Goal: Task Accomplishment & Management: Complete application form

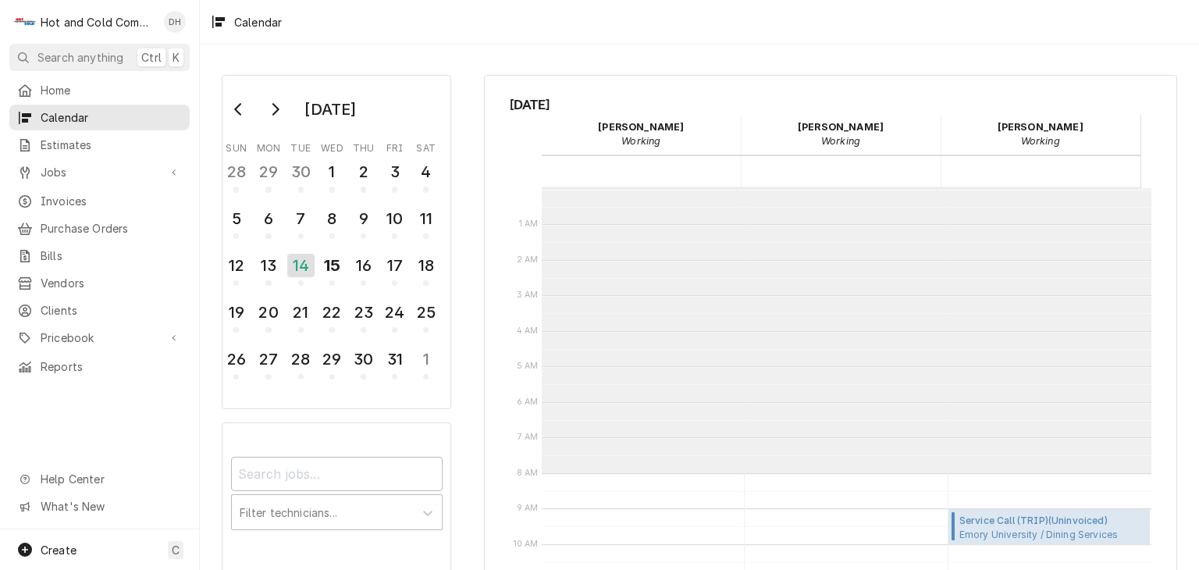
scroll to position [284, 0]
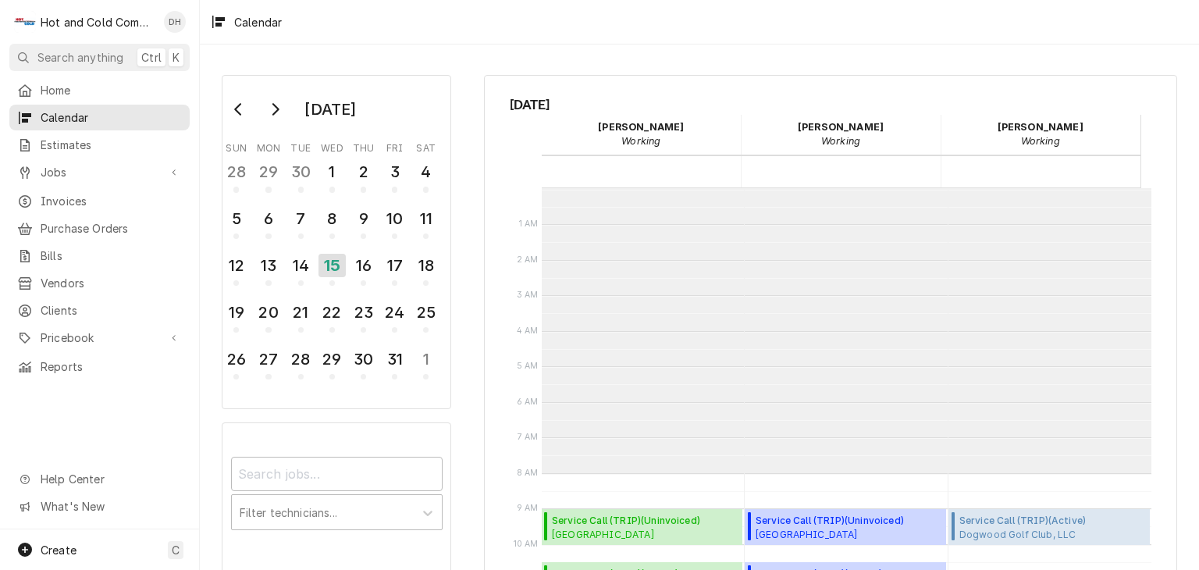
scroll to position [284, 0]
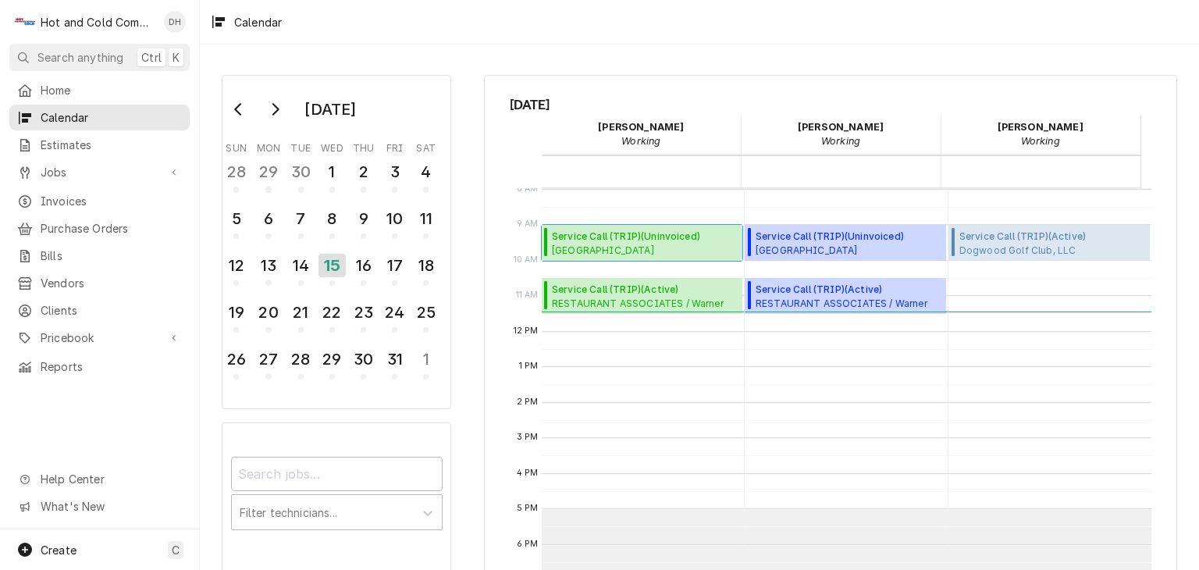
click at [624, 237] on span "Service Call (TRIP) ( Uninvoiced )" at bounding box center [639, 236] width 174 height 14
click at [54, 545] on span "Create" at bounding box center [59, 549] width 36 height 13
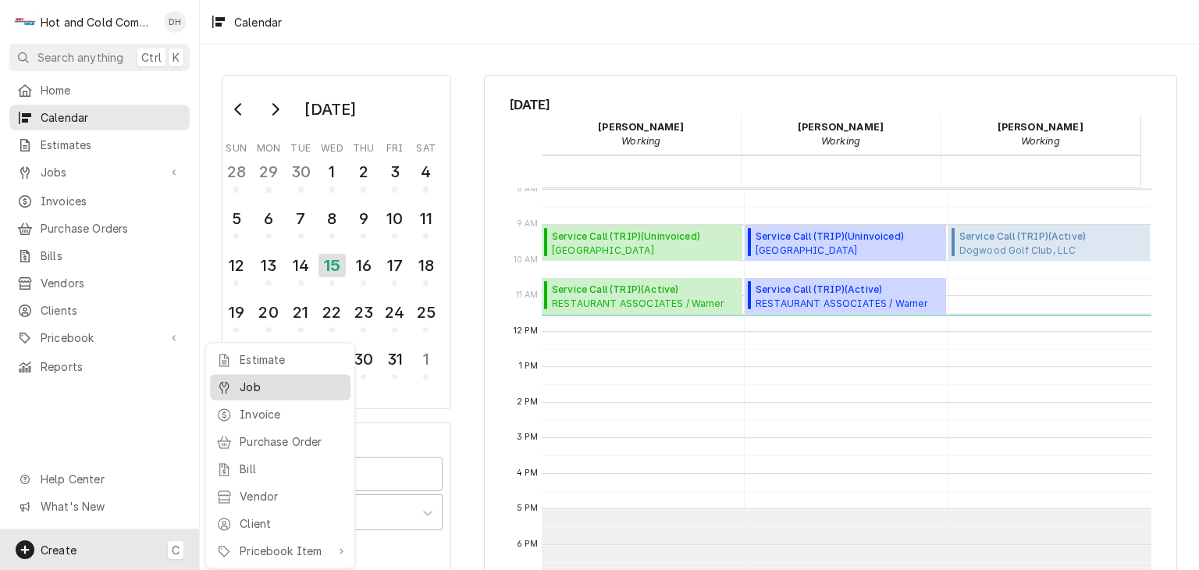
click at [262, 393] on div "Job" at bounding box center [292, 386] width 105 height 16
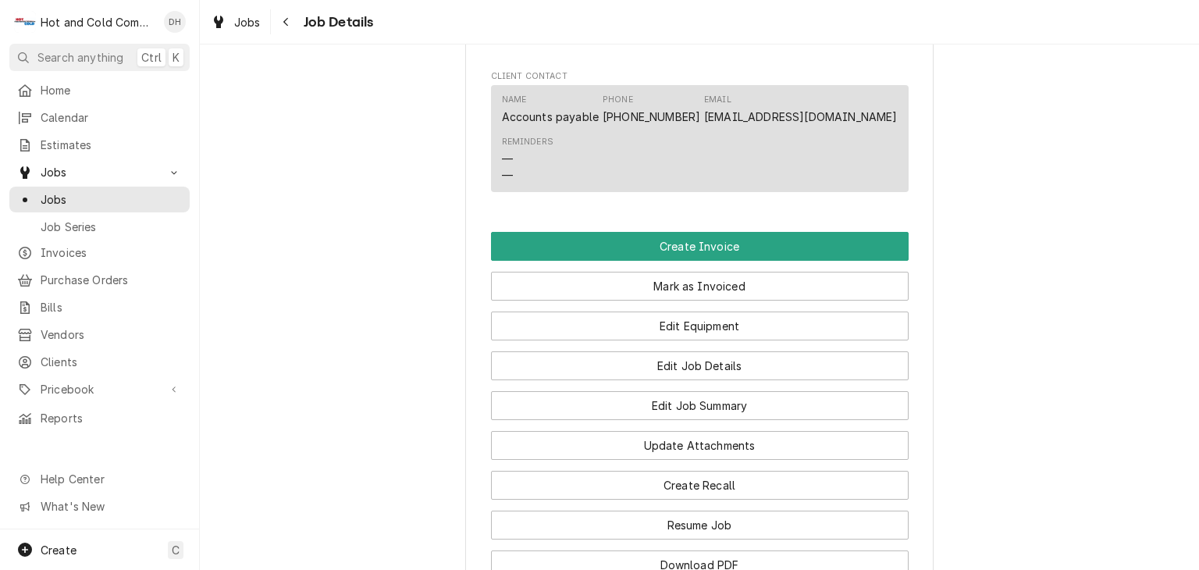
scroll to position [1300, 0]
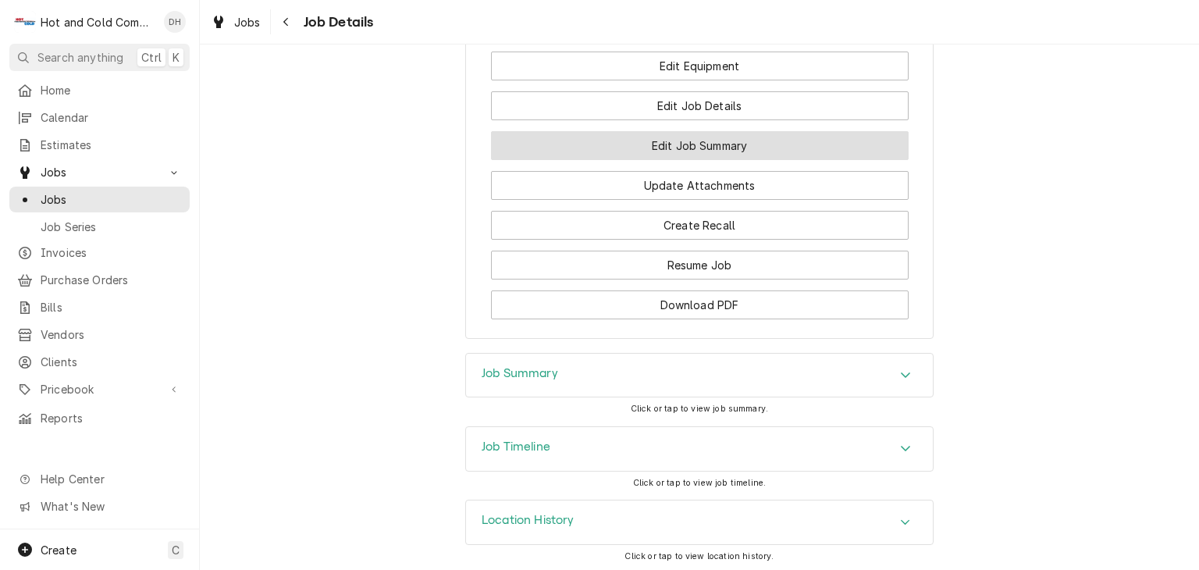
drag, startPoint x: 721, startPoint y: 219, endPoint x: 730, endPoint y: 216, distance: 9.9
click at [728, 160] on button "Edit Job Summary" at bounding box center [699, 145] width 417 height 29
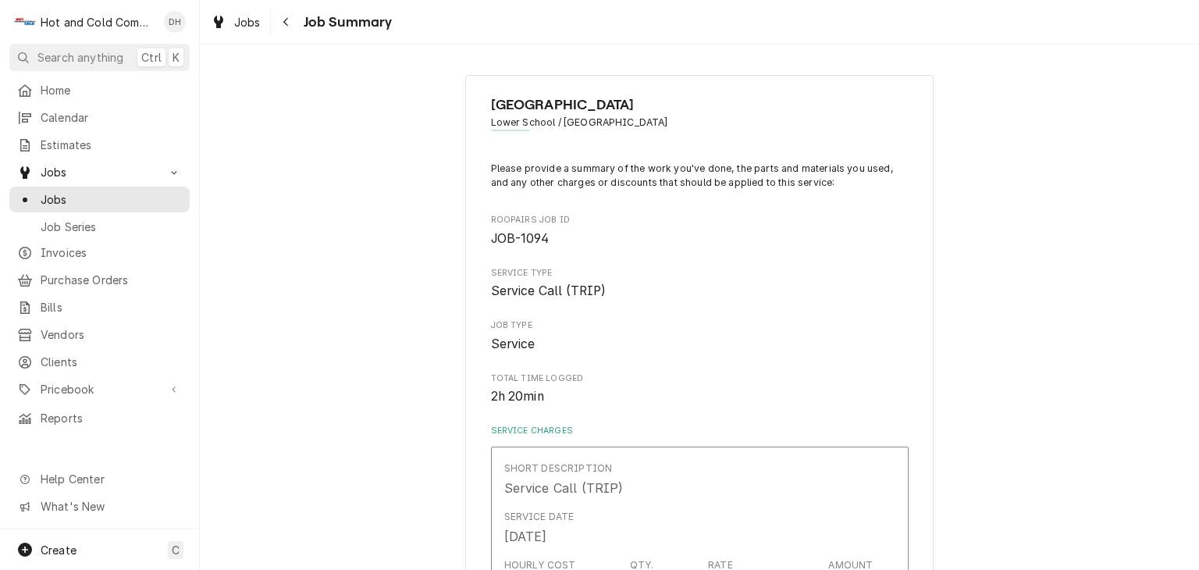
type textarea "x"
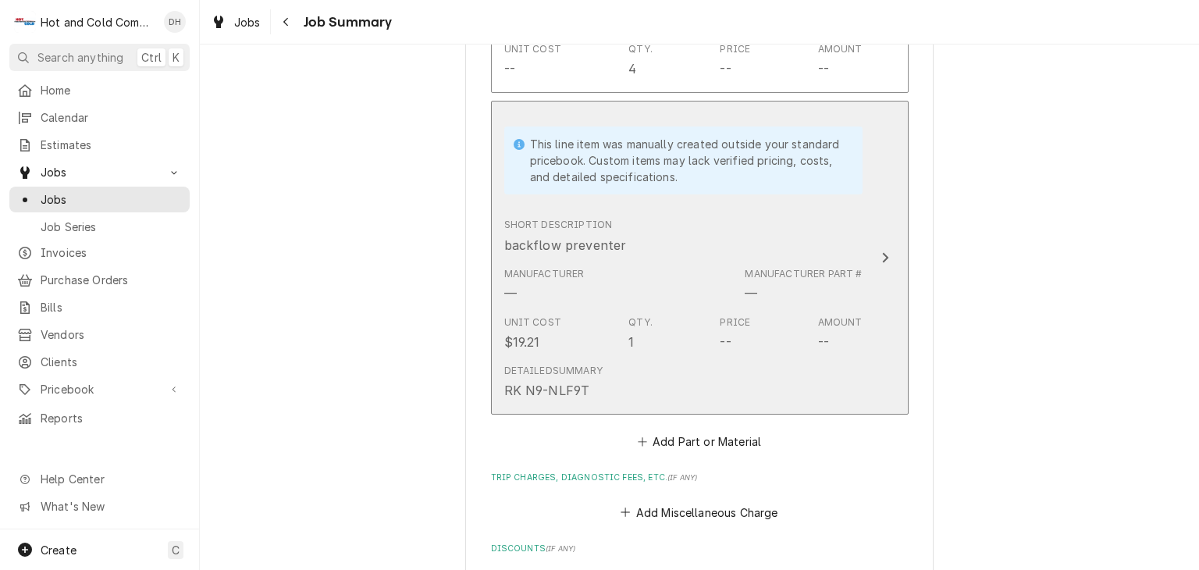
scroll to position [1300, 0]
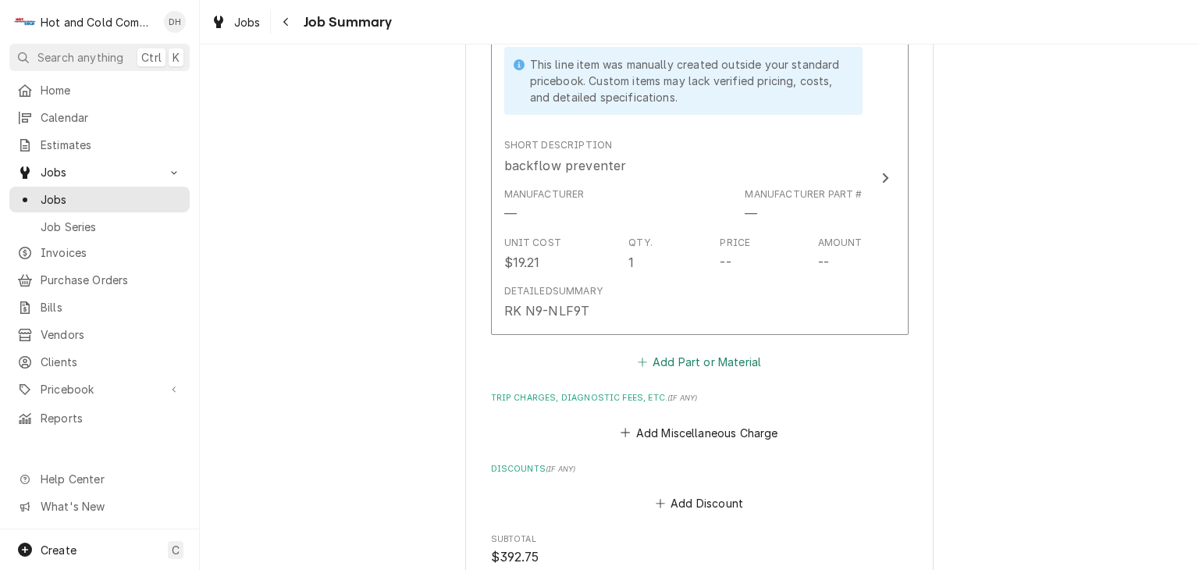
click at [729, 357] on button "Add Part or Material" at bounding box center [698, 362] width 129 height 22
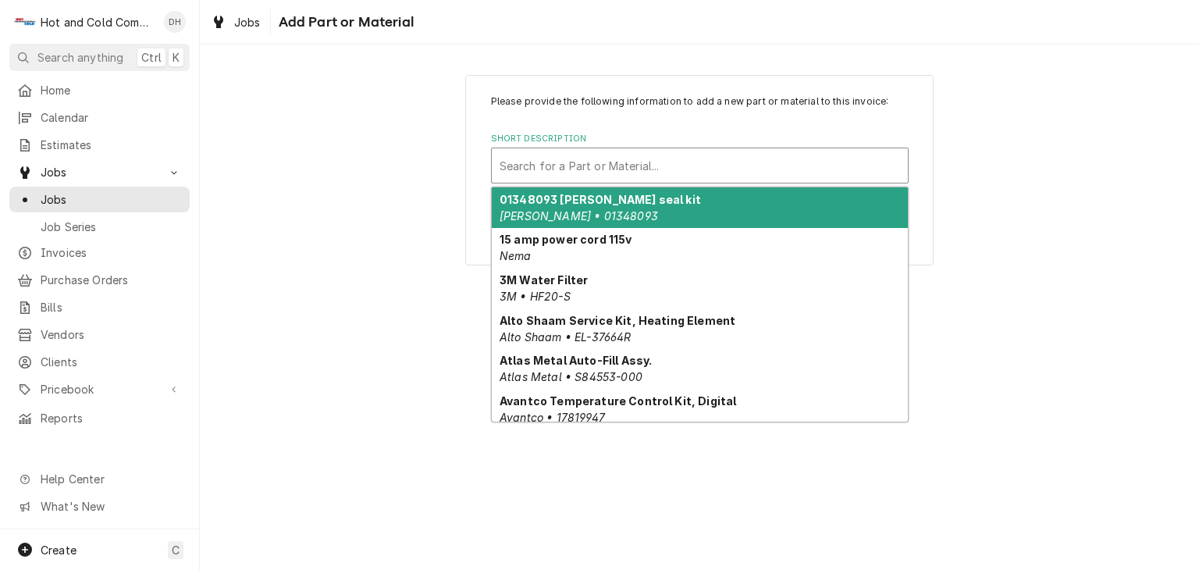
click at [670, 155] on div "Short Description" at bounding box center [699, 165] width 400 height 28
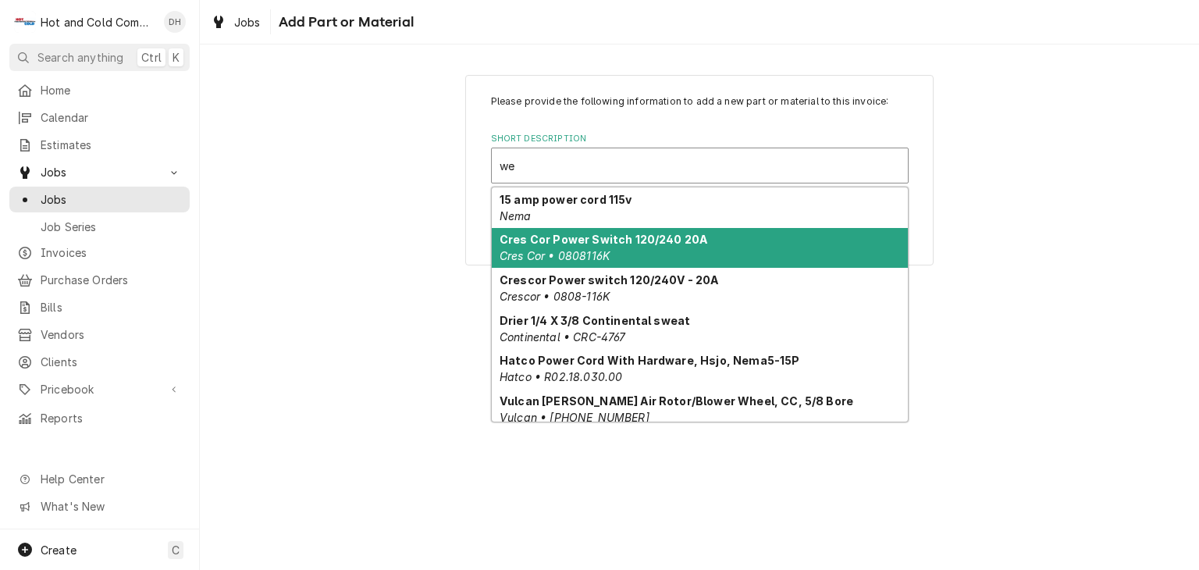
type input "wel"
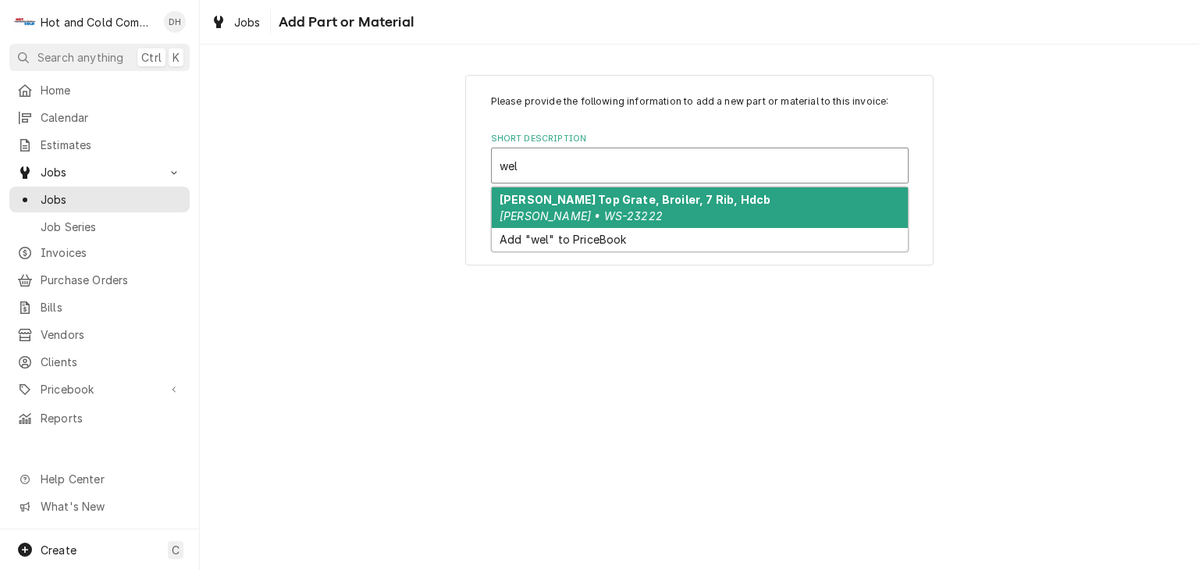
click at [610, 201] on strong "Wells Top Grate, Broiler, 7 Rib, Hdcb" at bounding box center [634, 199] width 271 height 13
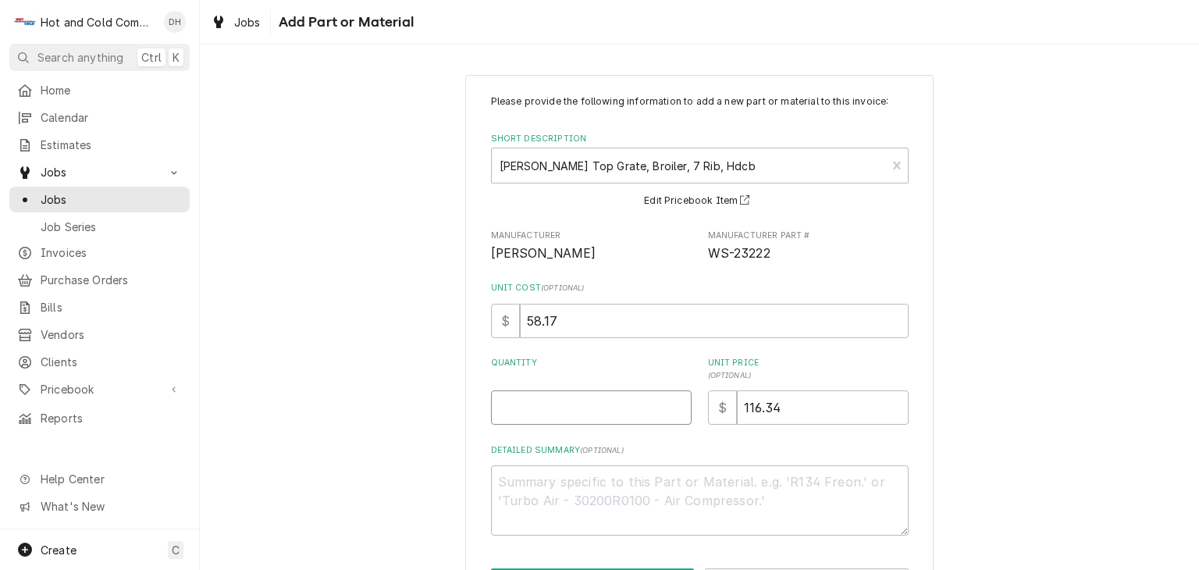
click at [599, 403] on input "Quantity" at bounding box center [591, 407] width 201 height 34
type textarea "x"
type input "4"
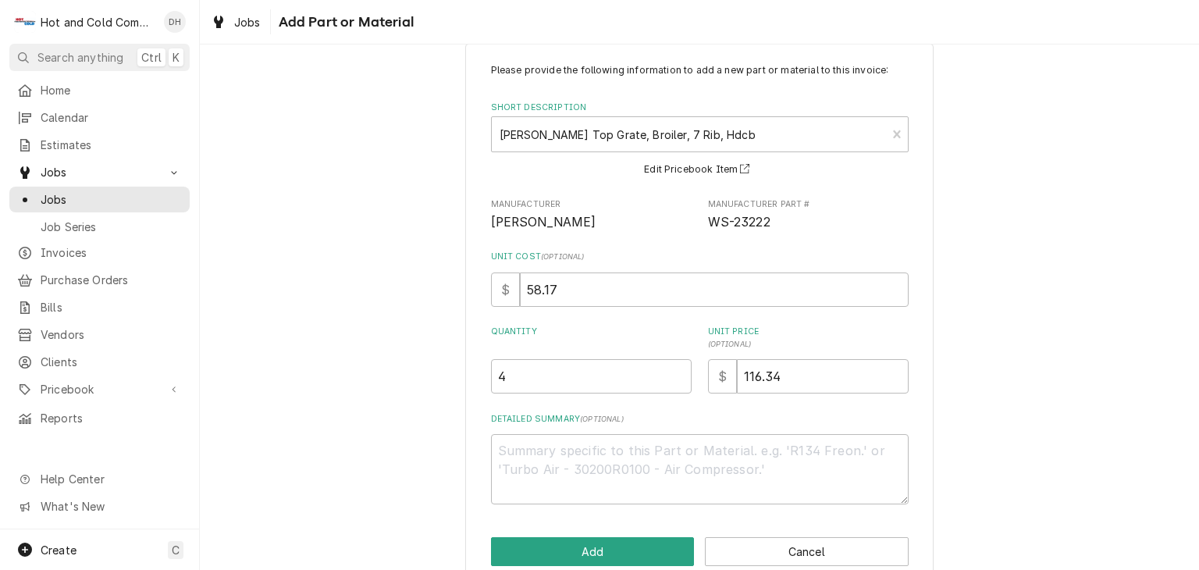
scroll to position [59, 0]
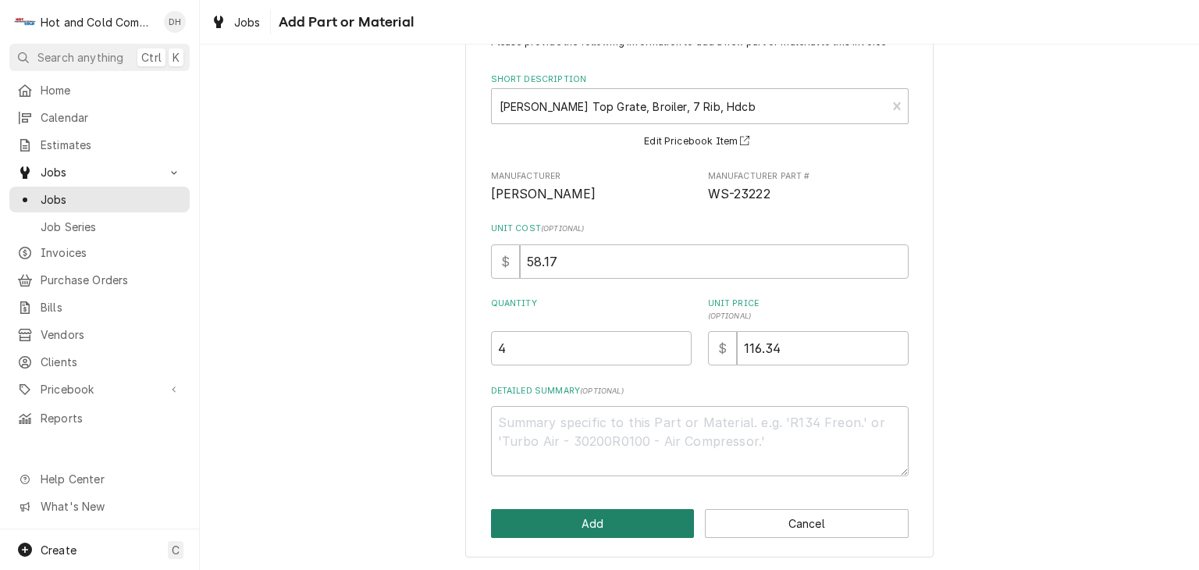
click at [578, 521] on button "Add" at bounding box center [593, 523] width 204 height 29
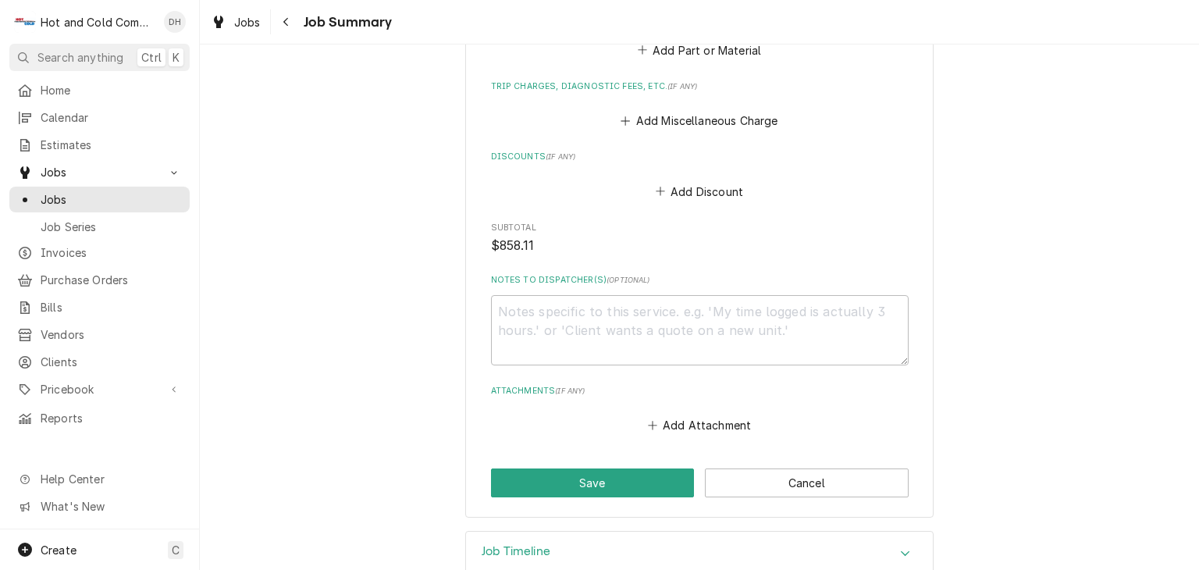
scroll to position [1815, 0]
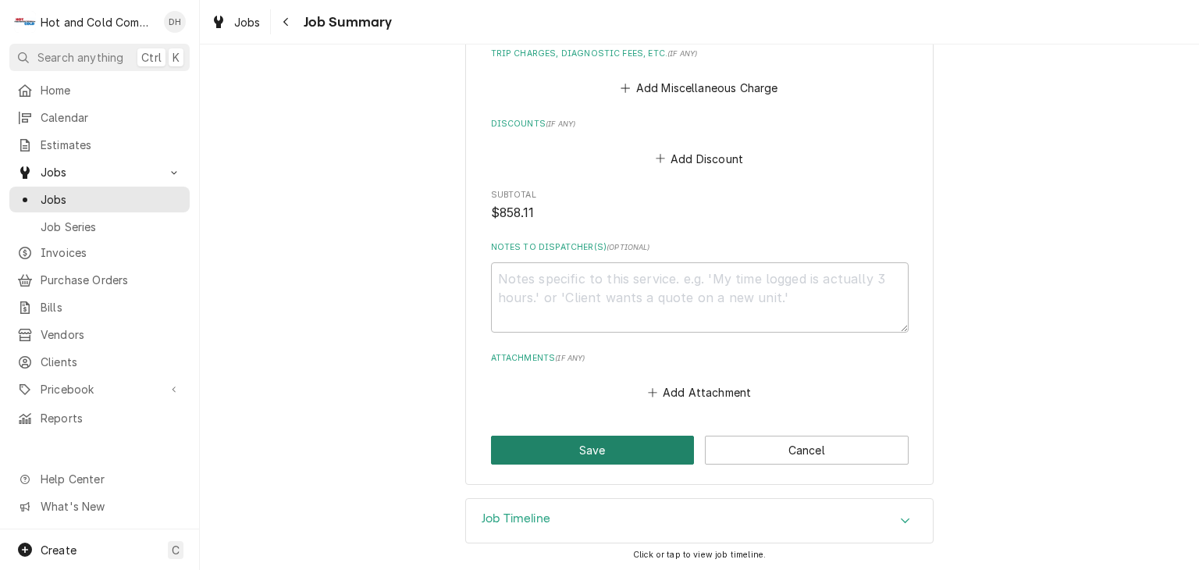
click at [608, 456] on button "Save" at bounding box center [593, 449] width 204 height 29
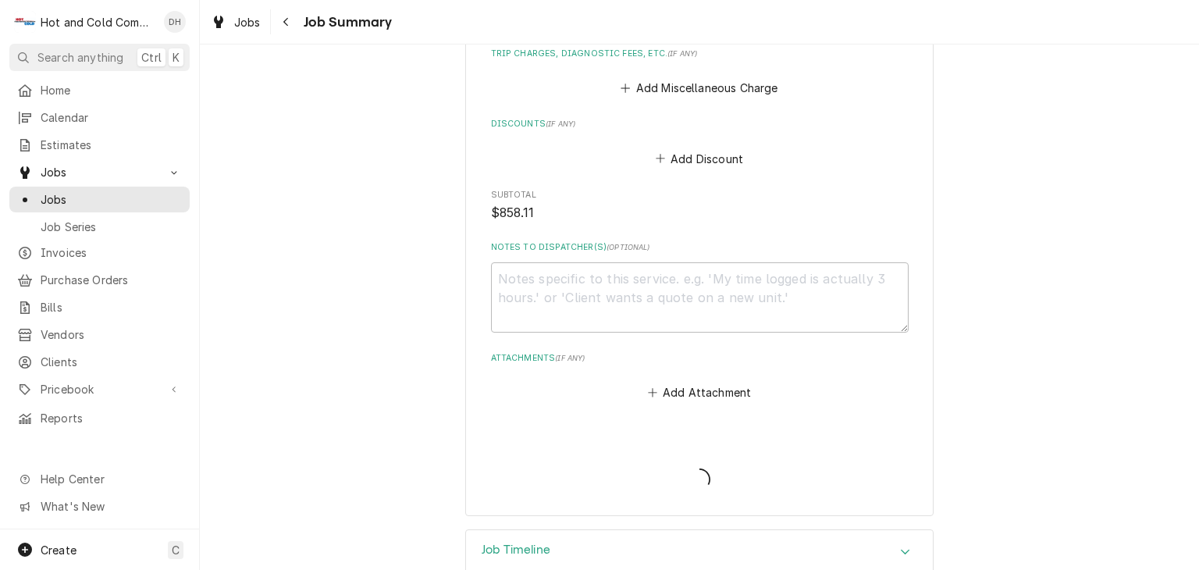
type textarea "x"
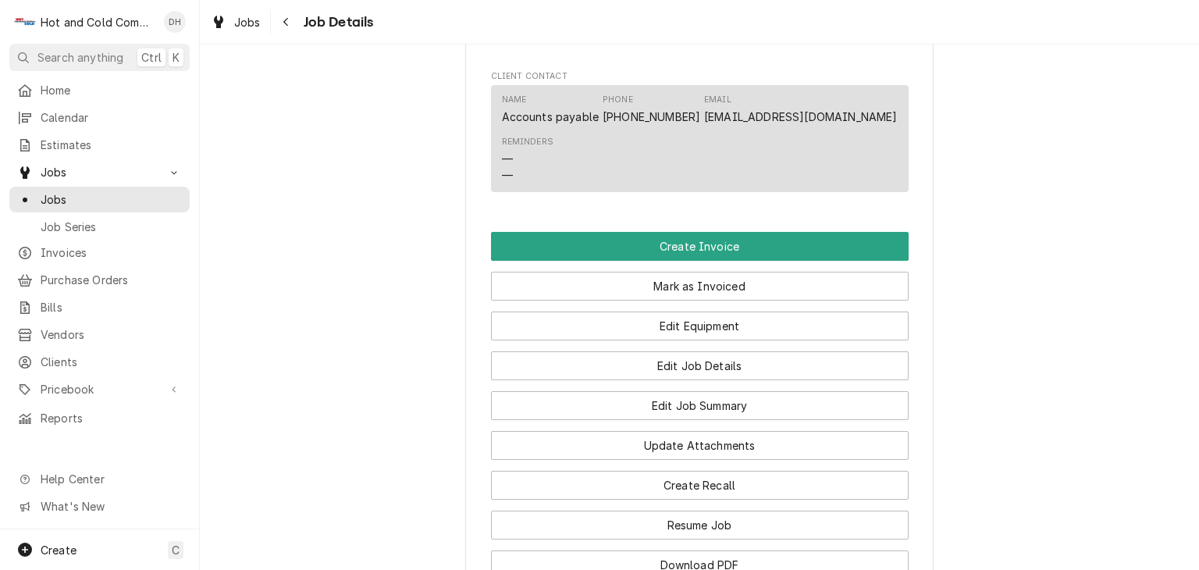
scroll to position [1300, 0]
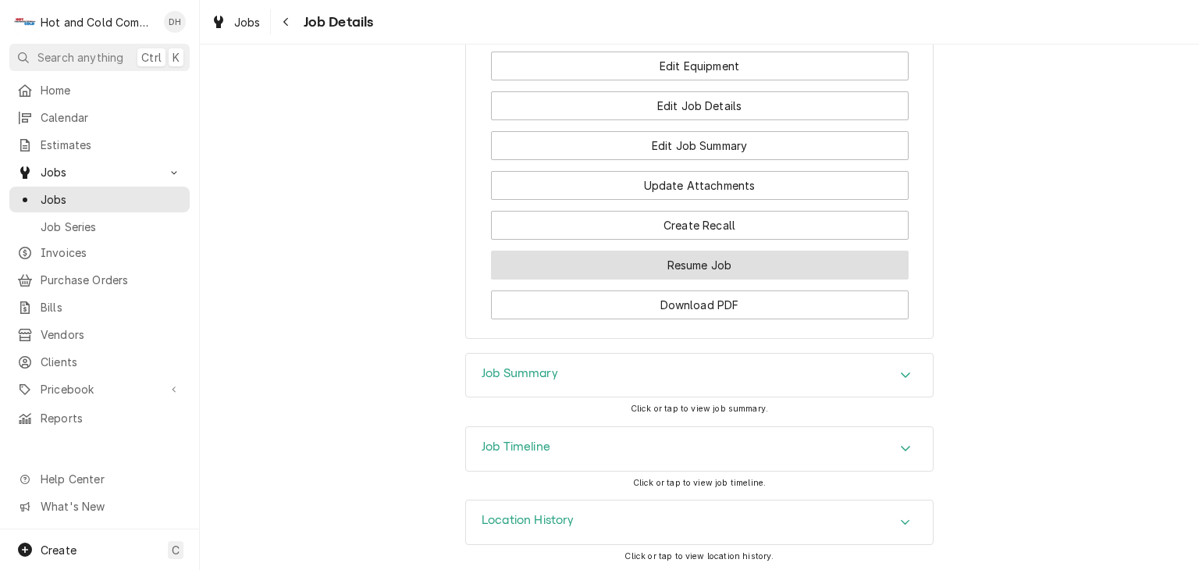
click at [739, 279] on button "Resume Job" at bounding box center [699, 264] width 417 height 29
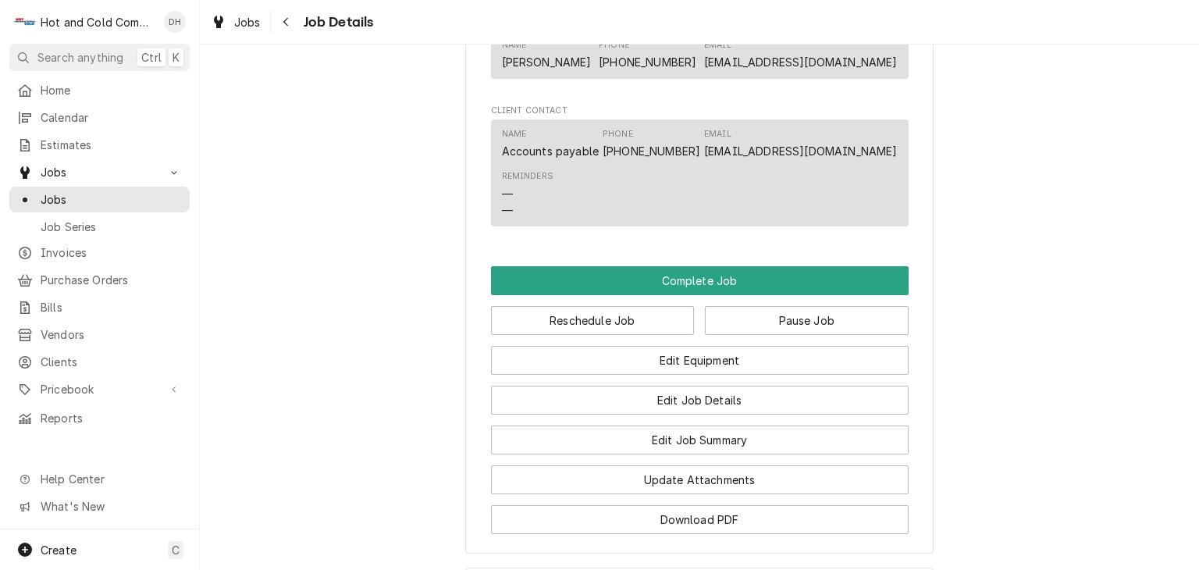
scroll to position [1561, 0]
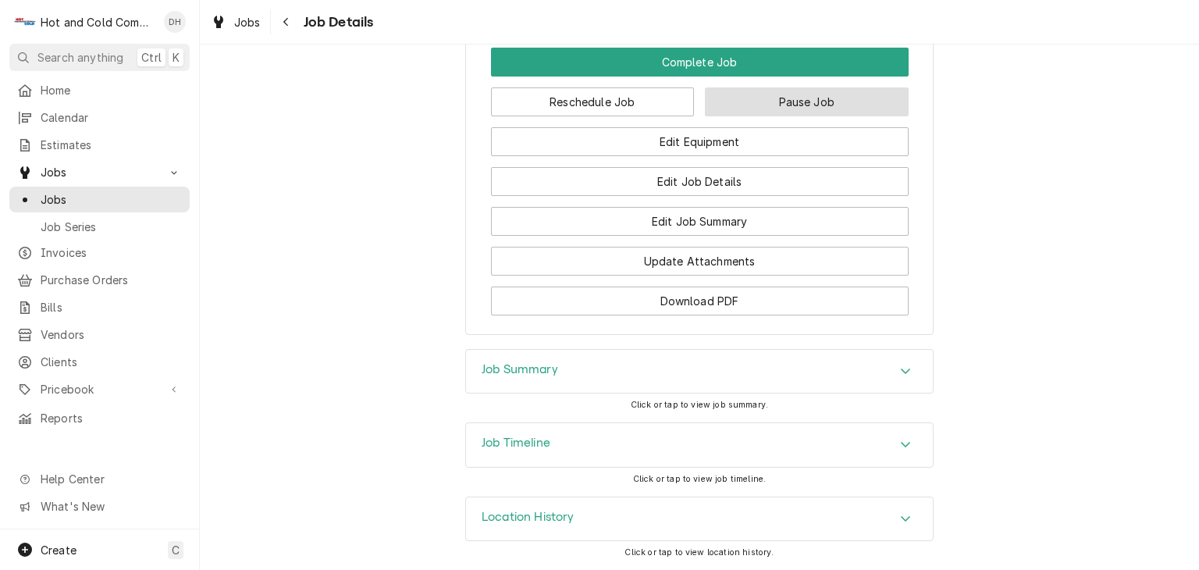
click at [806, 116] on button "Pause Job" at bounding box center [807, 101] width 204 height 29
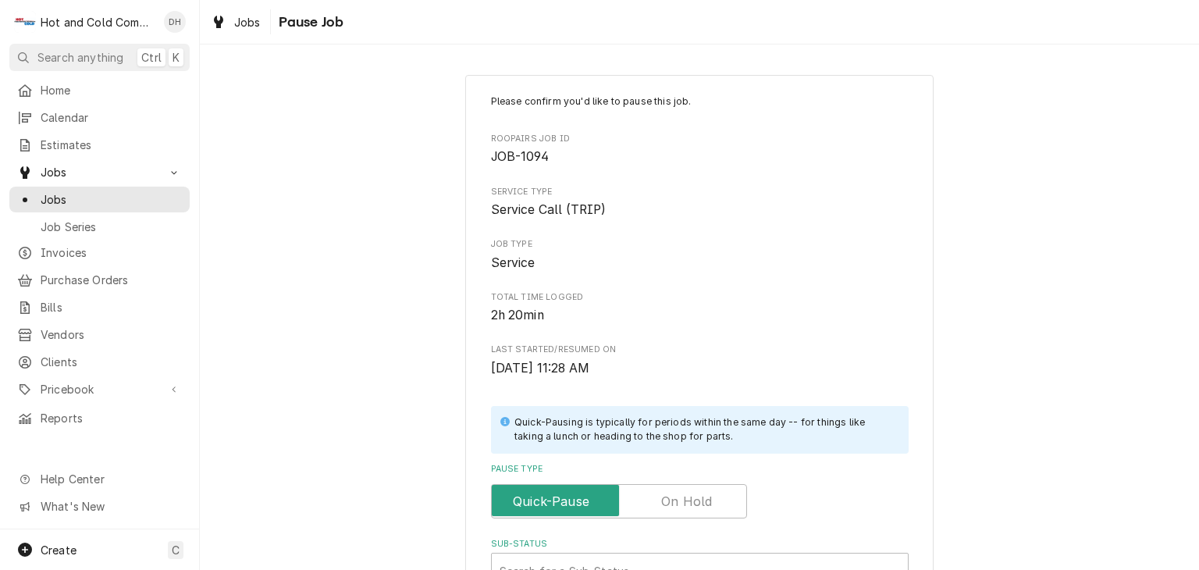
scroll to position [260, 0]
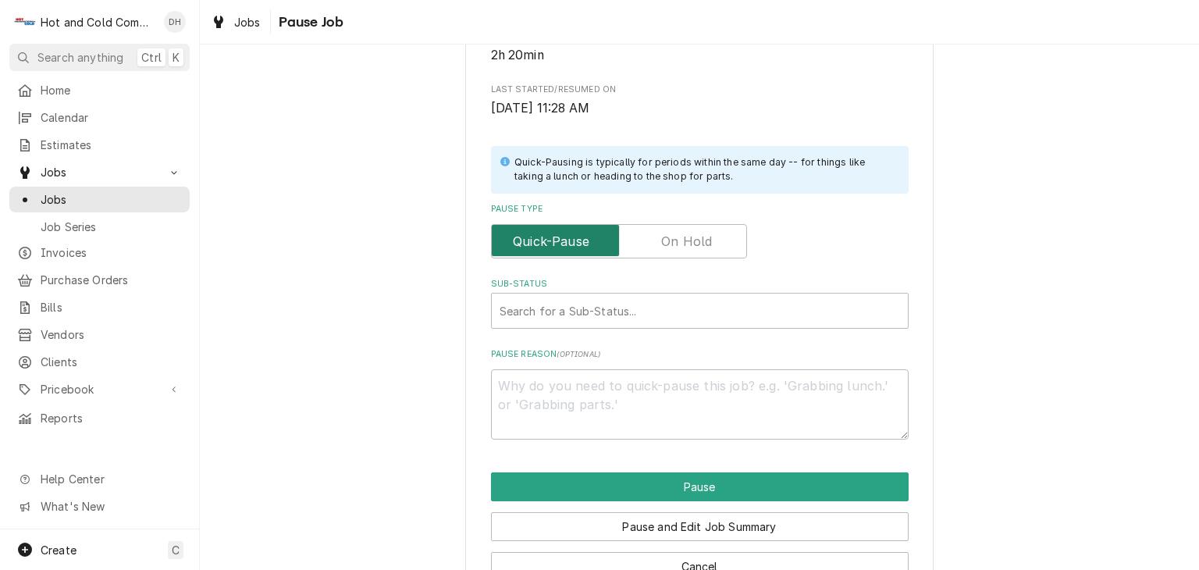
click at [708, 238] on input "Pause Type" at bounding box center [619, 241] width 242 height 34
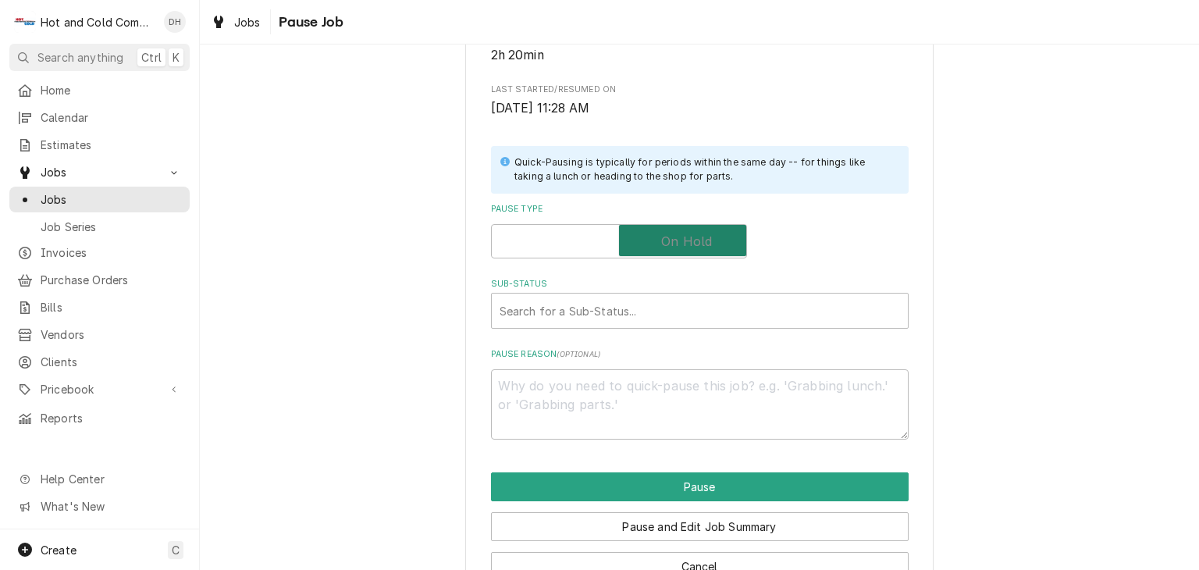
checkbox input "true"
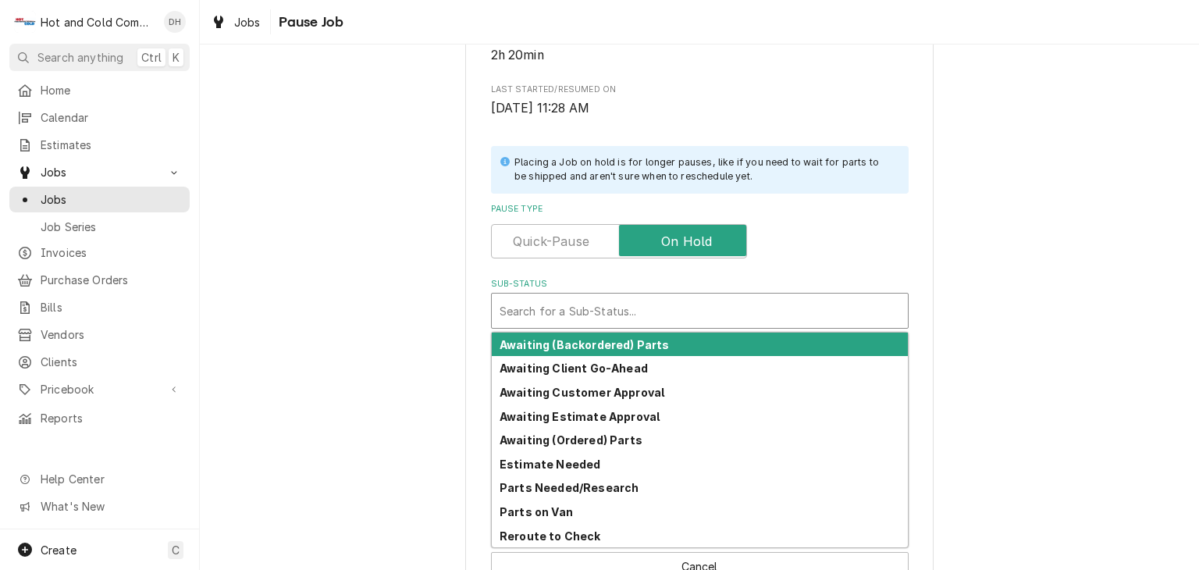
click at [634, 318] on div "Sub-Status" at bounding box center [699, 311] width 400 height 28
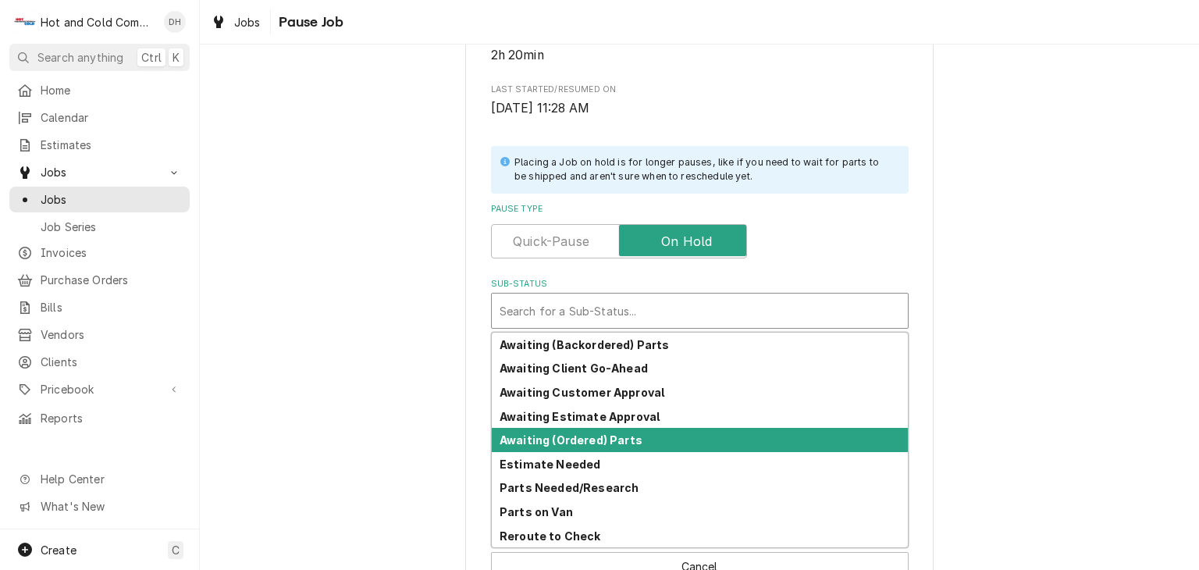
click at [617, 439] on strong "Awaiting (Ordered) Parts" at bounding box center [570, 439] width 143 height 13
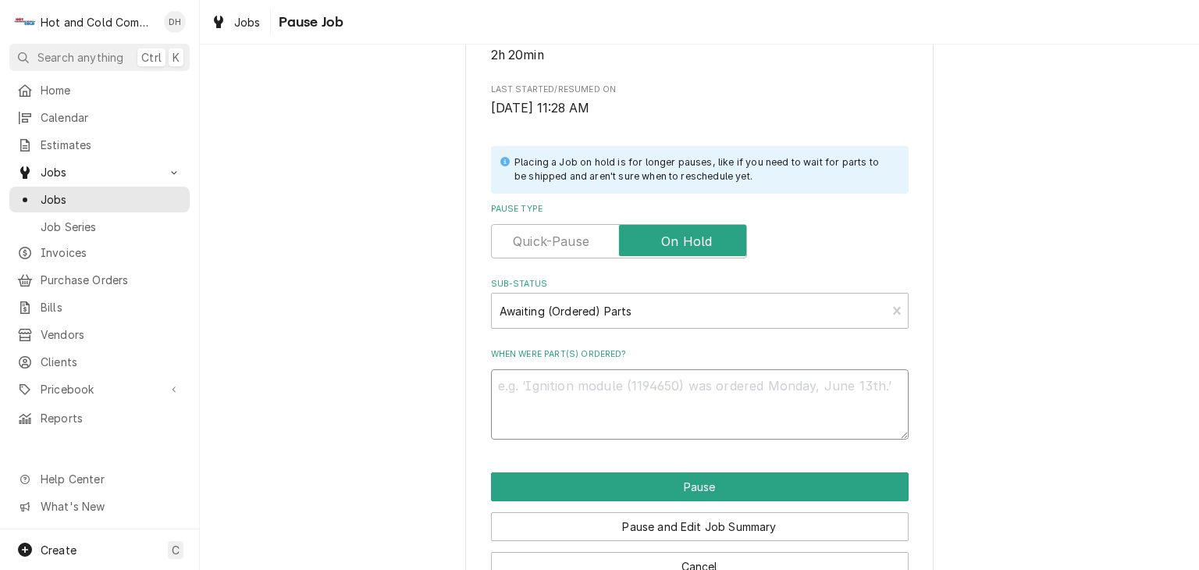
click at [554, 387] on textarea "When were part(s) ordered?" at bounding box center [699, 404] width 417 height 70
type textarea "x"
type textarea "h"
type textarea "x"
type textarea "ho"
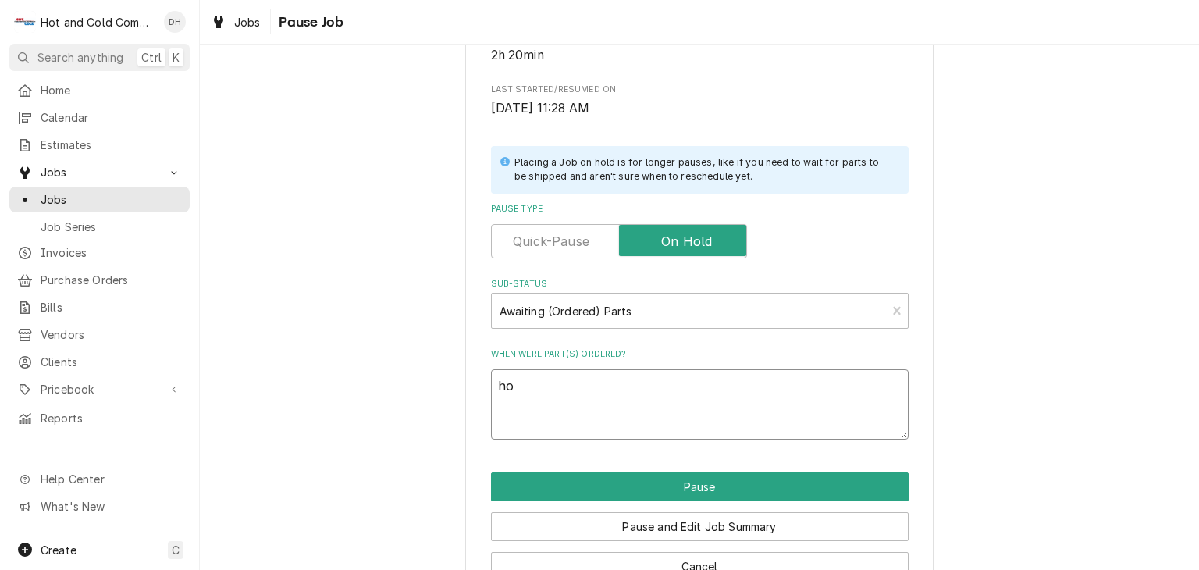
type textarea "x"
type textarea "hol"
type textarea "x"
type textarea "hold"
type textarea "x"
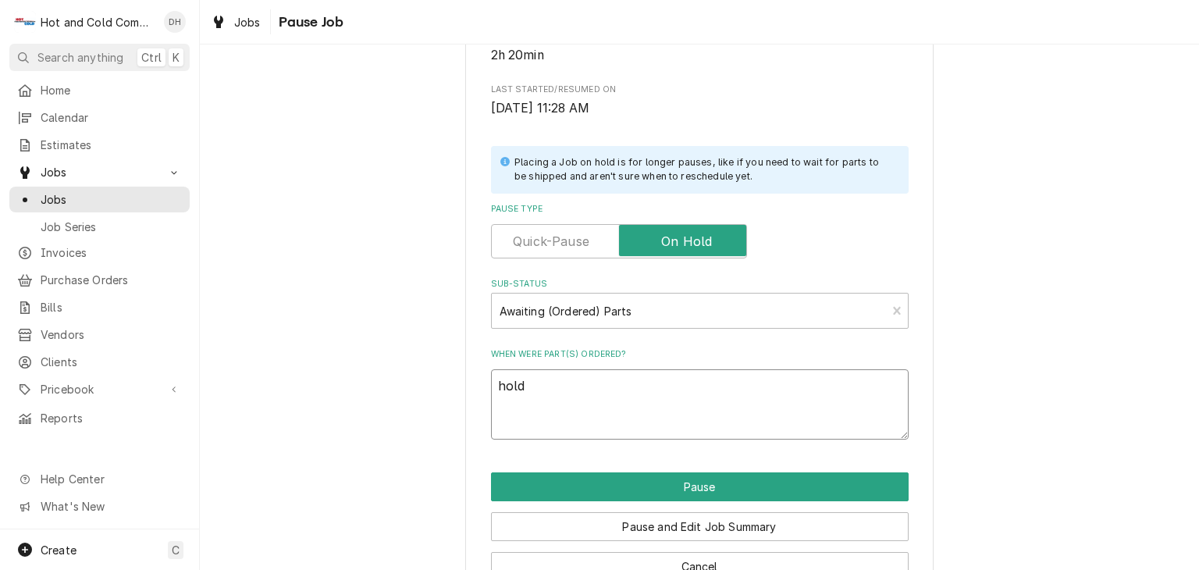
type textarea "holdi"
type textarea "x"
type textarea "holdin"
type textarea "x"
type textarea "holding"
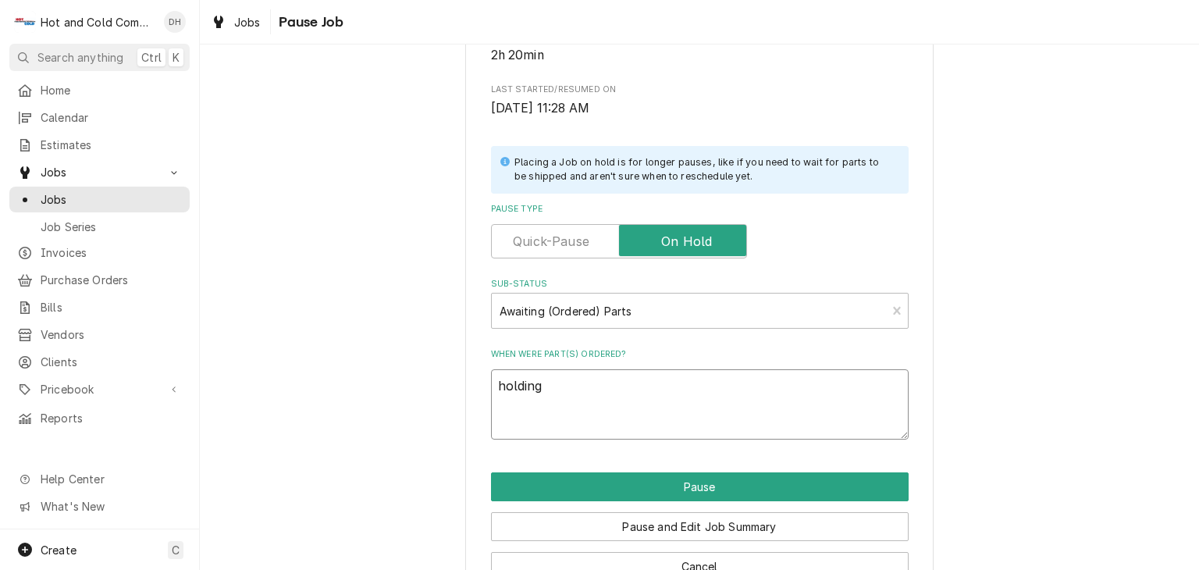
type textarea "x"
type textarea "holding"
type textarea "x"
type textarea "holding f"
type textarea "x"
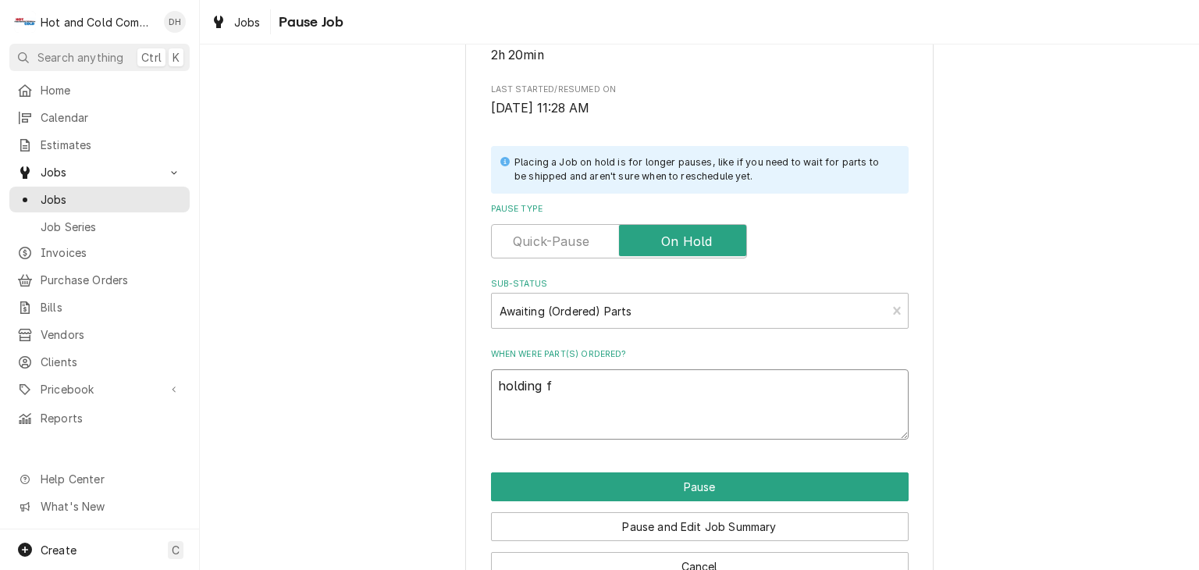
type textarea "holding fo"
type textarea "x"
type textarea "holding for"
type textarea "x"
type textarea "holding for"
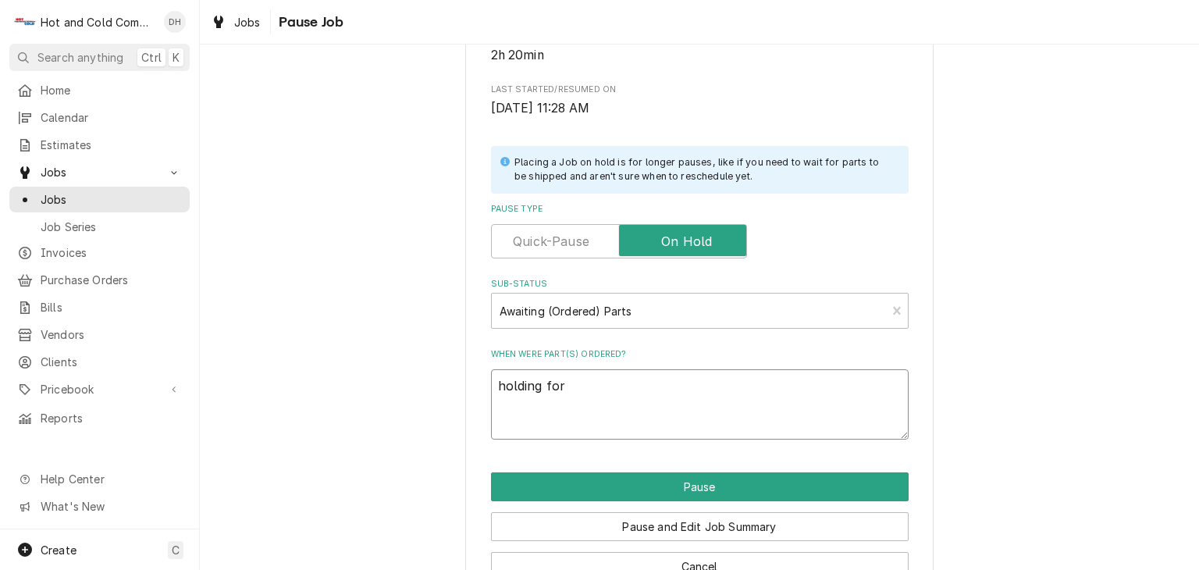
type textarea "x"
type textarea "holding for t"
type textarea "x"
type textarea "holding for ti"
type textarea "x"
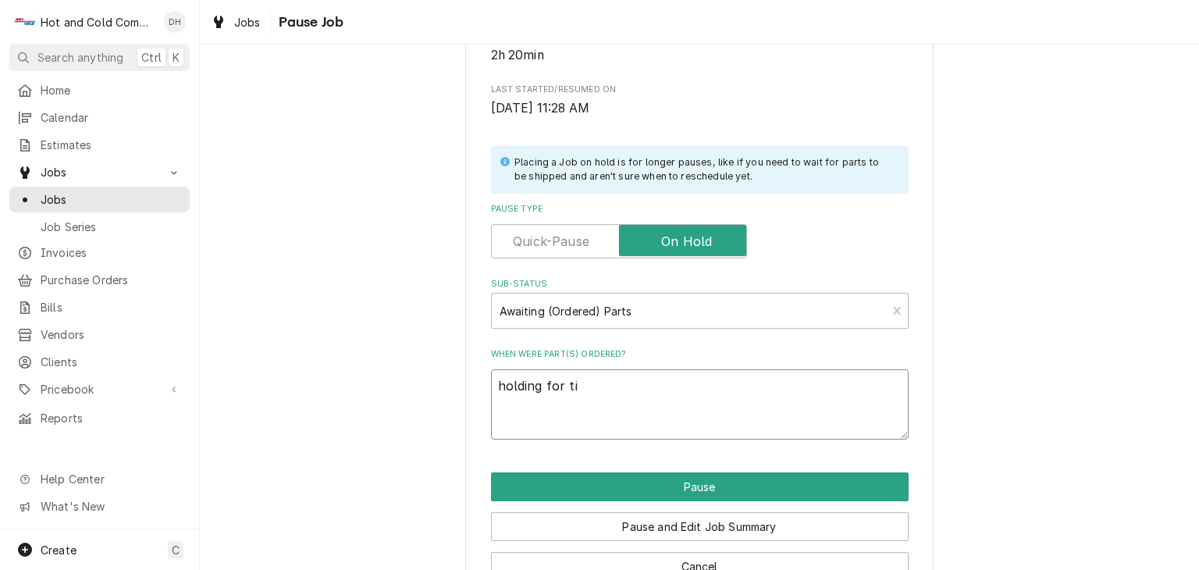
type textarea "holding for til"
type textarea "x"
type textarea "holding for tilt"
type textarea "x"
type textarea "holding for tilt"
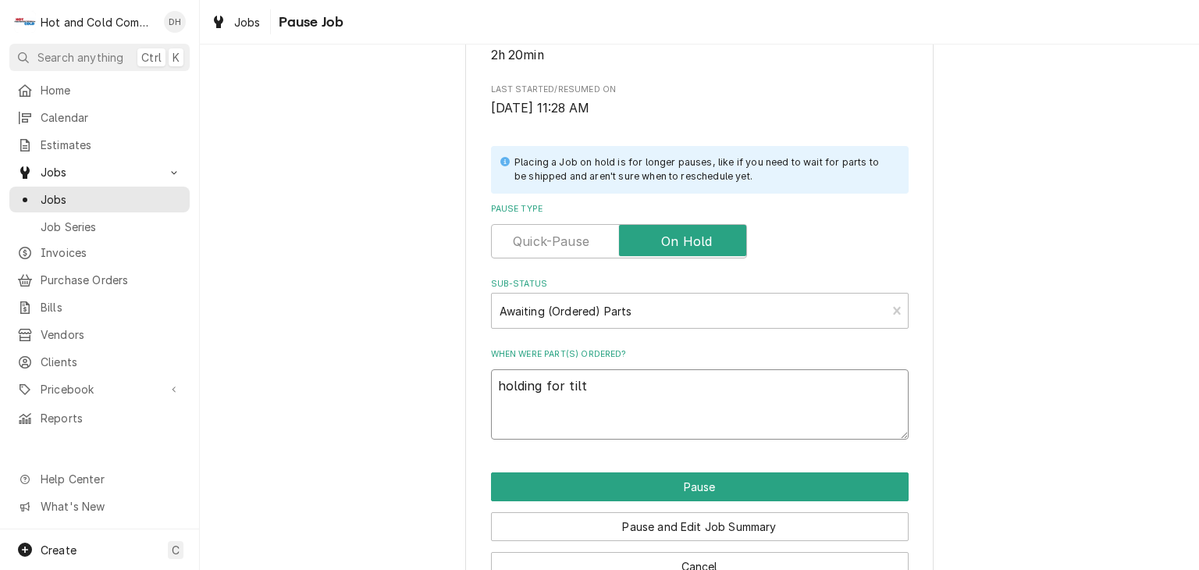
type textarea "x"
type textarea "holding for tilt s"
type textarea "x"
type textarea "holding for tilt sk"
type textarea "x"
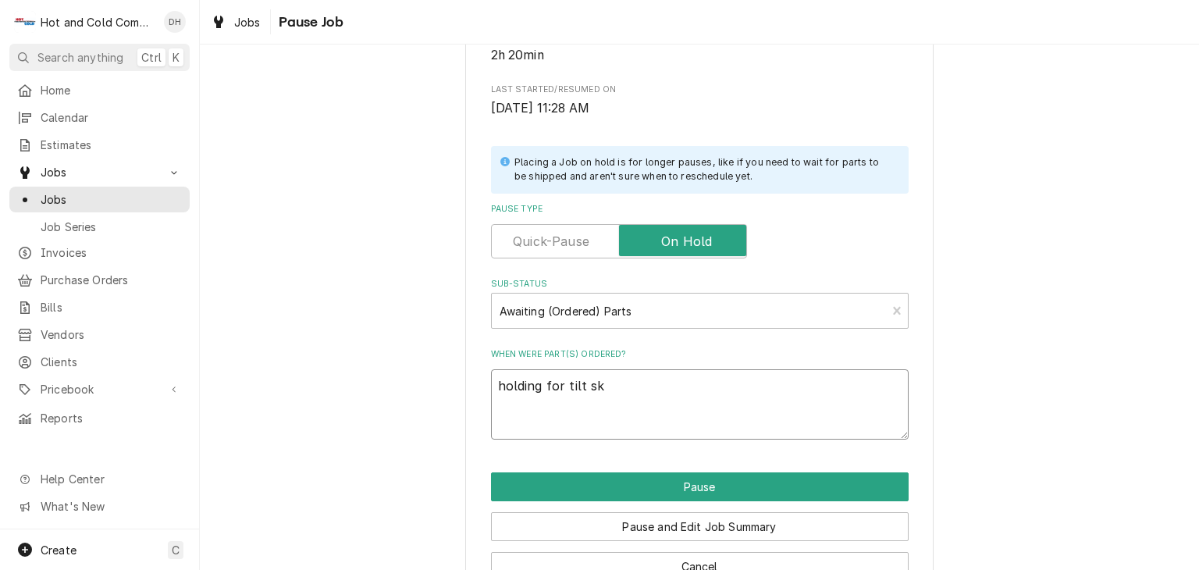
type textarea "holding for tilt ski"
type textarea "x"
type textarea "holding for tilt skil"
type textarea "x"
type textarea "holding for tilt skill"
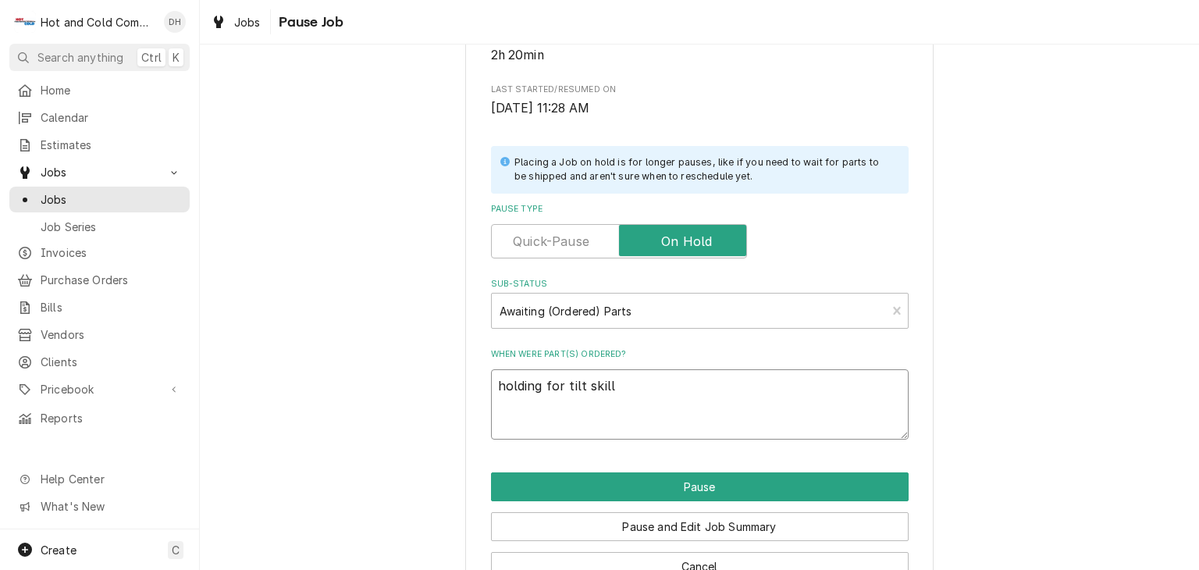
type textarea "x"
type textarea "holding for tilt skille"
type textarea "x"
type textarea "holding for tilt skillet"
type textarea "x"
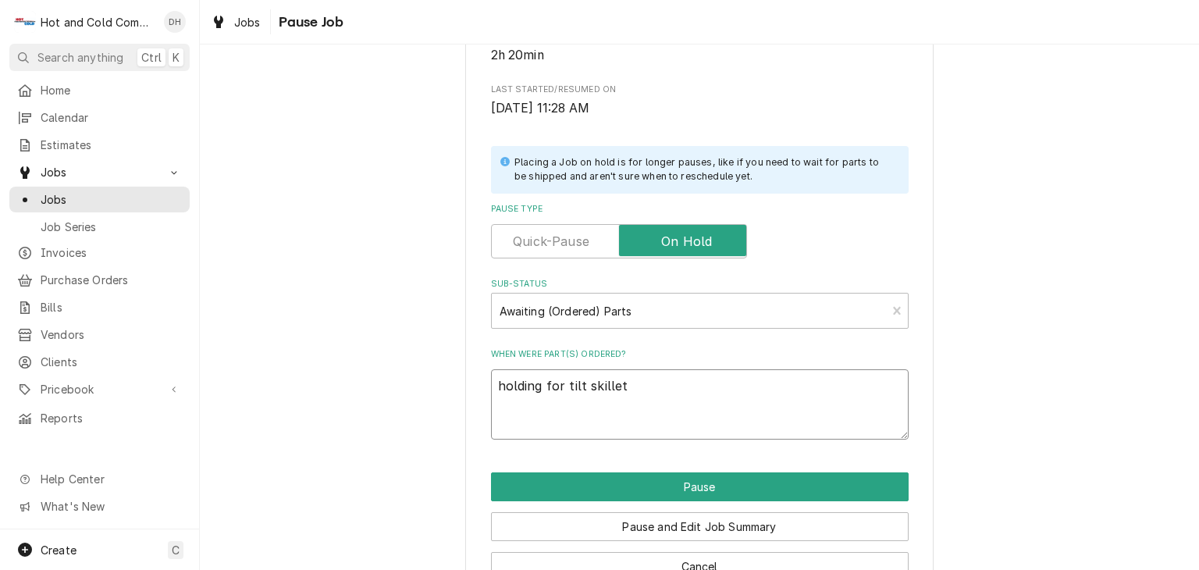
type textarea "holding for tilt skillet"
type textarea "x"
type textarea "holding for tilt skillet c"
type textarea "x"
type textarea "holding for tilt skillet ch"
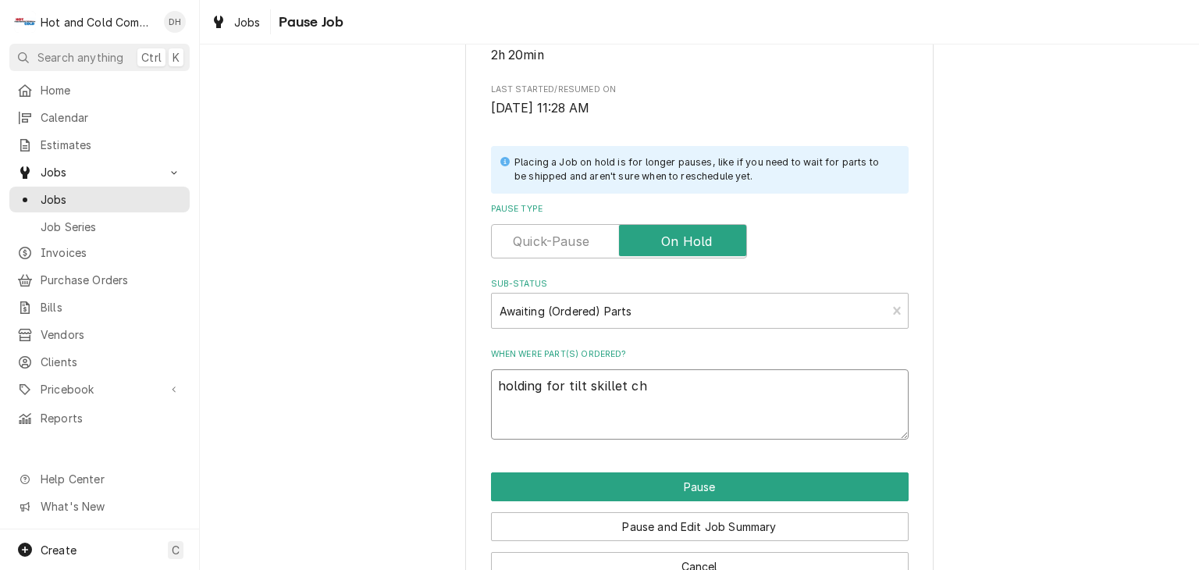
type textarea "x"
type textarea "holding for tilt skillet che"
type textarea "x"
type textarea "holding for tilt skillet chec"
type textarea "x"
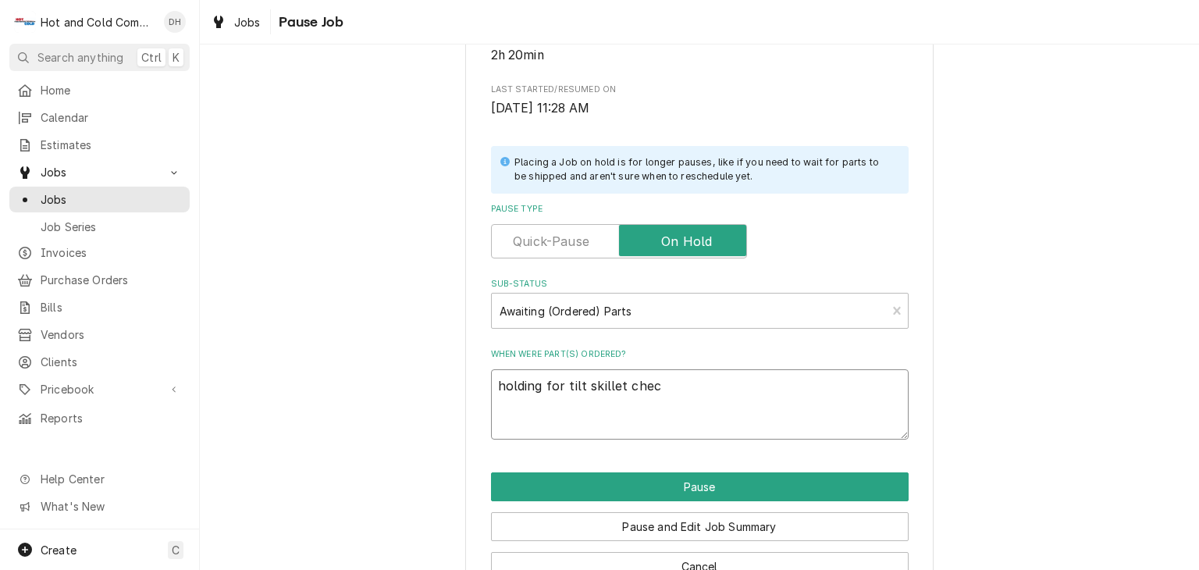
type textarea "holding for tilt skillet check"
type textarea "x"
type textarea "holding for tilt skillet check"
type textarea "x"
type textarea "holding for tilt skillet check v"
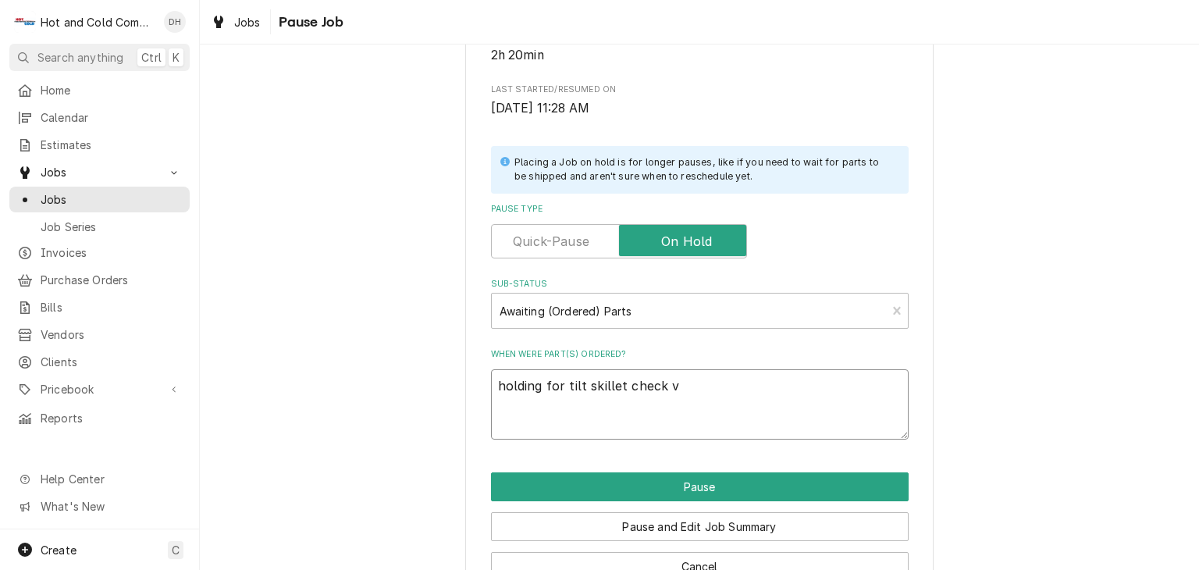
type textarea "x"
type textarea "holding for tilt skillet check va"
type textarea "x"
type textarea "holding for tilt skillet check val"
type textarea "x"
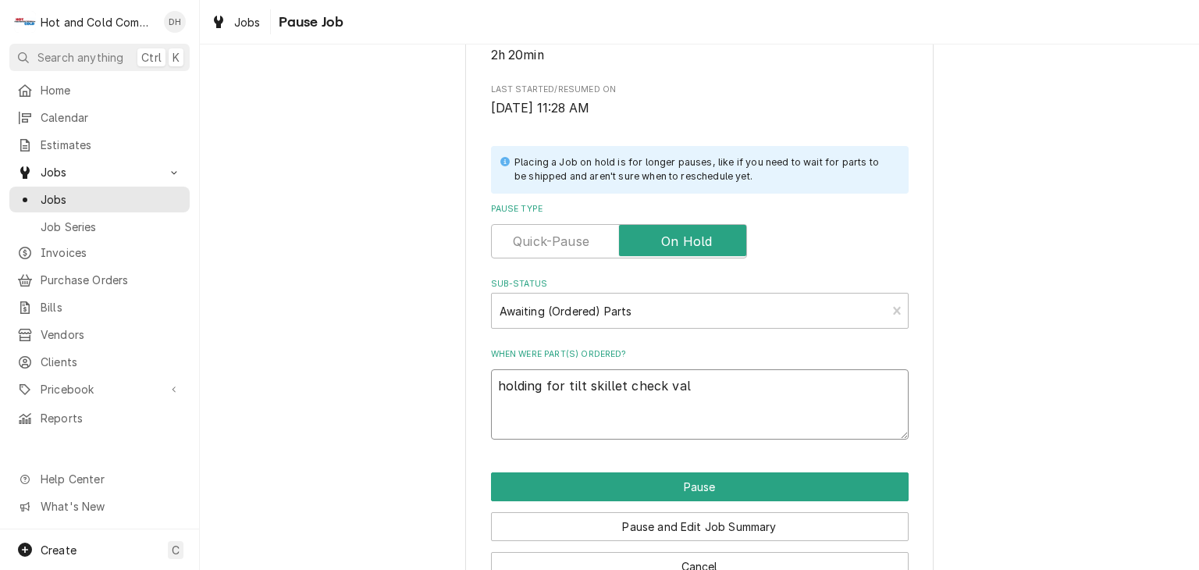
type textarea "holding for tilt skillet check valv"
type textarea "x"
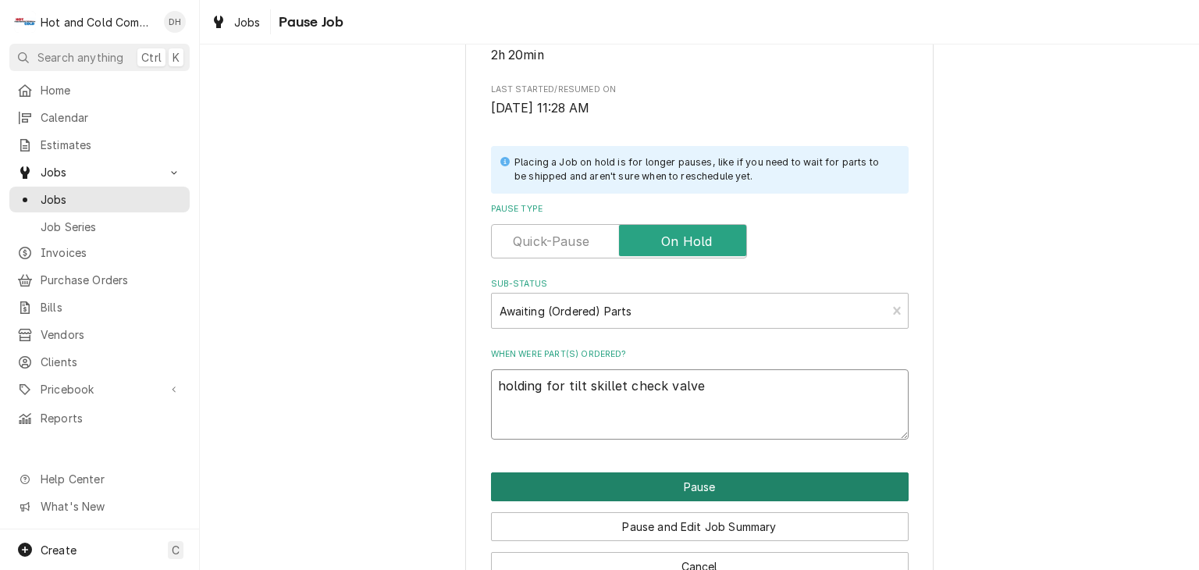
type textarea "holding for tilt skillet check valve"
click at [683, 487] on button "Pause" at bounding box center [699, 486] width 417 height 29
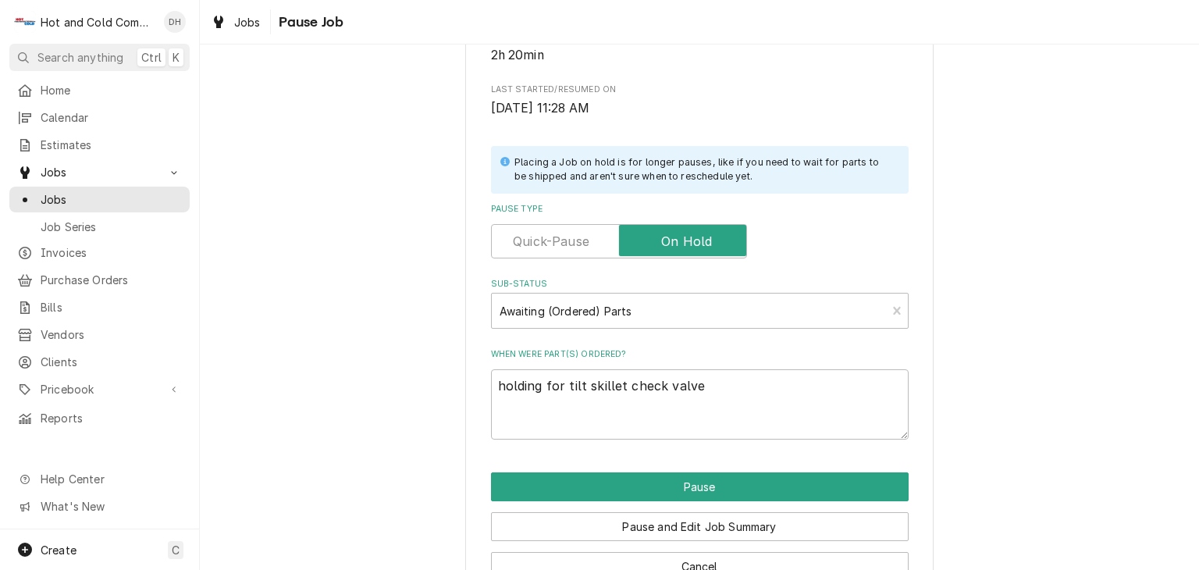
type textarea "x"
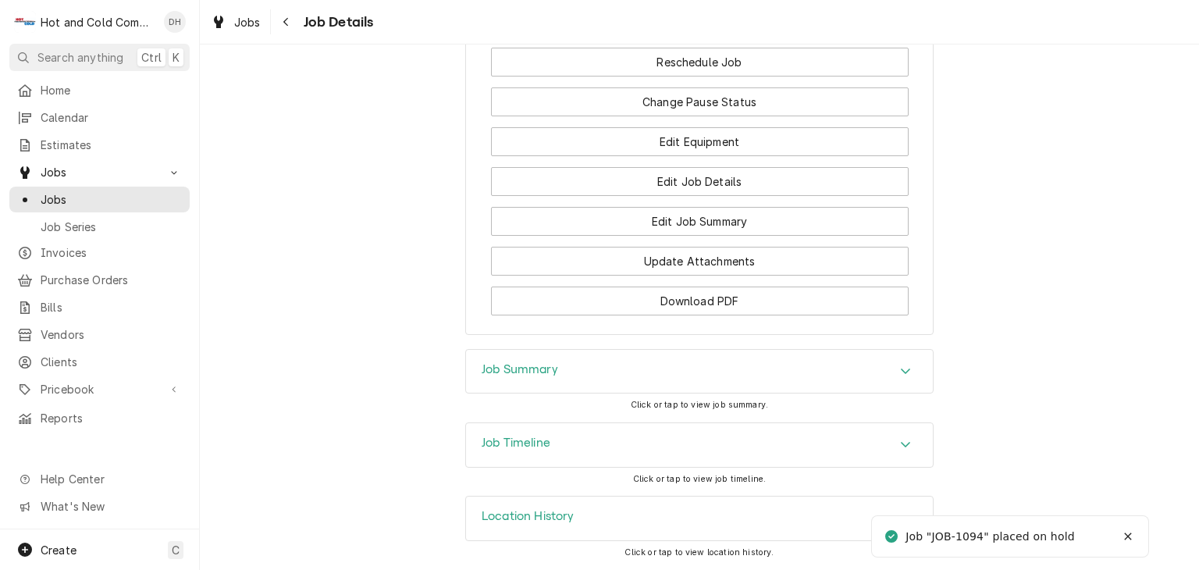
scroll to position [1757, 0]
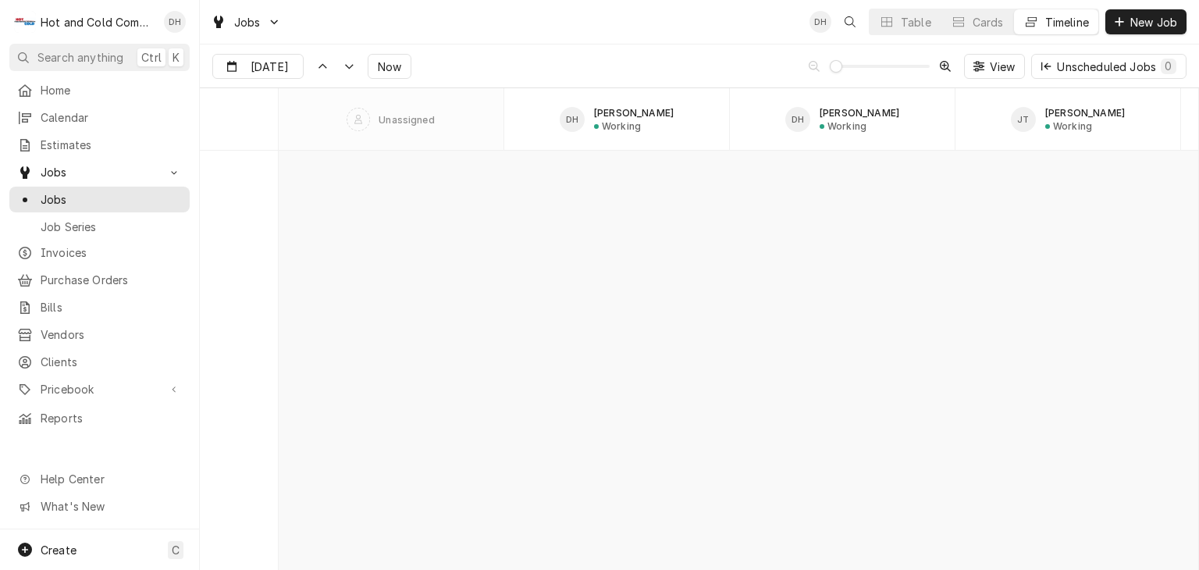
scroll to position [8882, 0]
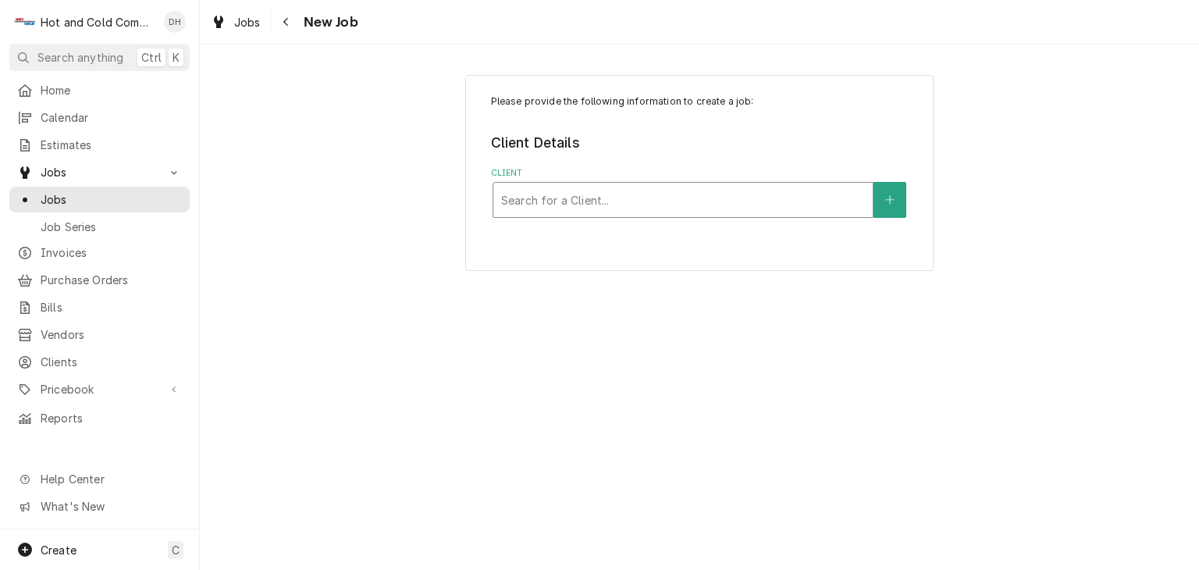
click at [610, 201] on div "Client" at bounding box center [683, 200] width 364 height 28
type input "Aladd"
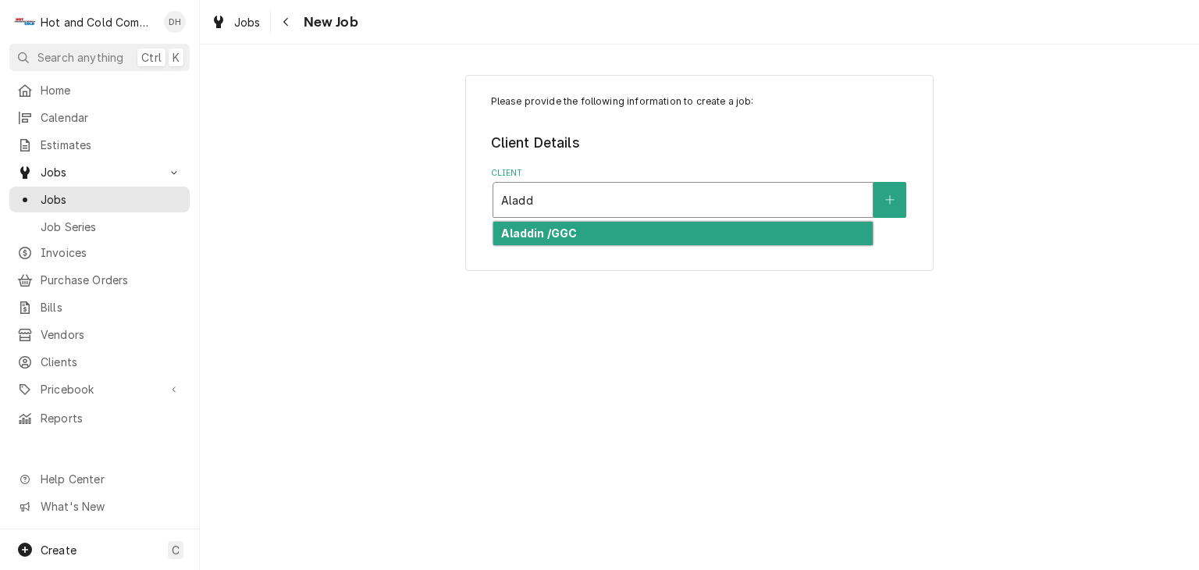
click at [620, 232] on div "Aladdin /GGC" at bounding box center [682, 234] width 379 height 24
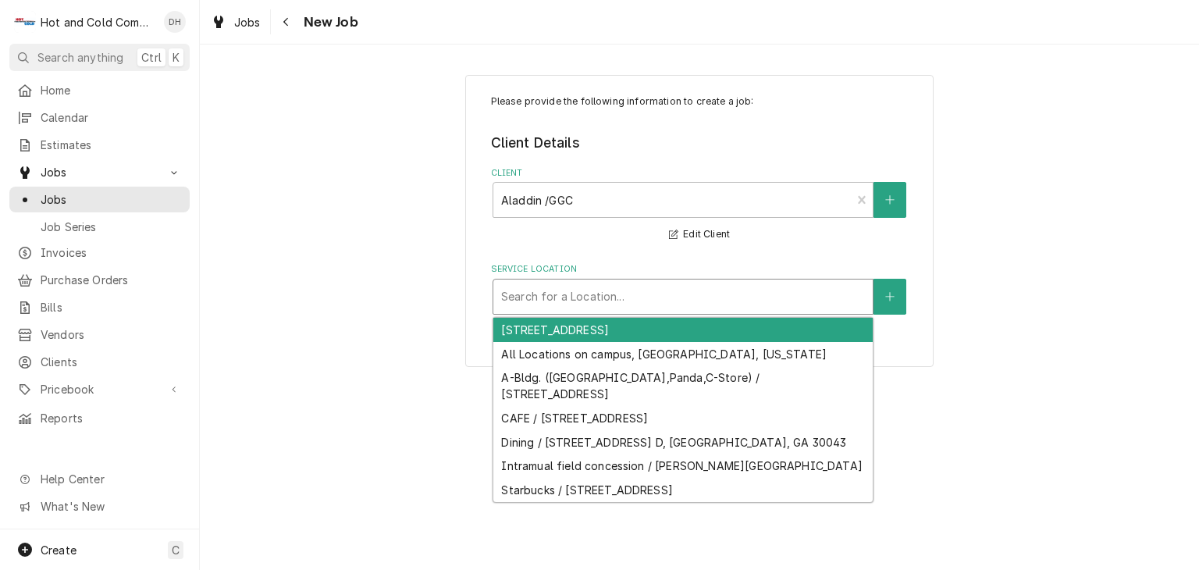
click at [696, 294] on div "Service Location" at bounding box center [683, 296] width 364 height 28
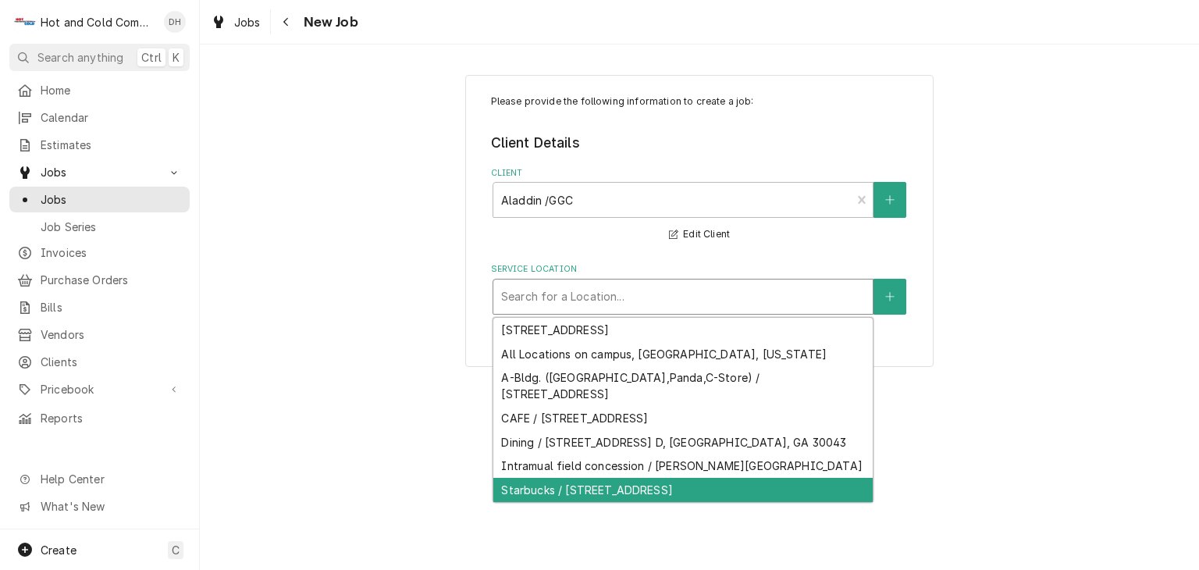
click at [802, 502] on div "Starbucks / 1000 University Center Ln, Lawrenceville, GA 30043" at bounding box center [682, 490] width 379 height 24
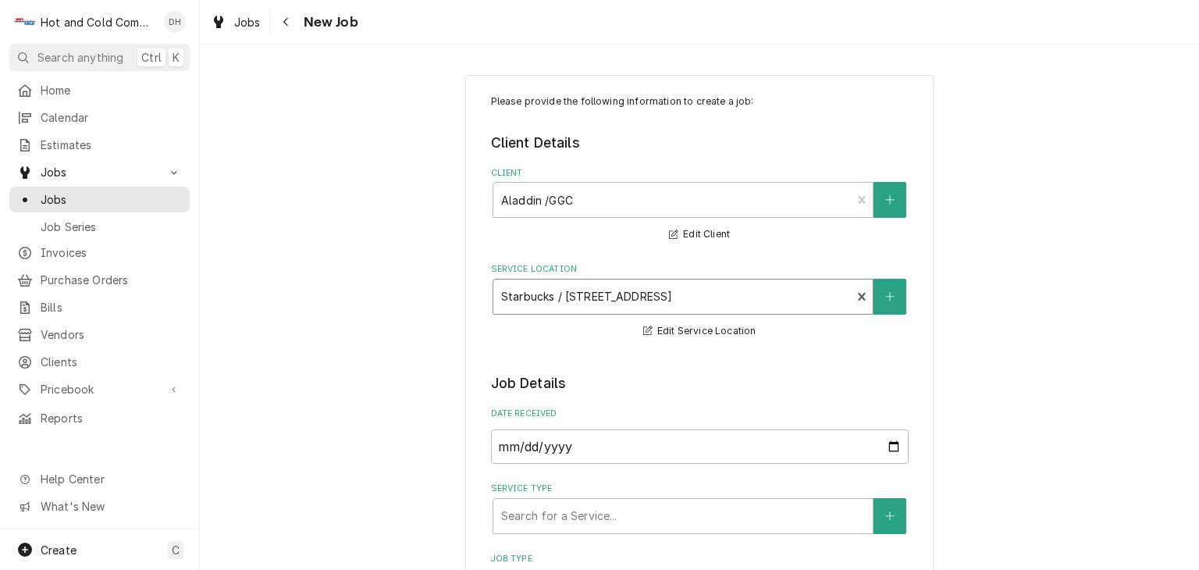
scroll to position [260, 0]
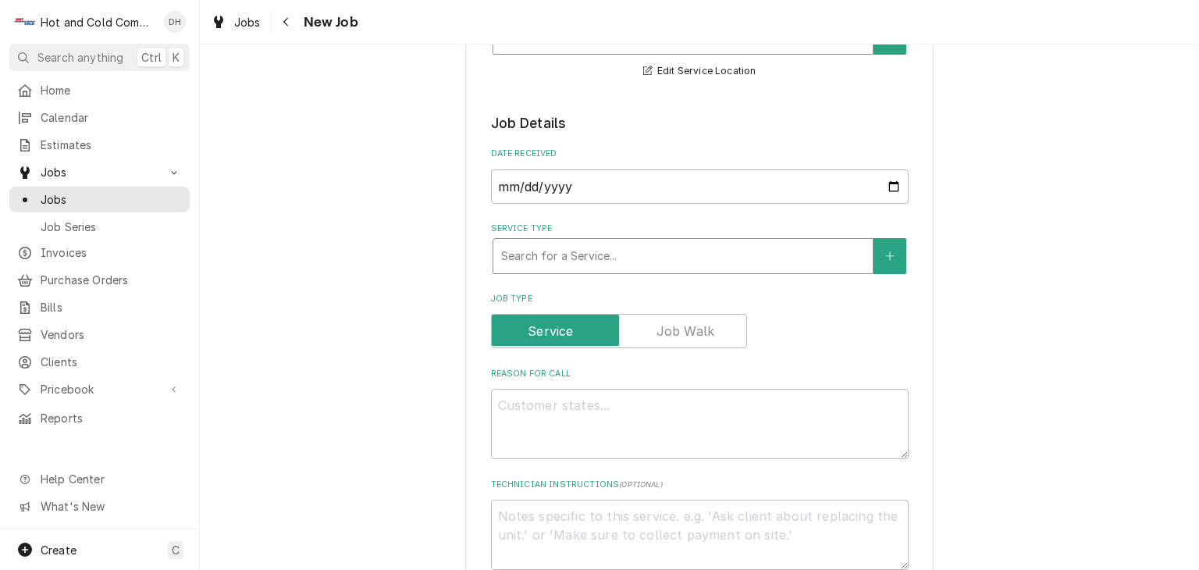
click at [734, 253] on div "Service Type" at bounding box center [683, 256] width 364 height 28
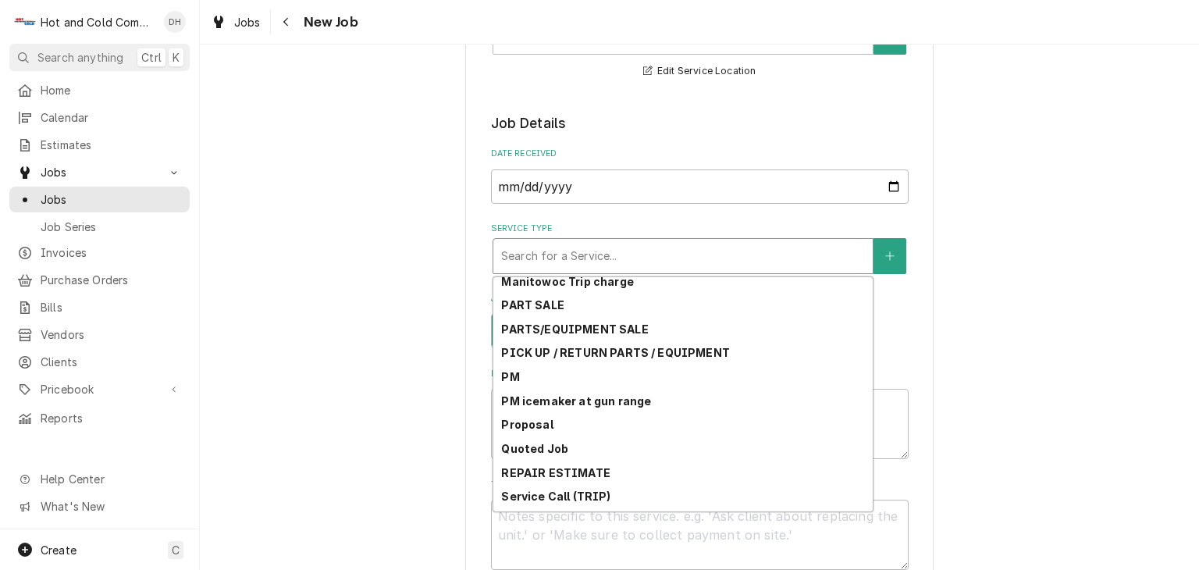
scroll to position [465, 0]
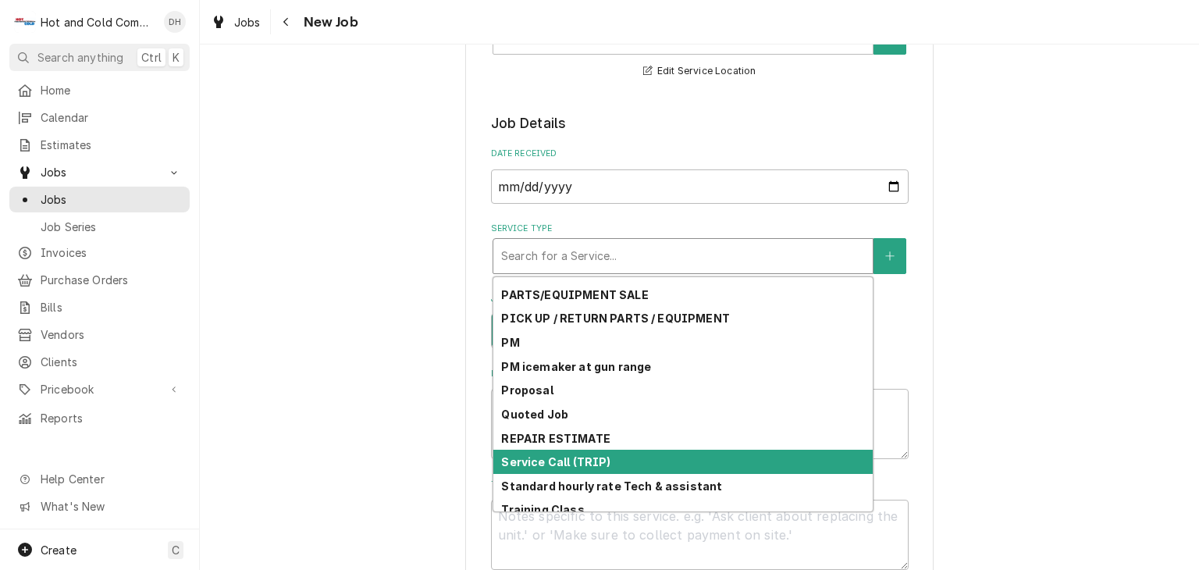
click at [702, 458] on div "Service Call (TRIP)" at bounding box center [682, 461] width 379 height 24
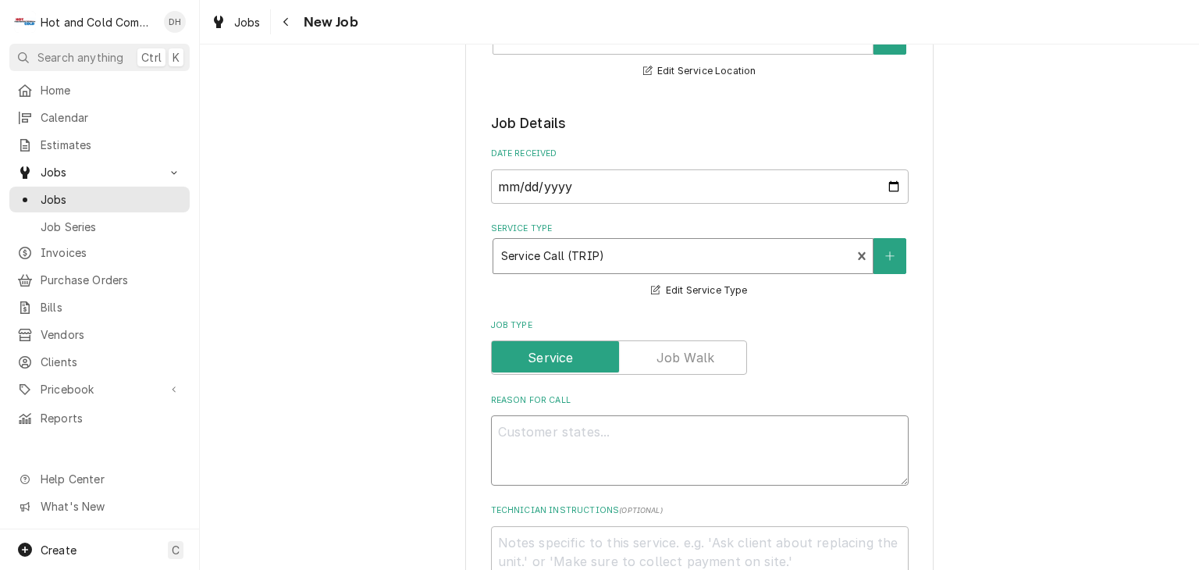
click at [608, 440] on textarea "Reason For Call" at bounding box center [699, 450] width 417 height 70
type textarea "x"
type textarea "P"
type textarea "x"
type textarea "PM"
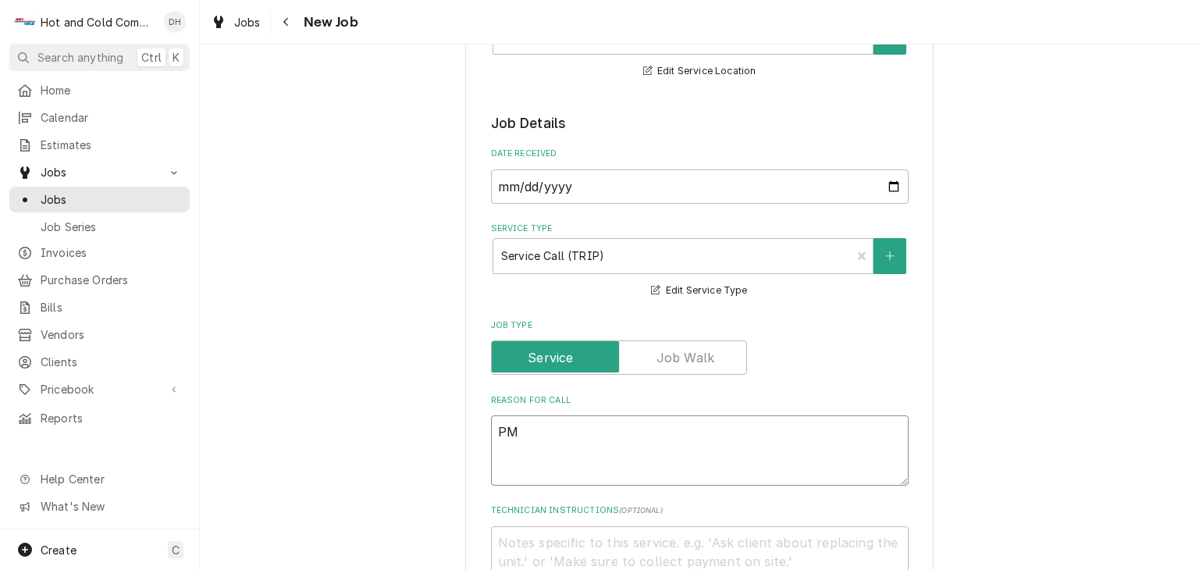
type textarea "x"
type textarea "PM"
type textarea "x"
type textarea "PM i"
type textarea "x"
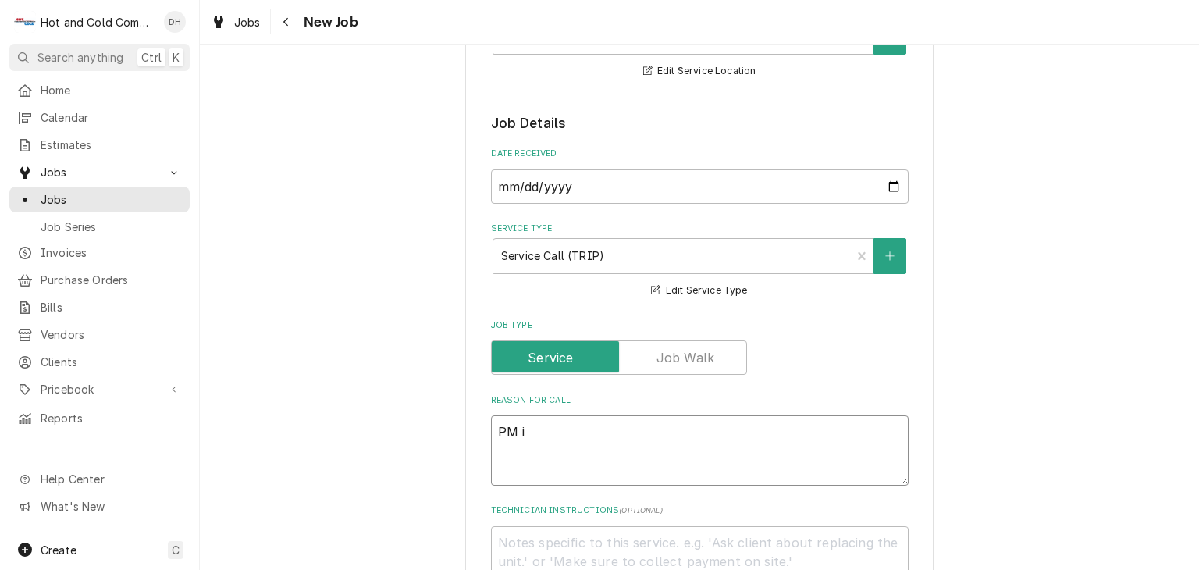
type textarea "PM ic"
type textarea "x"
type textarea "PM ice"
type textarea "x"
type textarea "PM ice"
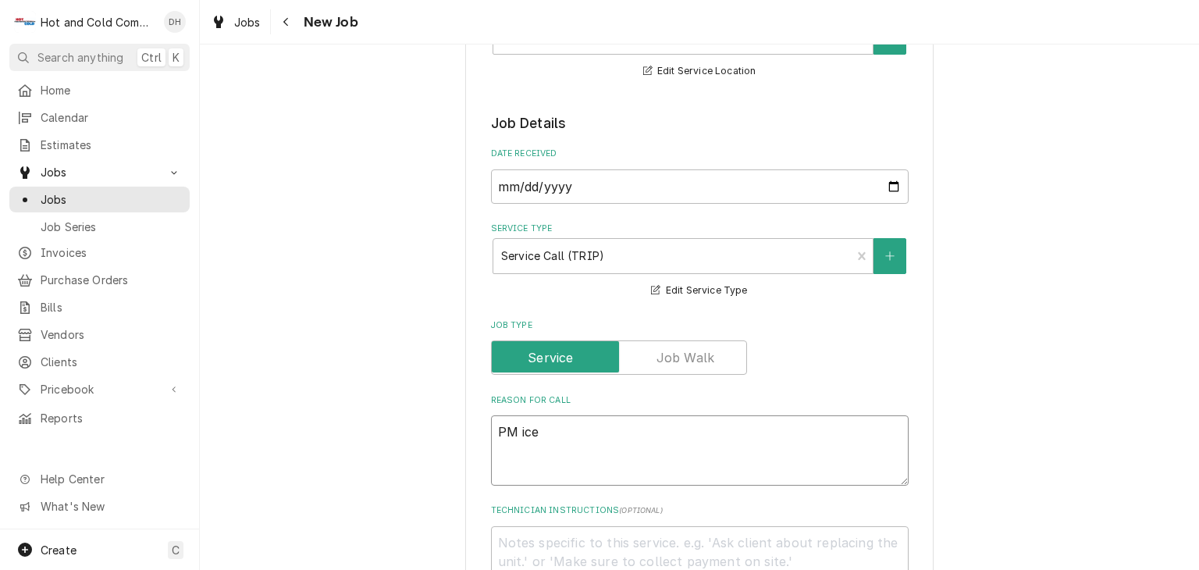
type textarea "x"
type textarea "PM ice m"
type textarea "x"
type textarea "PM ice ma"
type textarea "x"
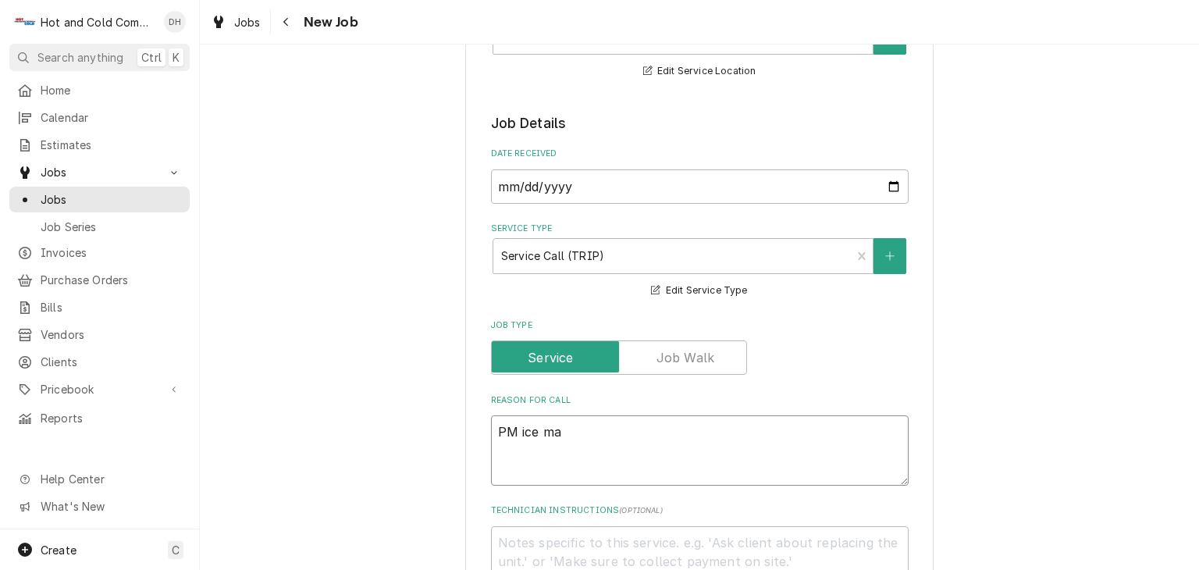
type textarea "PM ice mak"
type textarea "x"
type textarea "PM ice make"
type textarea "x"
type textarea "PM ice maker"
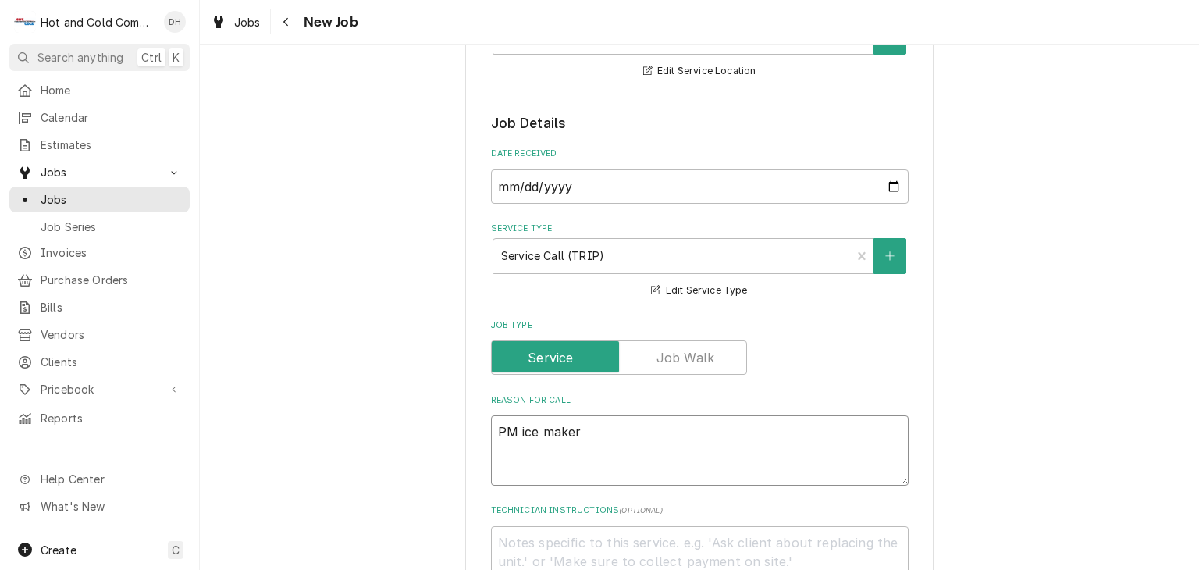
type textarea "x"
type textarea "PM ice maker"
type textarea "x"
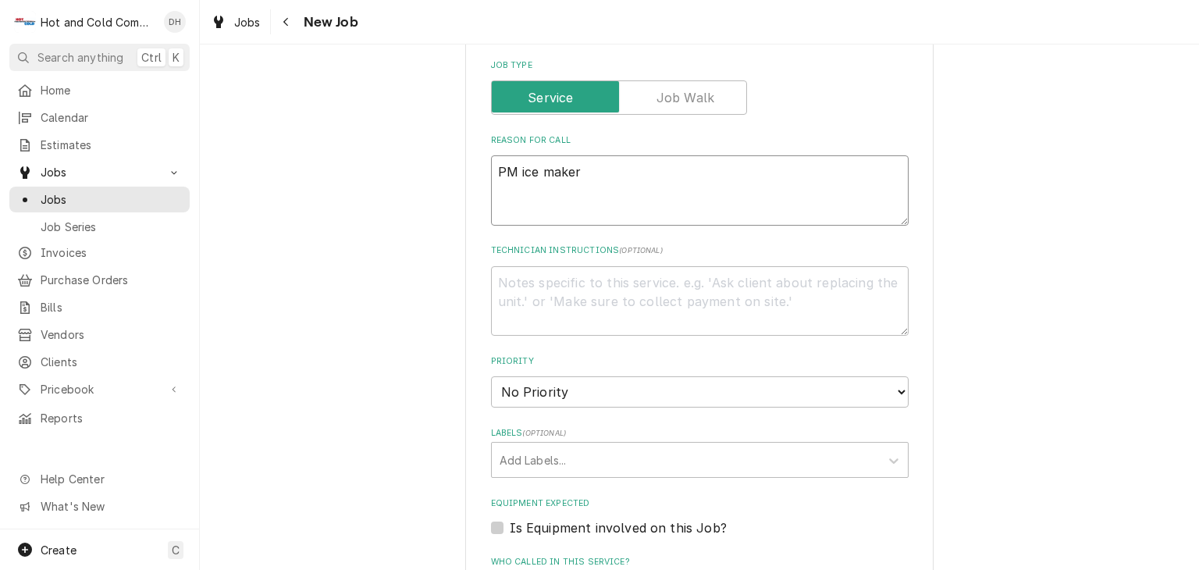
scroll to position [780, 0]
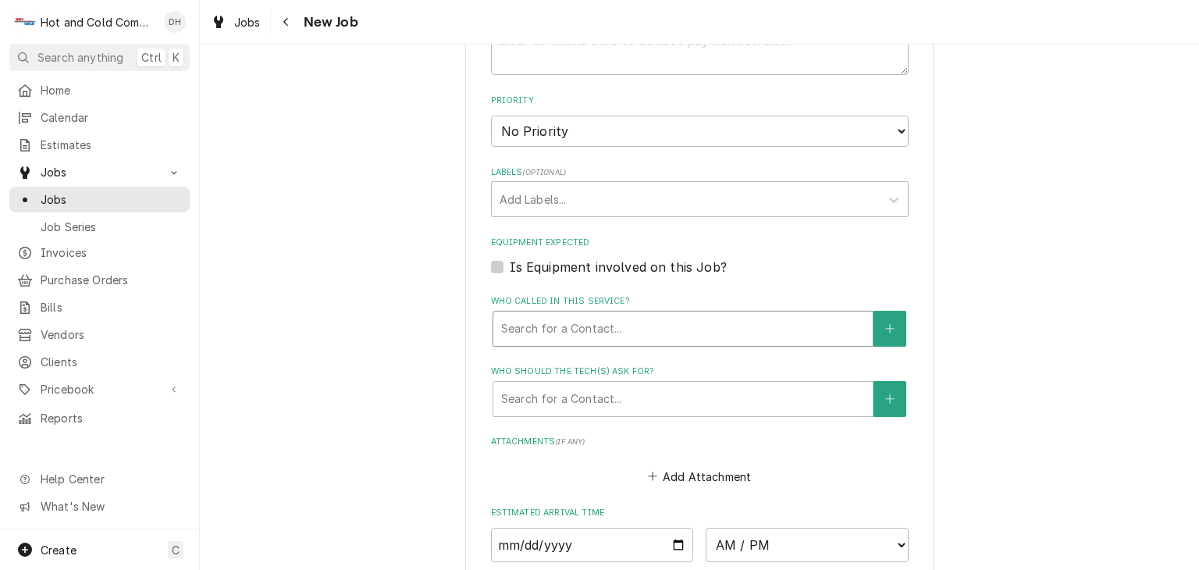
type textarea "PM ice maker"
click at [615, 322] on div "Who called in this service?" at bounding box center [683, 328] width 364 height 28
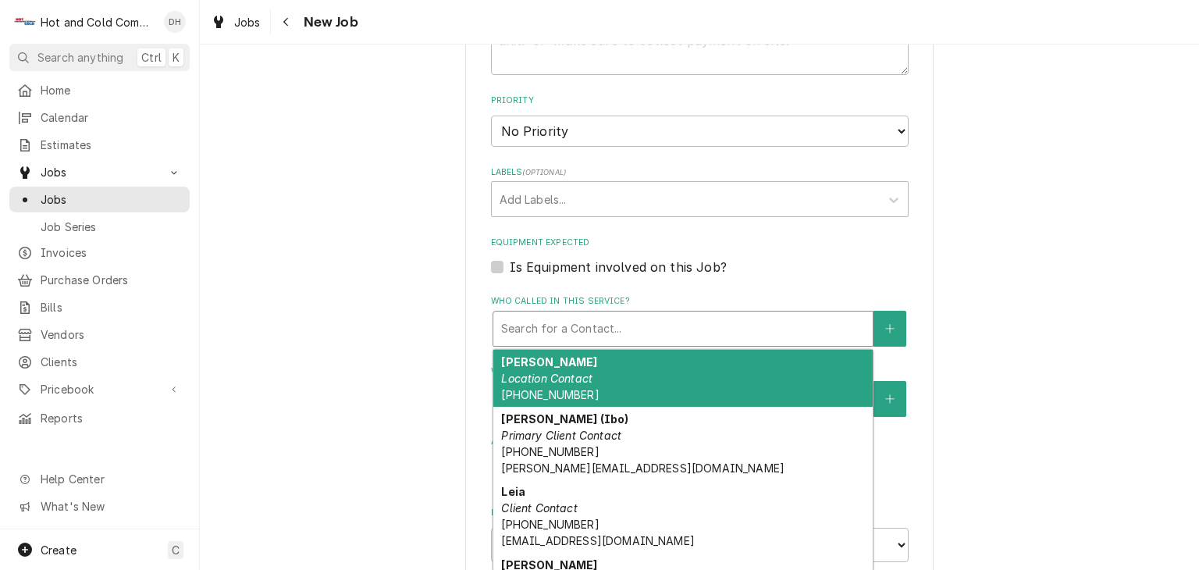
click at [572, 371] on em "Location Contact" at bounding box center [546, 377] width 91 height 13
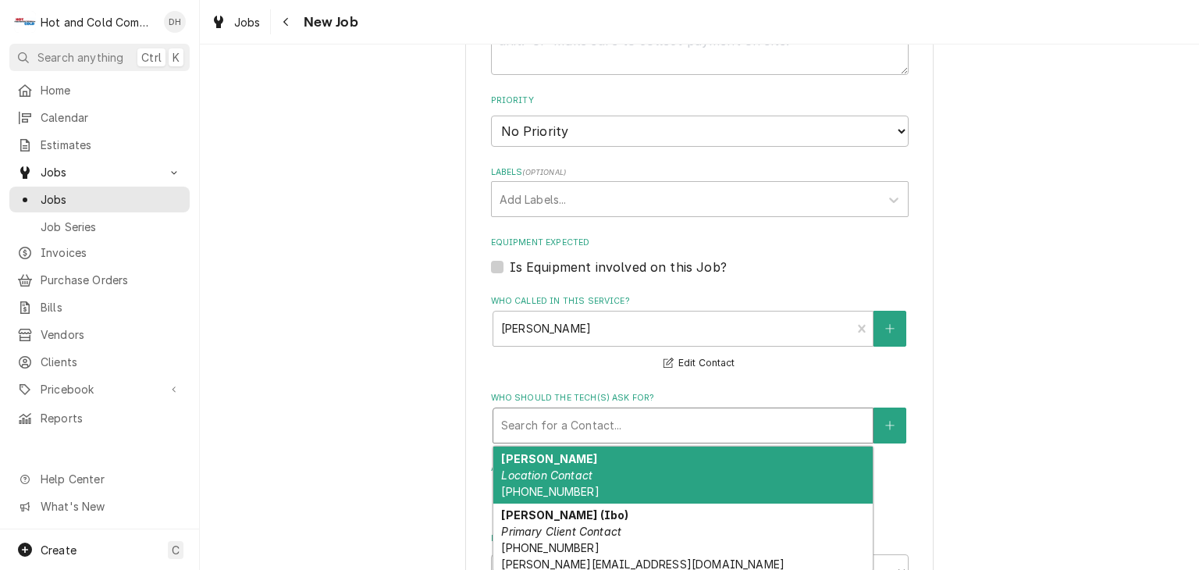
drag, startPoint x: 639, startPoint y: 422, endPoint x: 648, endPoint y: 415, distance: 11.1
click at [640, 422] on div "Who should the tech(s) ask for?" at bounding box center [683, 425] width 364 height 28
click at [587, 466] on div "Arsenio Location Contact (404) 754-7592" at bounding box center [682, 474] width 379 height 57
type textarea "x"
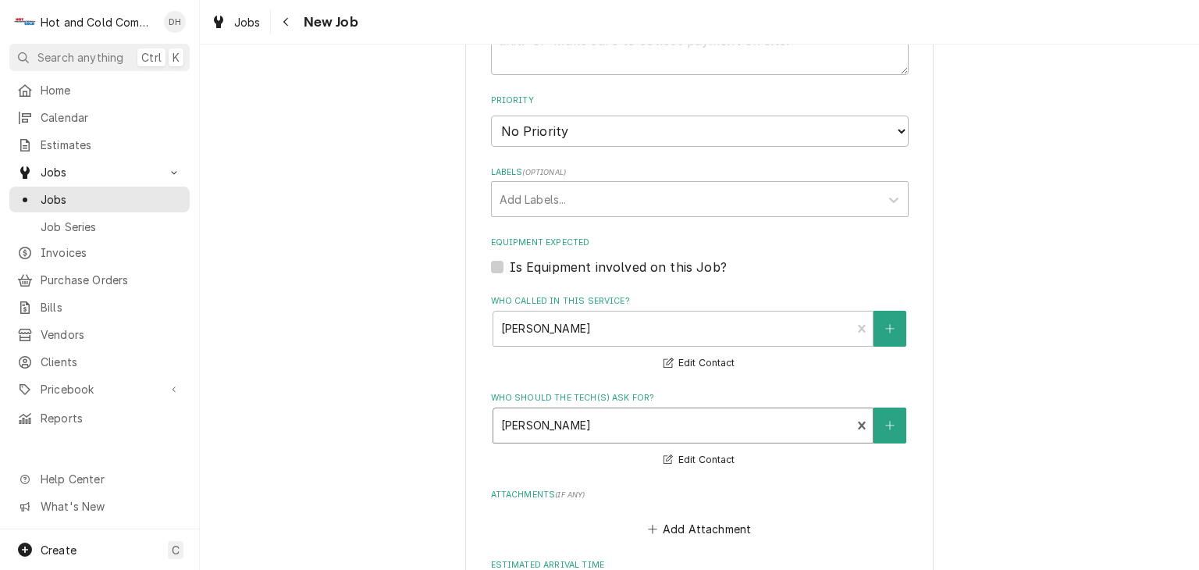
scroll to position [1040, 0]
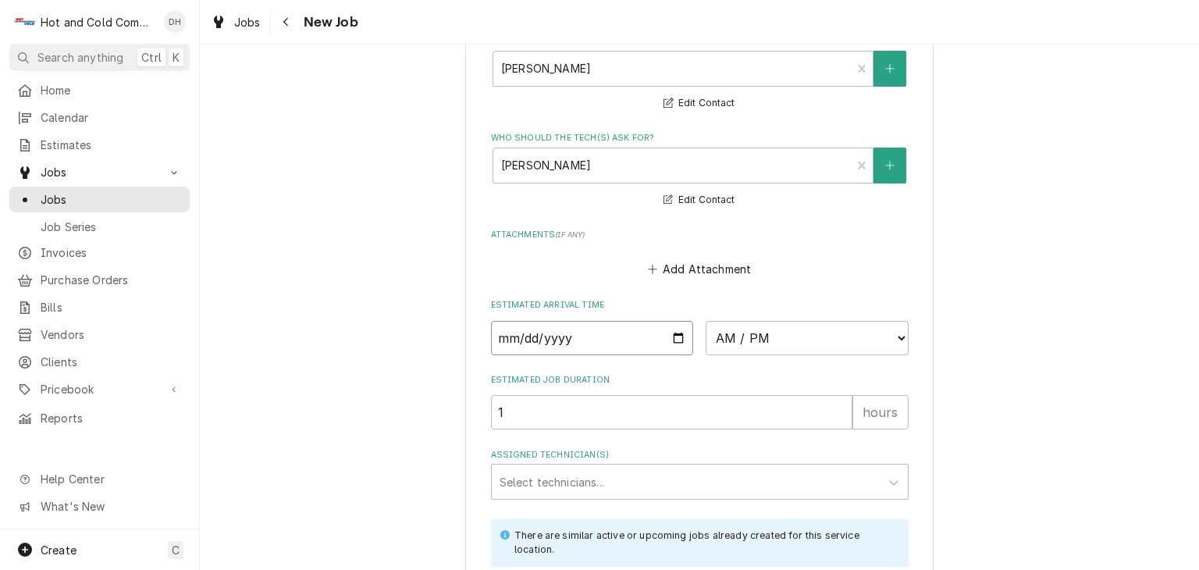
click at [674, 334] on input "Date" at bounding box center [592, 338] width 203 height 34
type input "2025-10-15"
type textarea "x"
click at [898, 330] on select "AM / PM 6:00 AM 6:15 AM 6:30 AM 6:45 AM 7:00 AM 7:15 AM 7:30 AM 7:45 AM 8:00 AM…" at bounding box center [806, 338] width 203 height 34
select select "12:45:00"
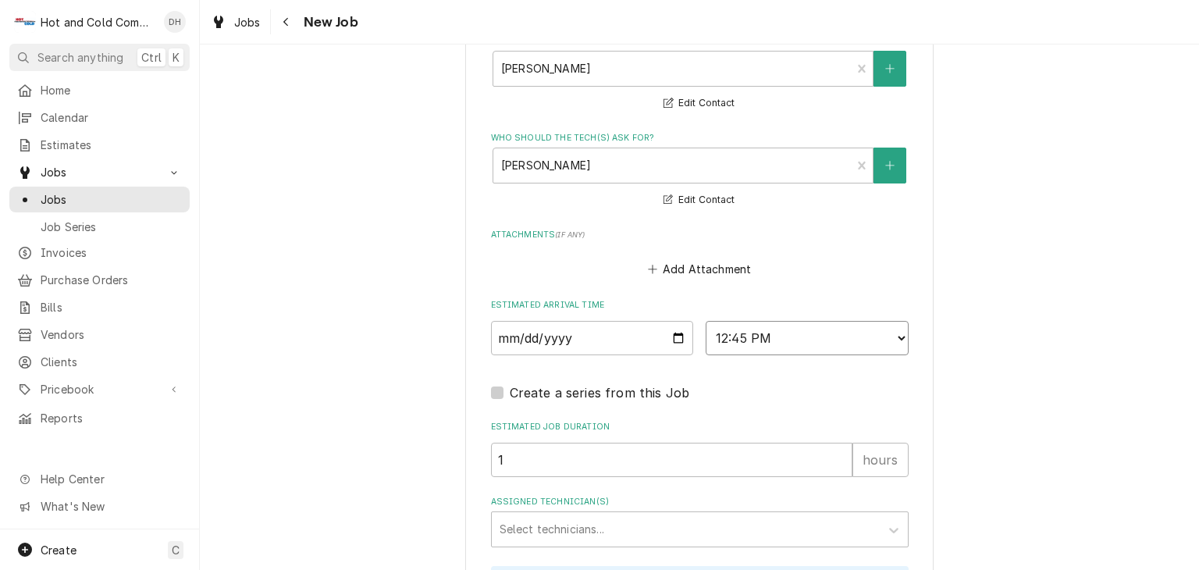
scroll to position [1291, 0]
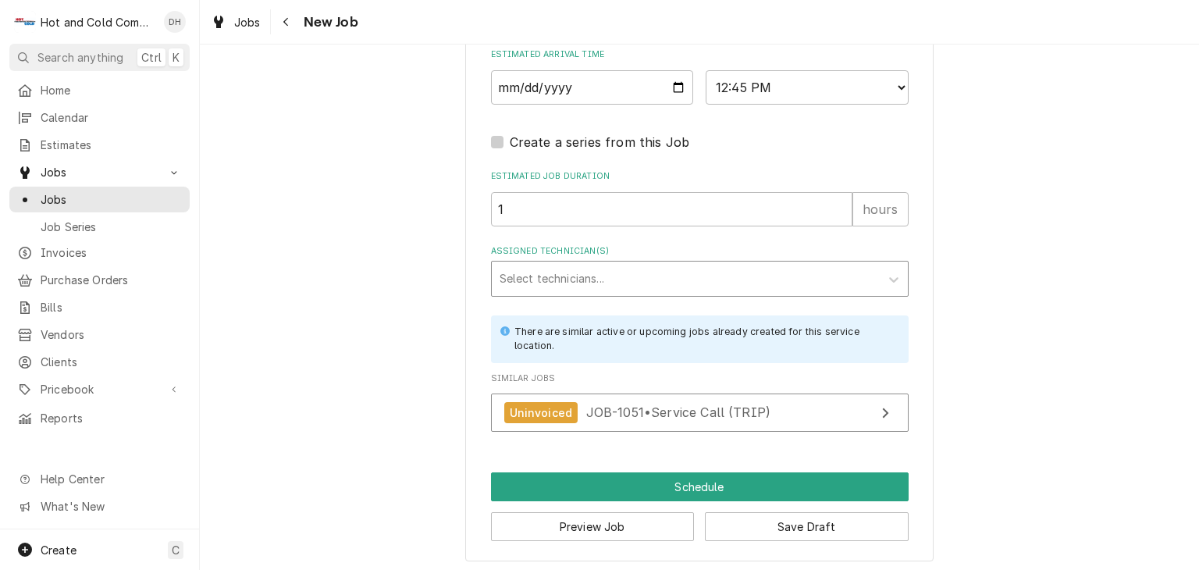
drag, startPoint x: 624, startPoint y: 268, endPoint x: 593, endPoint y: 257, distance: 33.1
click at [624, 268] on div "Assigned Technician(s)" at bounding box center [685, 279] width 372 height 28
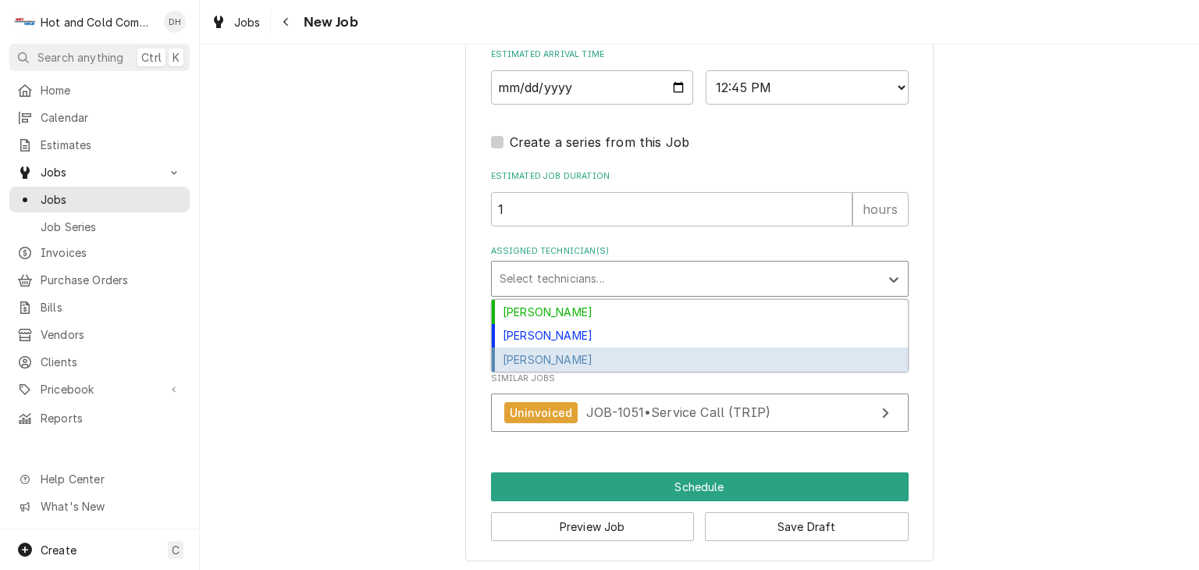
click at [592, 353] on div "[PERSON_NAME]" at bounding box center [700, 359] width 416 height 24
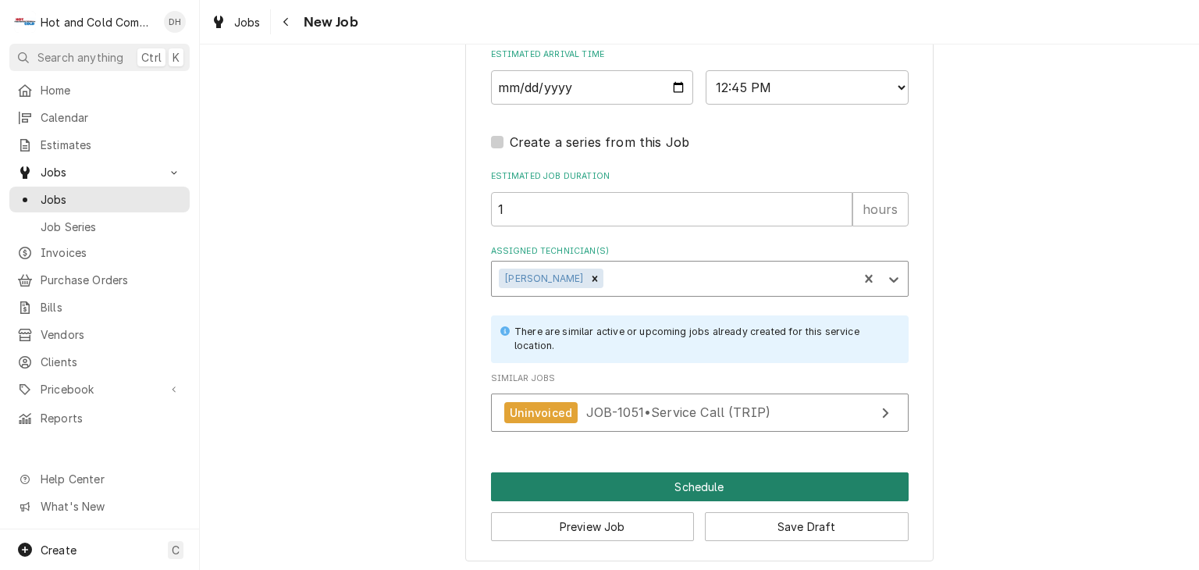
drag, startPoint x: 685, startPoint y: 478, endPoint x: 835, endPoint y: 464, distance: 150.6
click at [704, 478] on button "Schedule" at bounding box center [699, 486] width 417 height 29
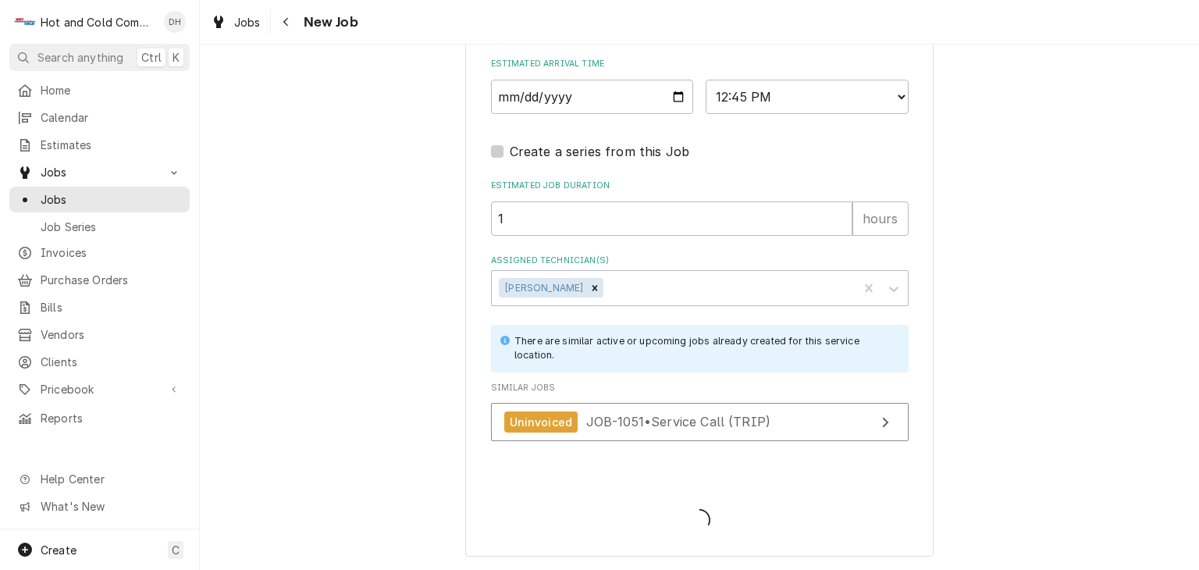
scroll to position [1277, 0]
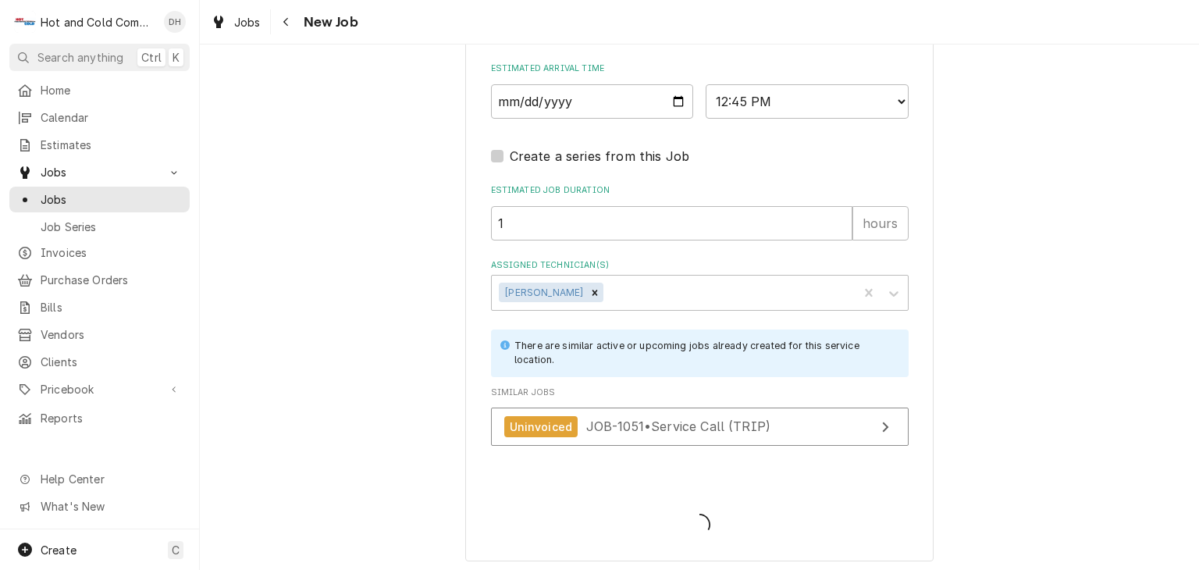
type textarea "x"
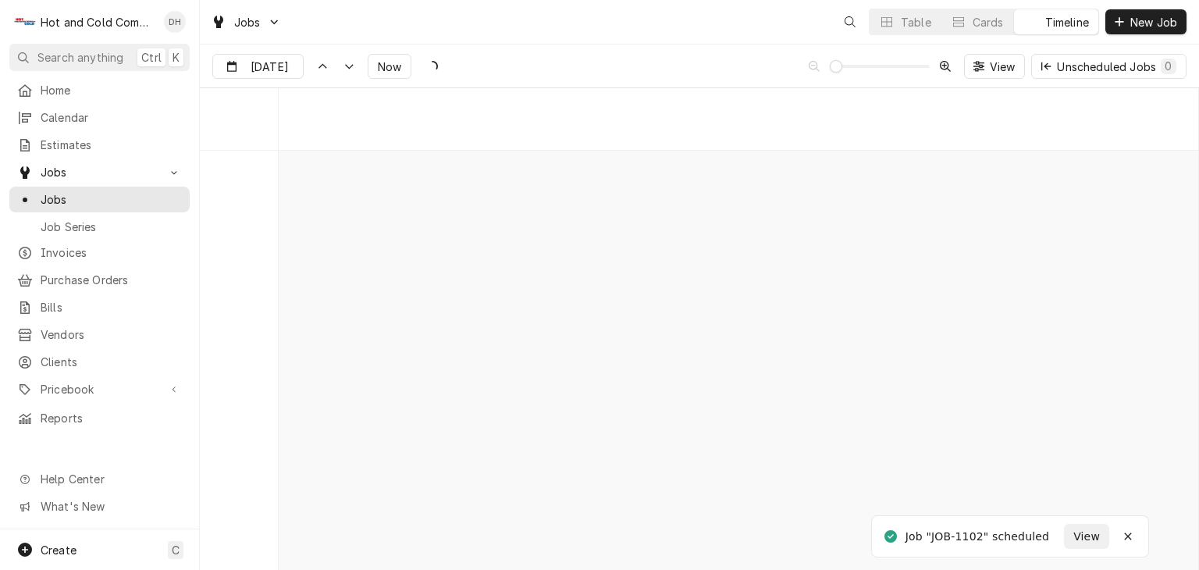
scroll to position [8898, 0]
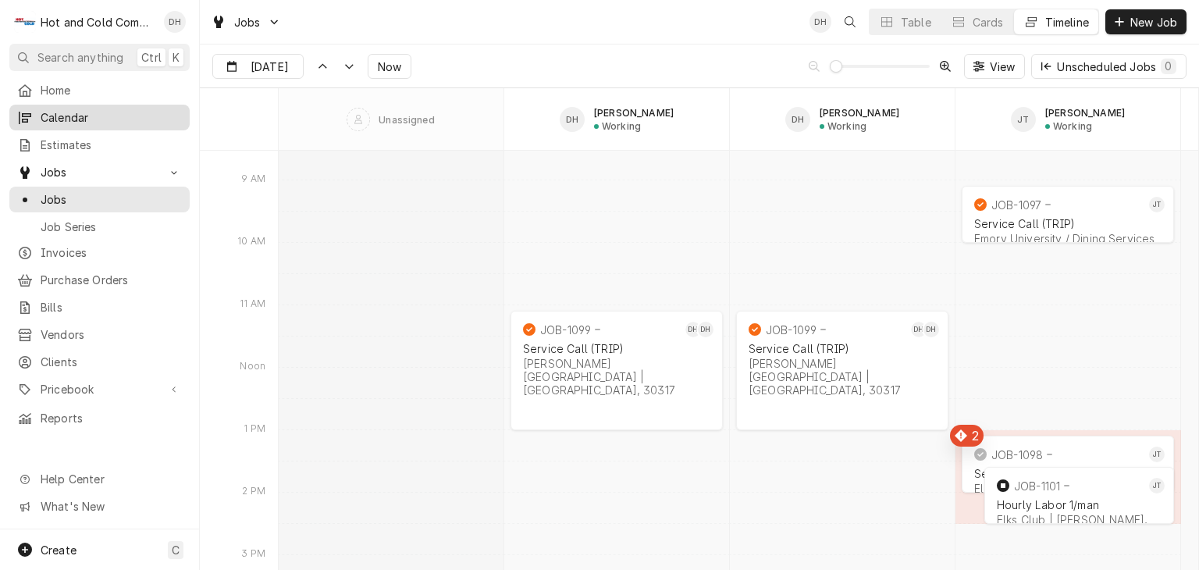
click at [58, 111] on span "Calendar" at bounding box center [111, 117] width 141 height 16
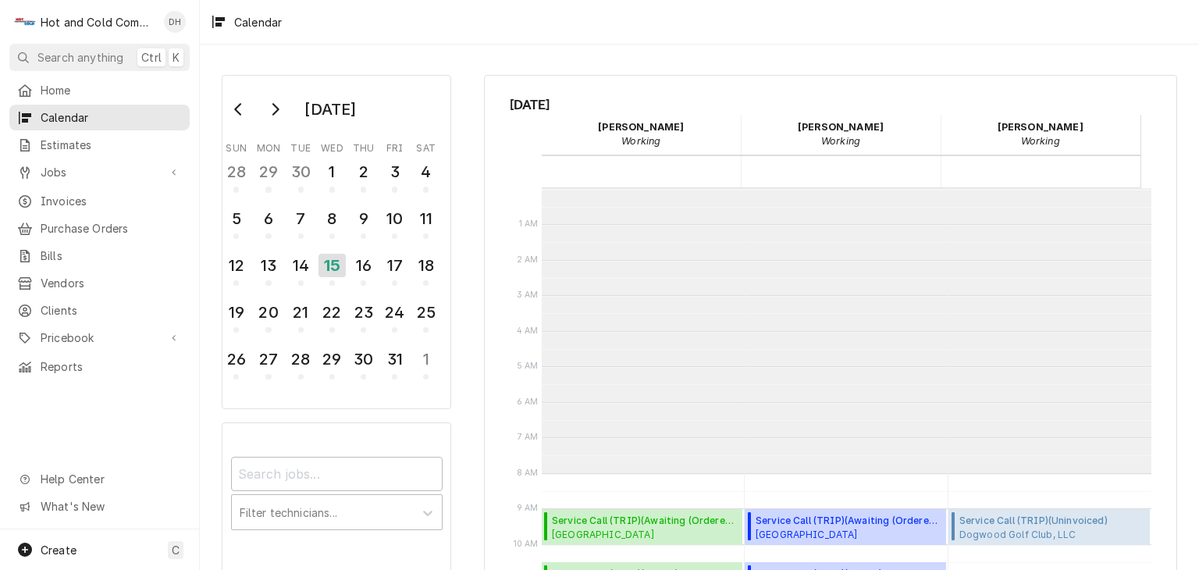
scroll to position [284, 0]
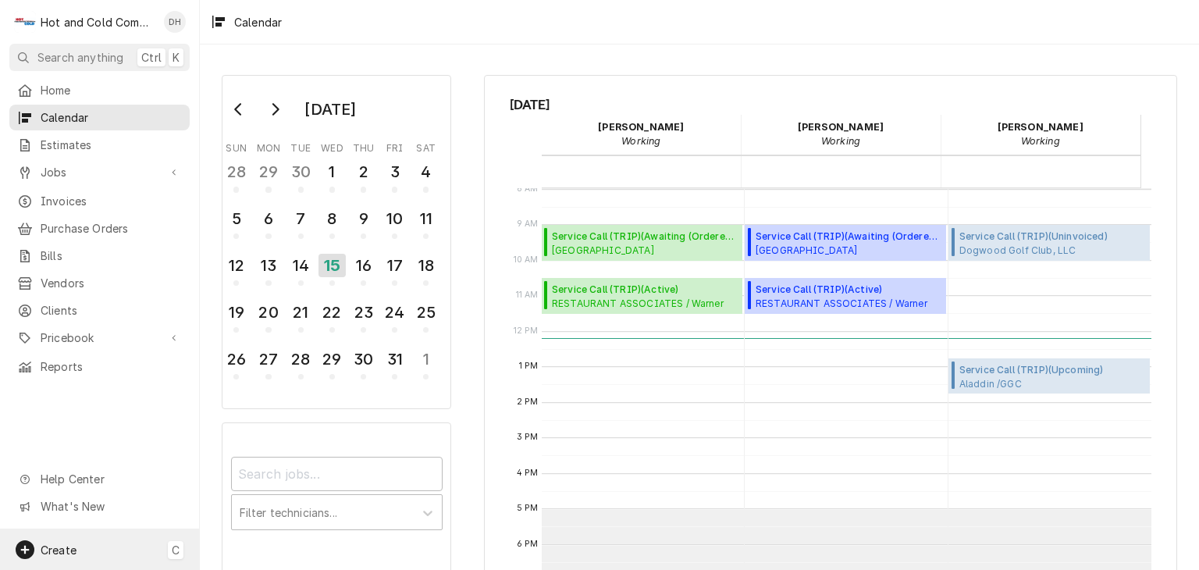
click at [66, 545] on span "Create" at bounding box center [59, 549] width 36 height 13
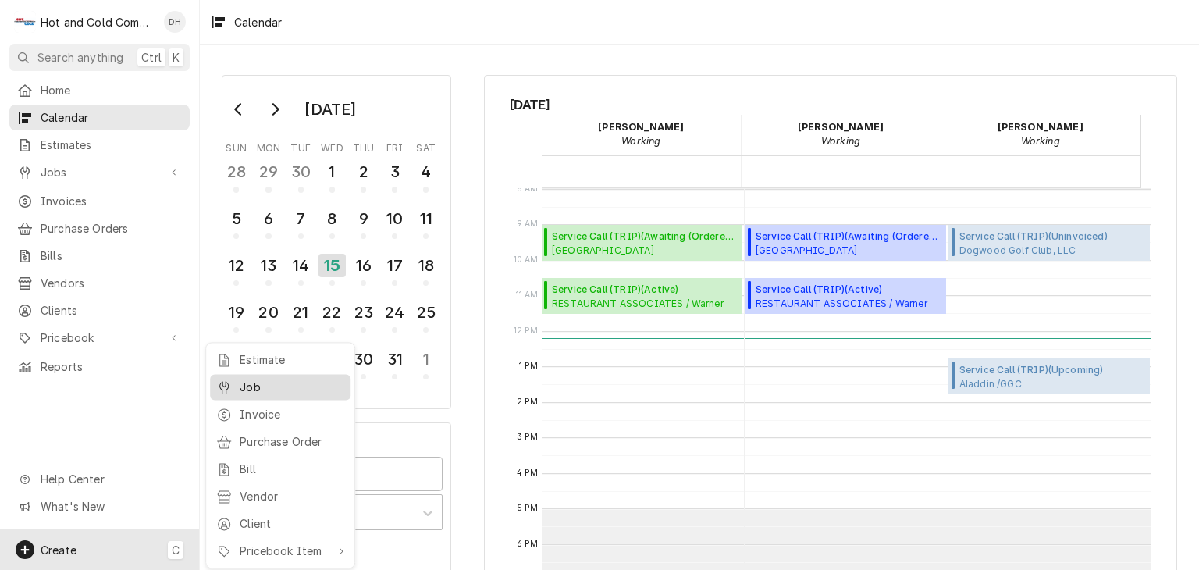
click at [265, 391] on div "Job" at bounding box center [292, 386] width 105 height 16
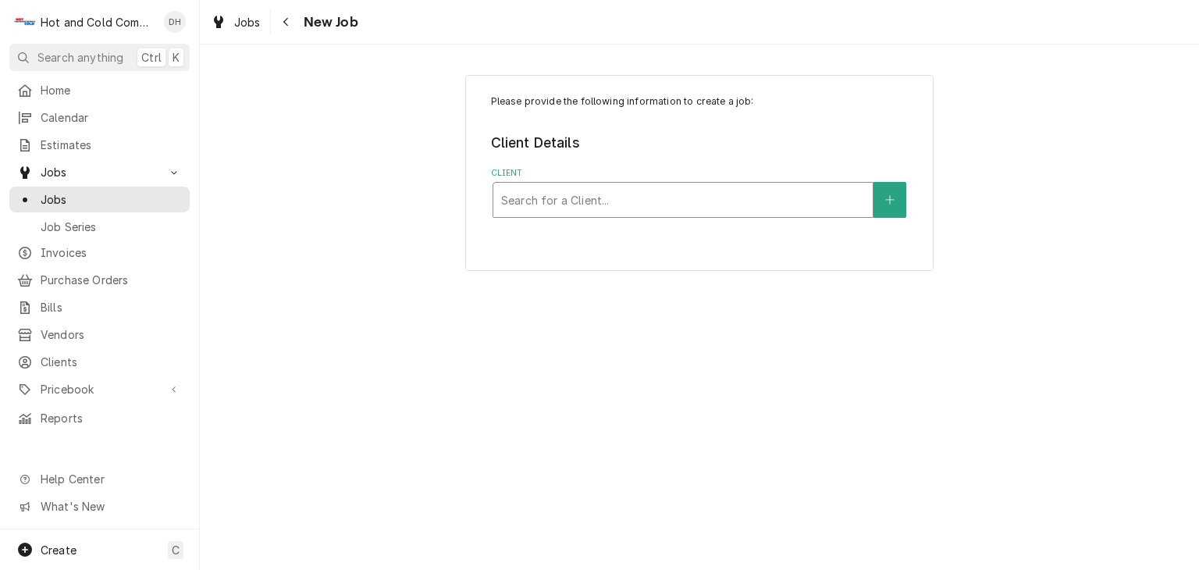
click at [632, 198] on div "Client" at bounding box center [683, 200] width 364 height 28
type input "Emory"
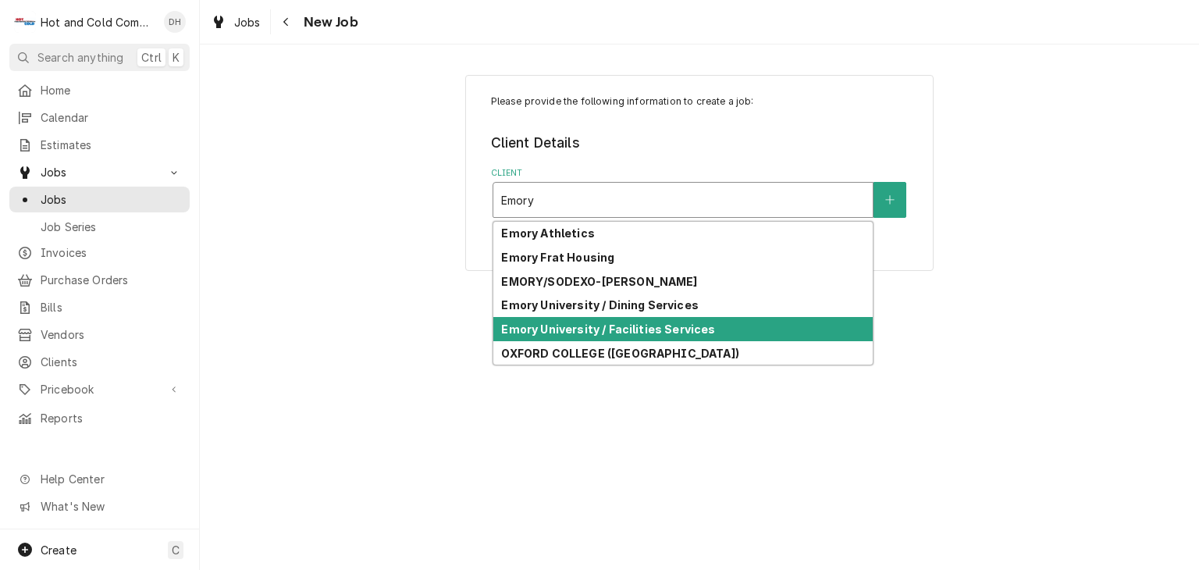
click at [702, 329] on strong "Emory University / Facilities Services" at bounding box center [608, 328] width 214 height 13
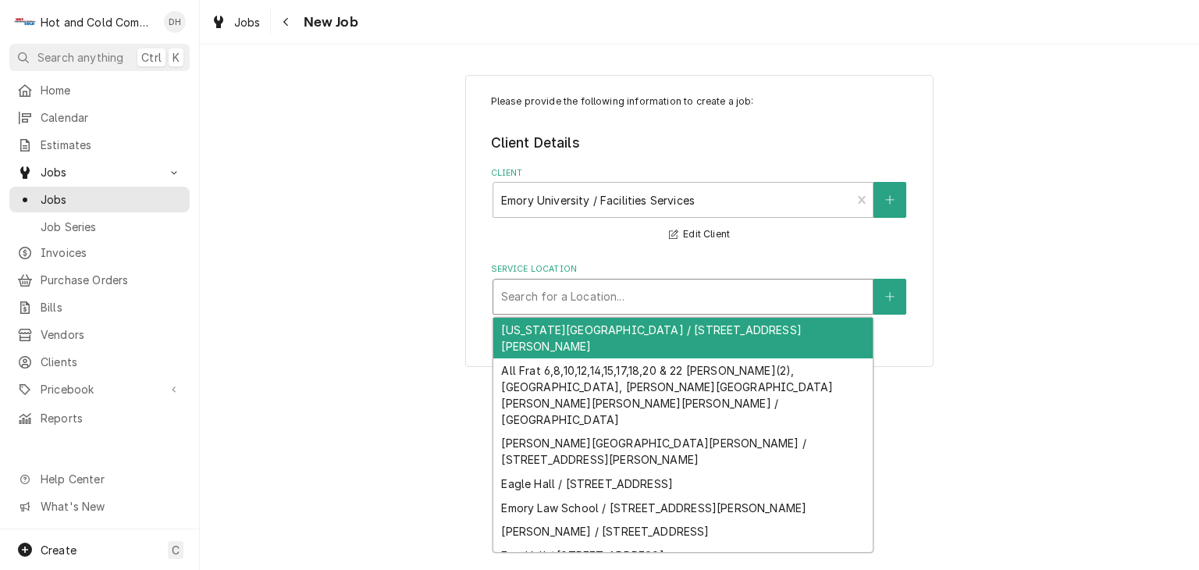
click at [627, 294] on div "Service Location" at bounding box center [683, 296] width 364 height 28
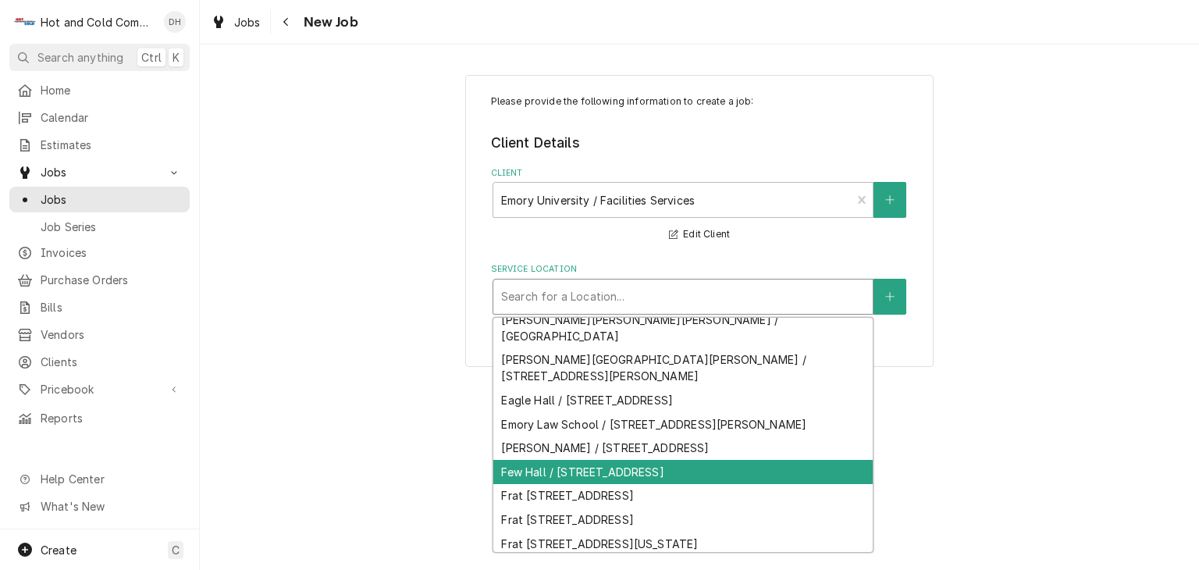
scroll to position [115, 0]
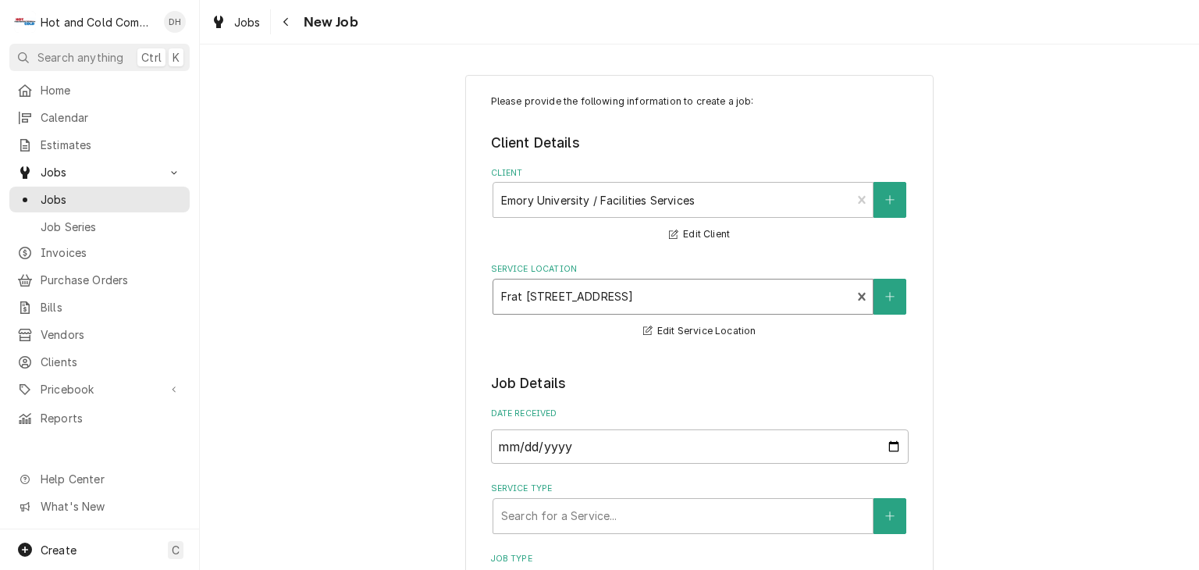
scroll to position [260, 0]
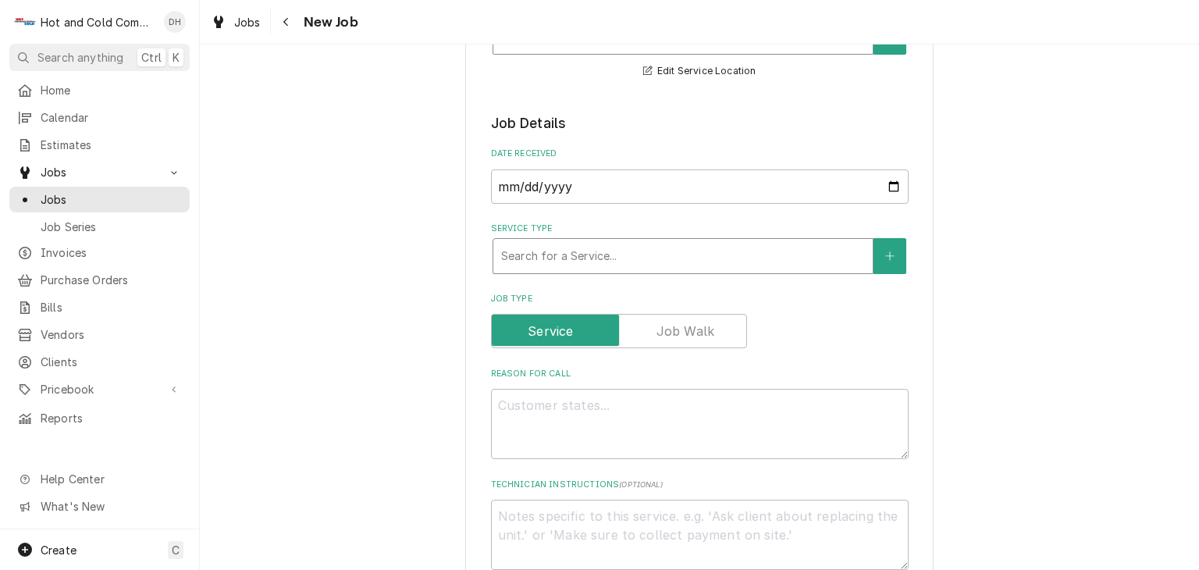
click at [641, 257] on div "Service Type" at bounding box center [683, 256] width 364 height 28
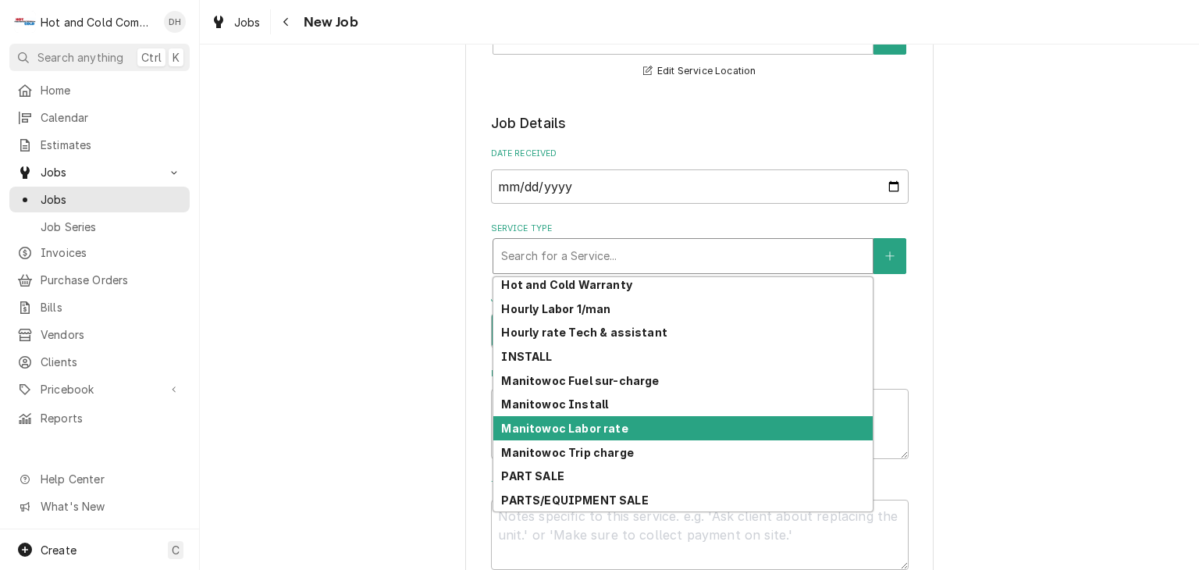
scroll to position [474, 0]
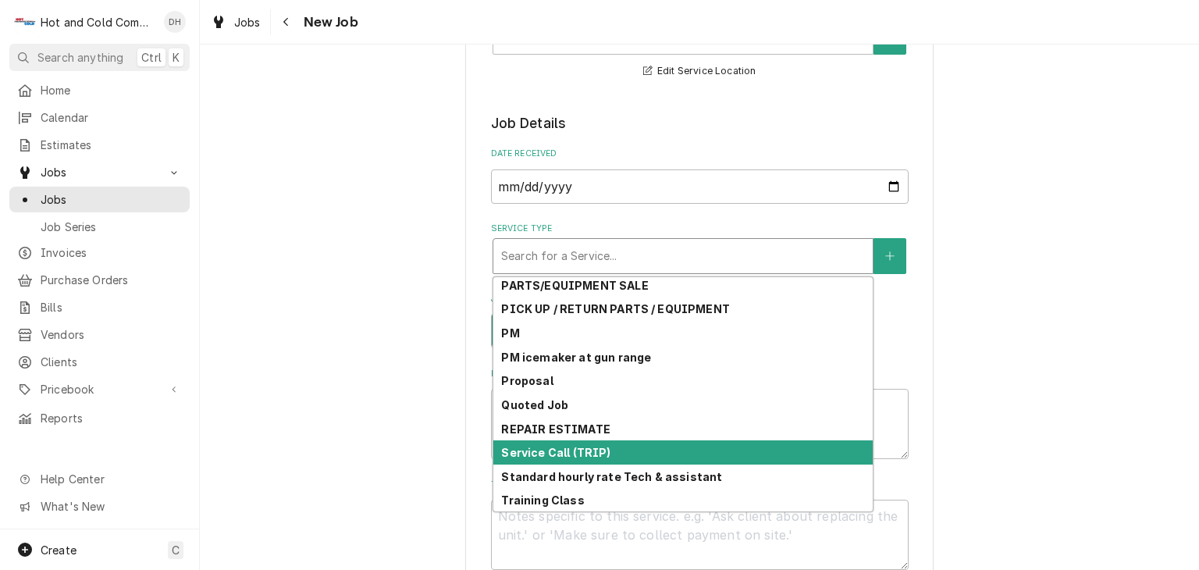
click at [599, 451] on div "Service Call (TRIP)" at bounding box center [682, 452] width 379 height 24
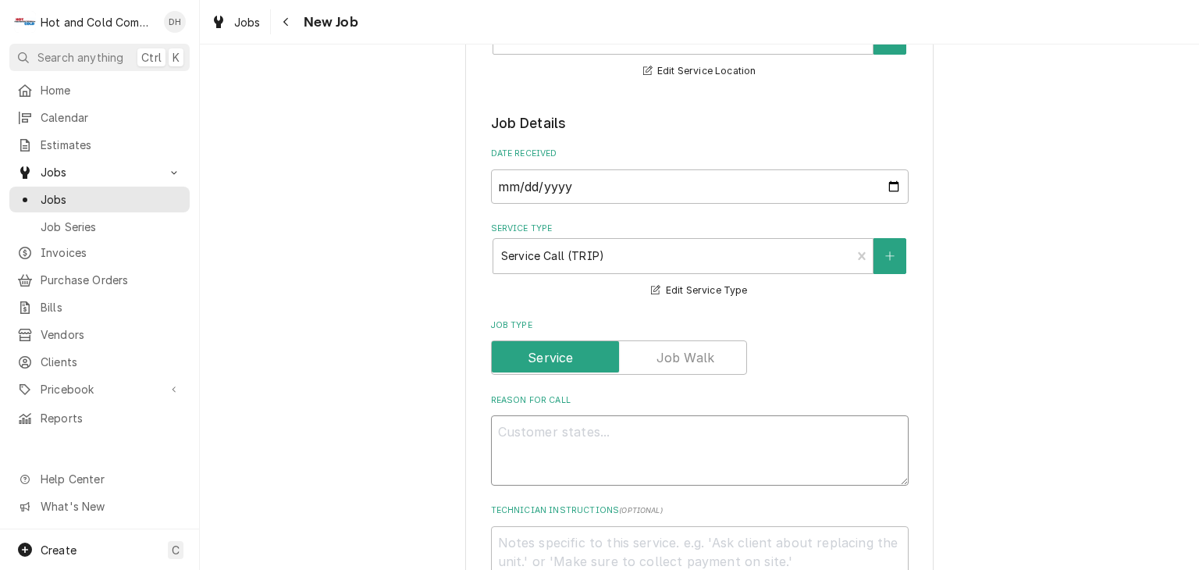
click at [556, 431] on textarea "Reason For Call" at bounding box center [699, 450] width 417 height 70
type textarea "x"
type textarea "F"
type textarea "x"
type textarea "Fl"
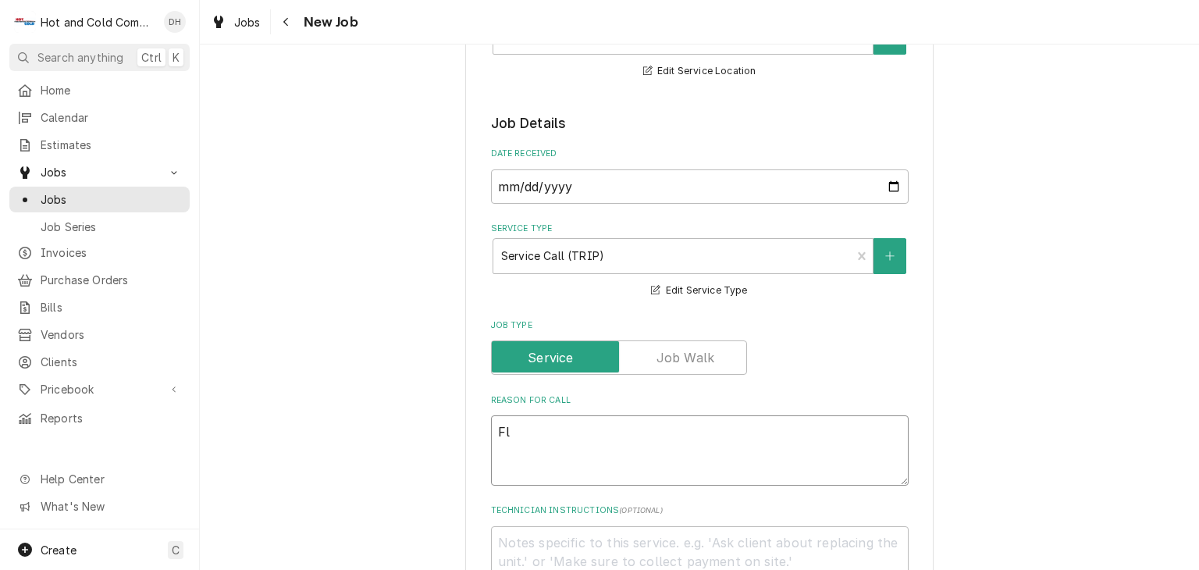
type textarea "x"
type textarea "Fla"
type textarea "x"
type textarea "Flat"
type textarea "x"
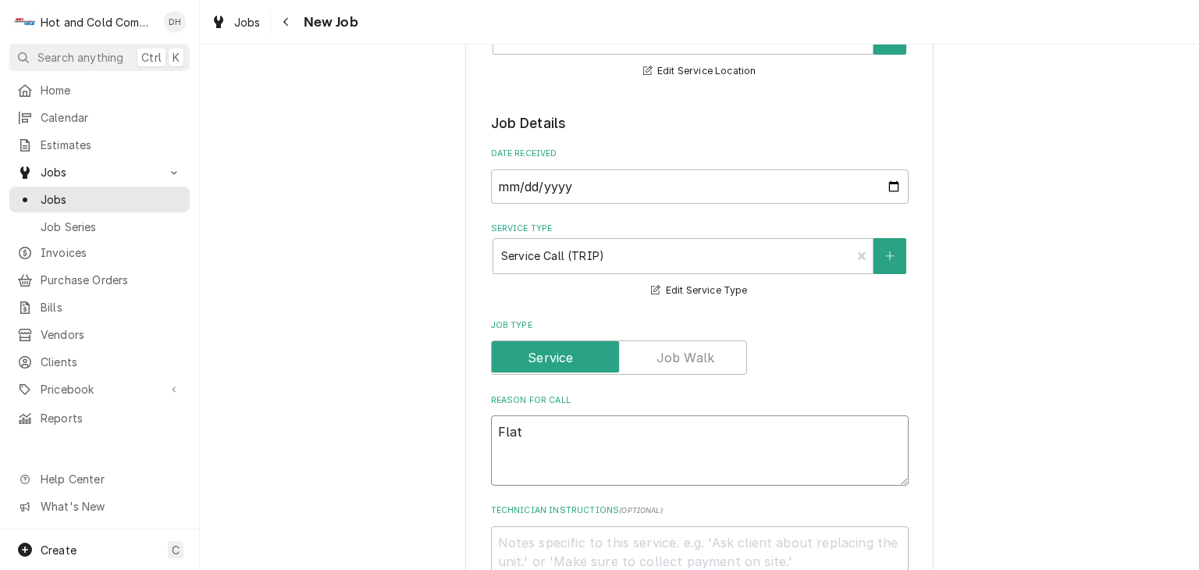
type textarea "Flat"
type textarea "x"
type textarea "Flat t"
type textarea "x"
type textarea "Flat to"
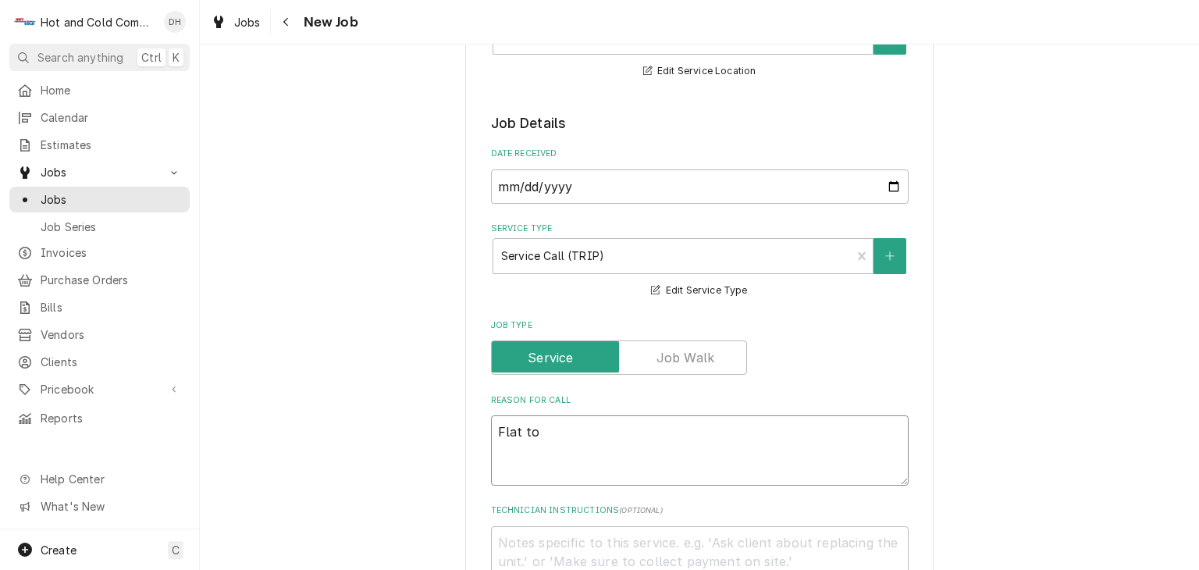
type textarea "x"
type textarea "Flat top"
type textarea "x"
type textarea "Flat top"
type textarea "x"
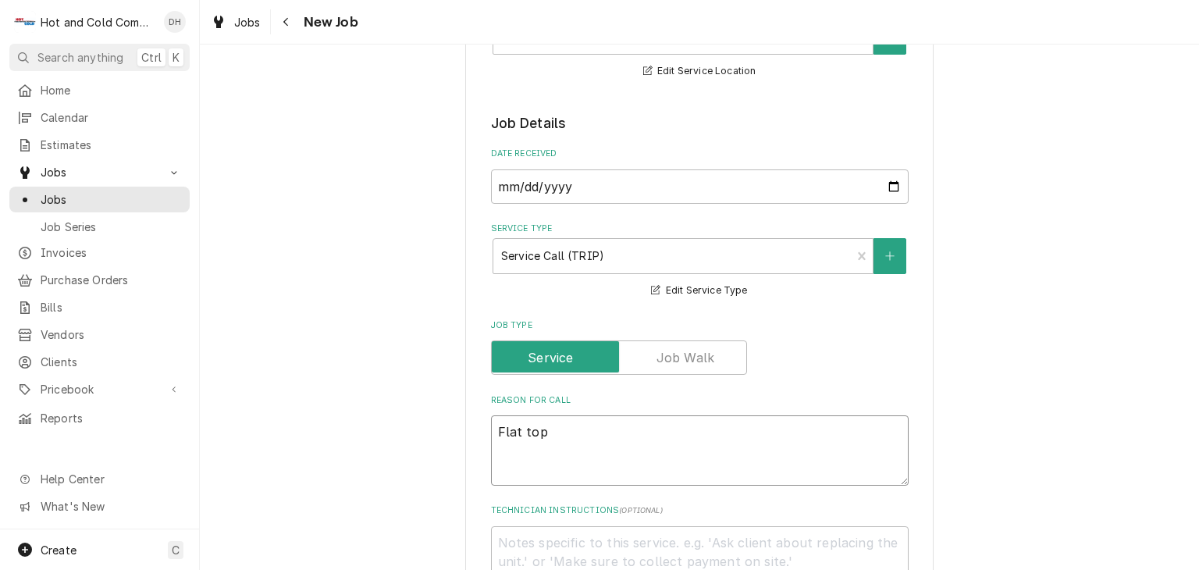
type textarea "Flat top g"
type textarea "x"
type textarea "Flat top gr"
type textarea "x"
type textarea "Flat top gre"
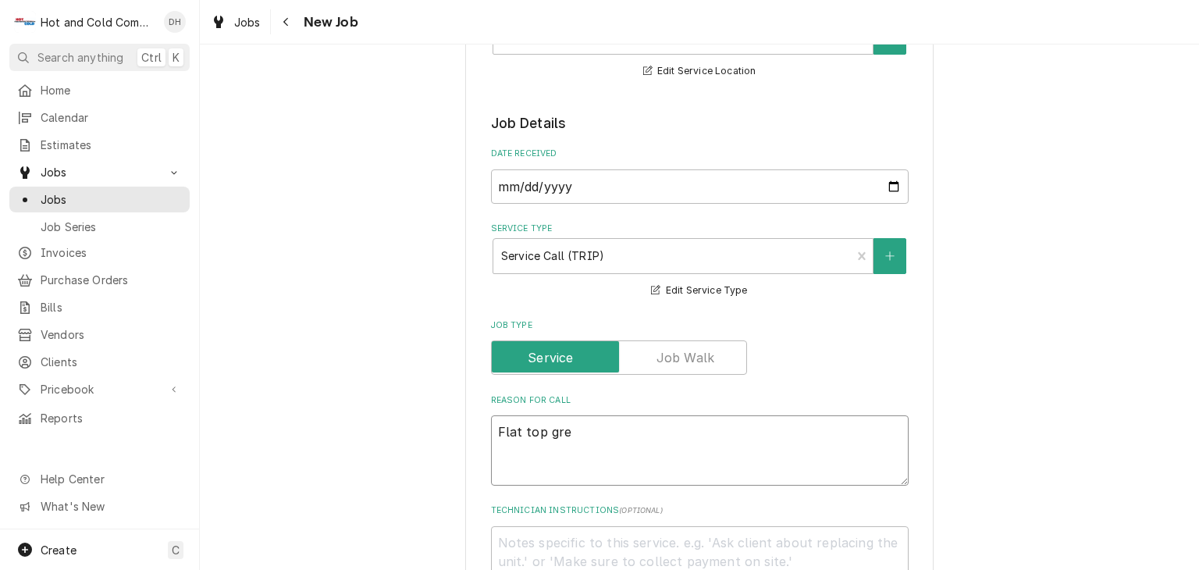
type textarea "x"
type textarea "Flat top grea"
type textarea "x"
type textarea "Flat top greas"
type textarea "x"
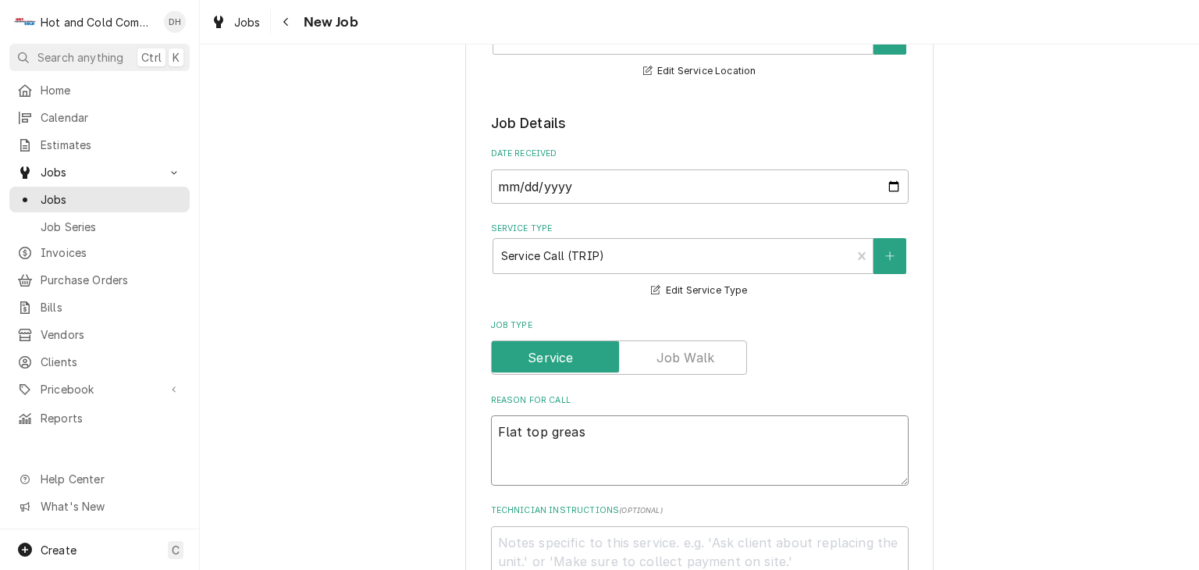
type textarea "Flat top grease"
type textarea "x"
type textarea "Flat top grease"
type textarea "x"
type textarea "Flat top grease g"
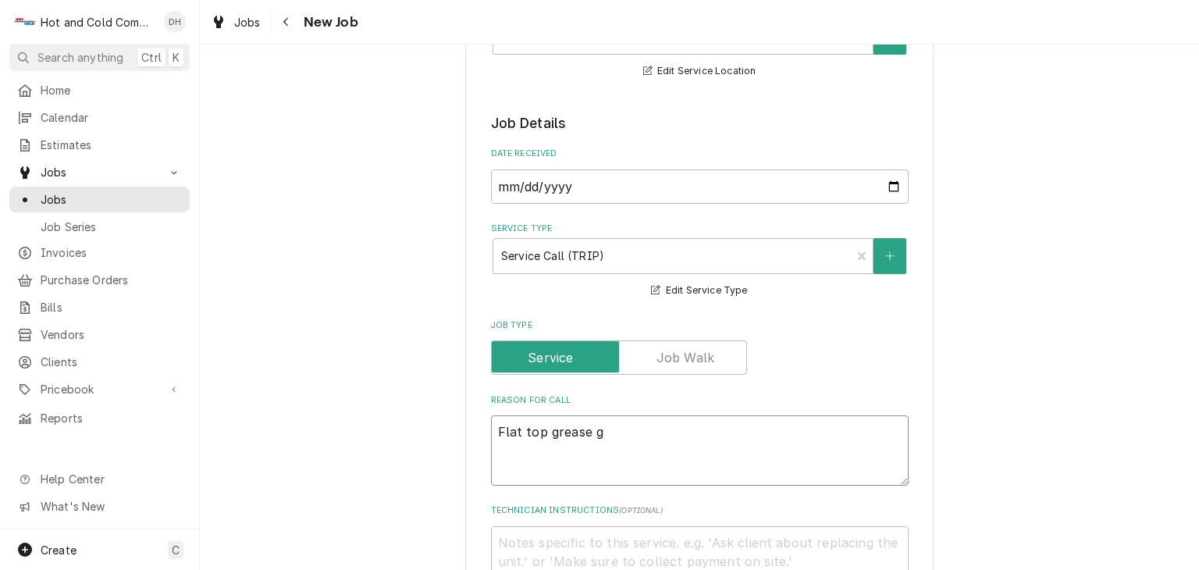
type textarea "x"
type textarea "Flat top grease ge"
type textarea "x"
type textarea "Flat top grease get"
type textarea "x"
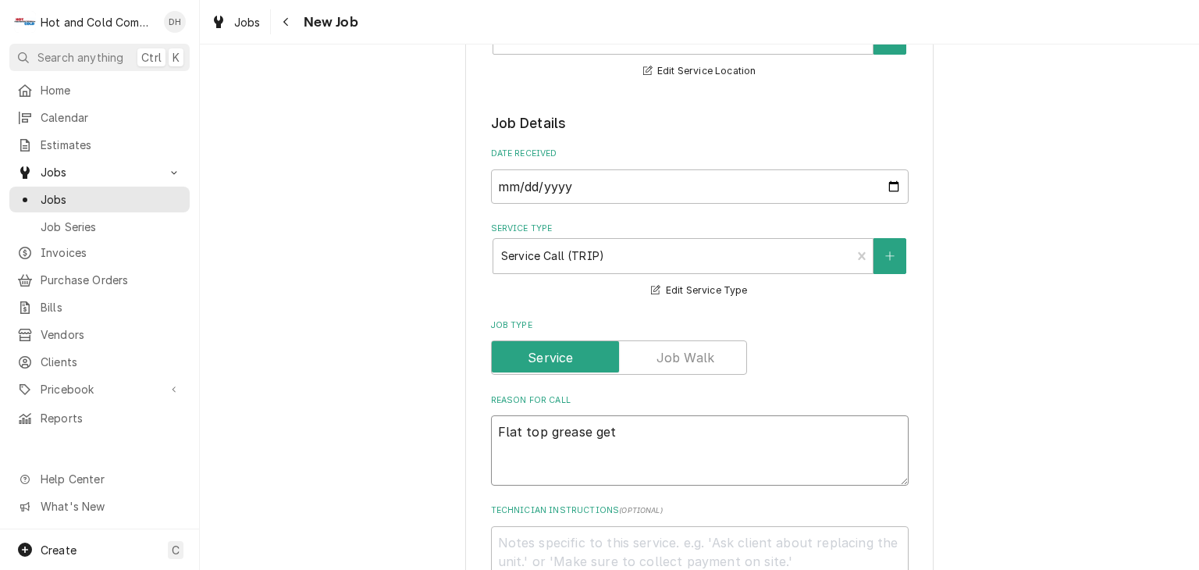
type textarea "Flat top grease gett"
type textarea "x"
type textarea "Flat top grease getti"
type textarea "x"
type textarea "Flat top grease gettin"
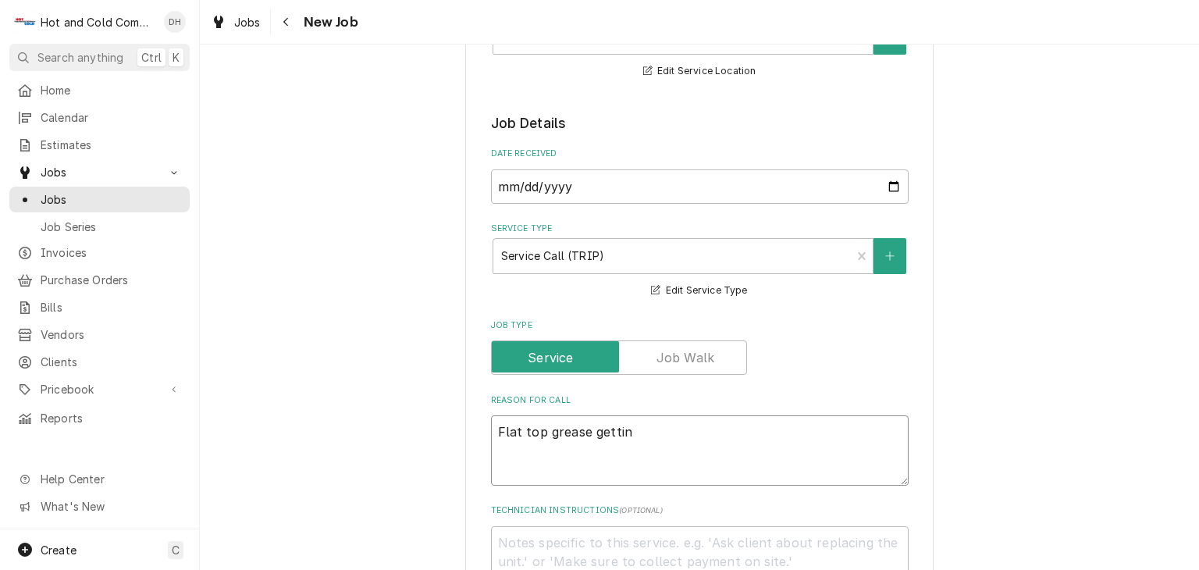
type textarea "x"
type textarea "Flat top grease getting"
type textarea "x"
type textarea "Flat top grease getting"
type textarea "x"
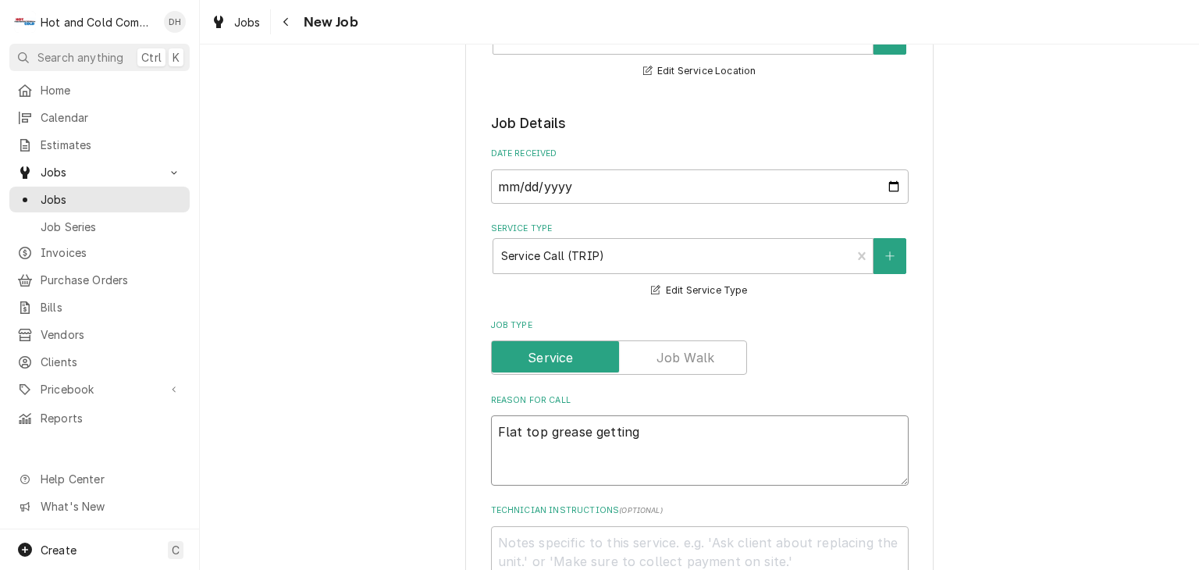
type textarea "Flat top grease getting i"
type textarea "x"
type textarea "Flat top grease getting in"
type textarea "x"
type textarea "Flat top grease getting int"
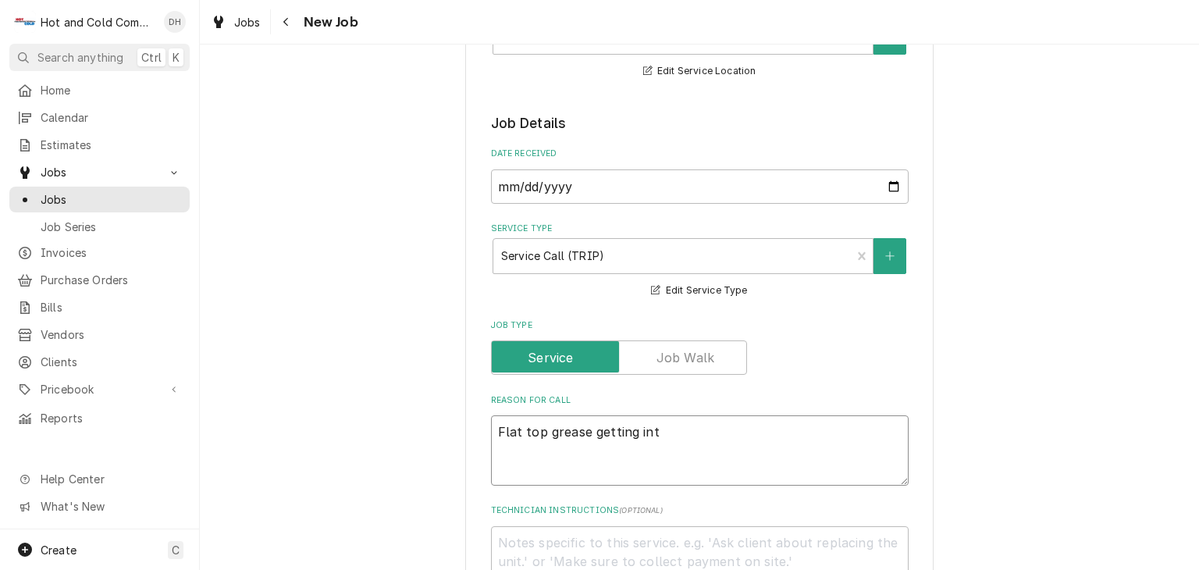
type textarea "x"
type textarea "Flat top grease getting into"
type textarea "x"
type textarea "Flat top grease getting into"
type textarea "x"
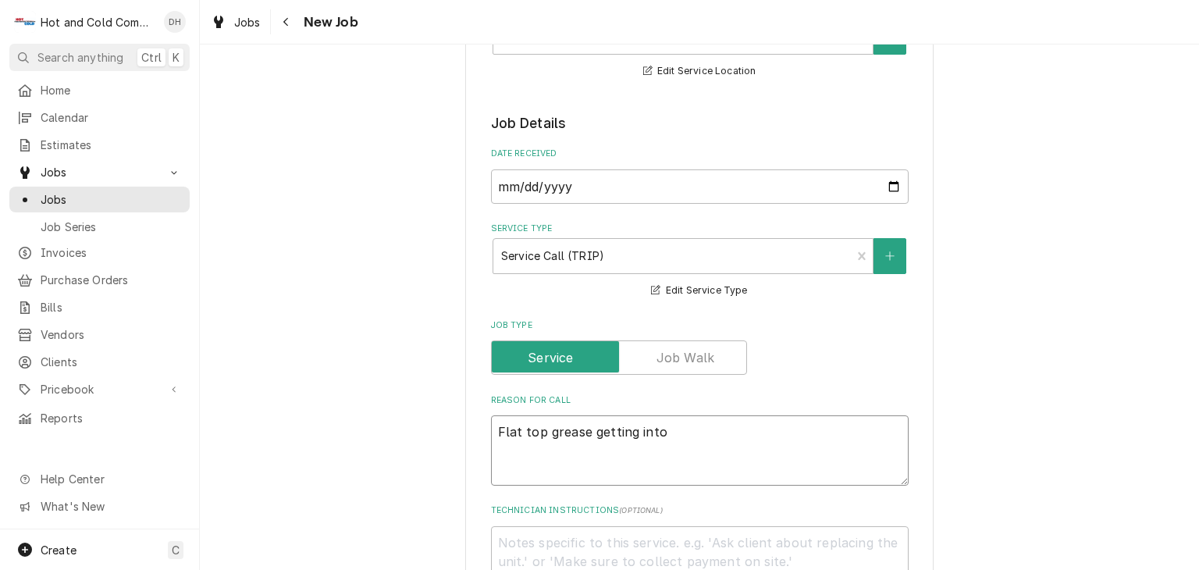
type textarea "Flat top grease getting into o"
type textarea "x"
type textarea "Flat top grease getting into ov"
type textarea "x"
type textarea "Flat top grease getting into ove"
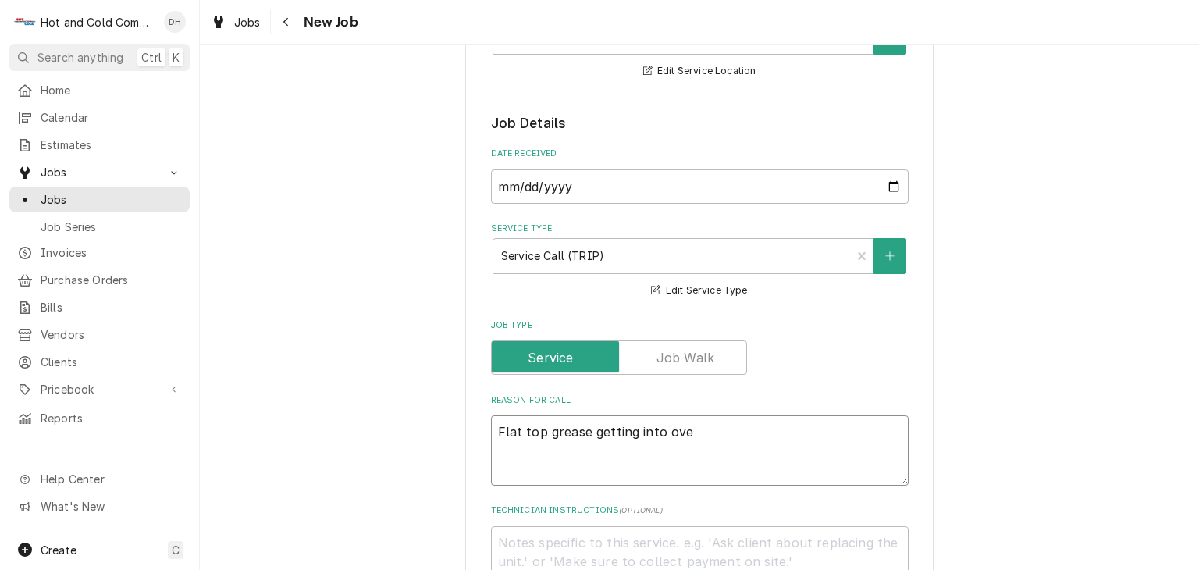
type textarea "x"
type textarea "Flat top grease getting into oven"
type textarea "x"
type textarea "Flat top grease getting into oven"
type textarea "x"
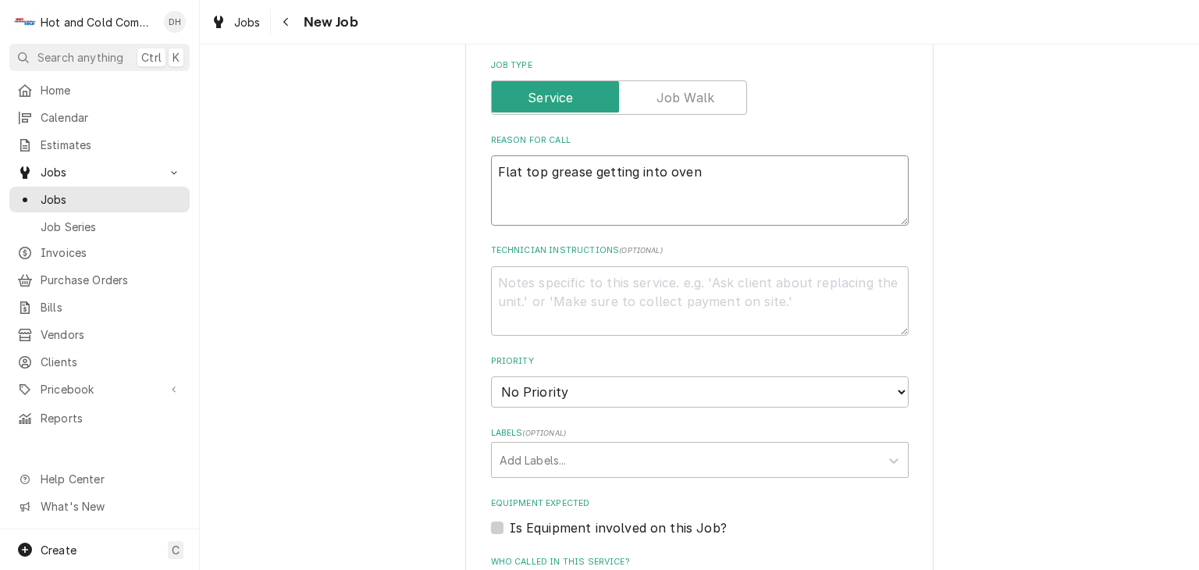
scroll to position [780, 0]
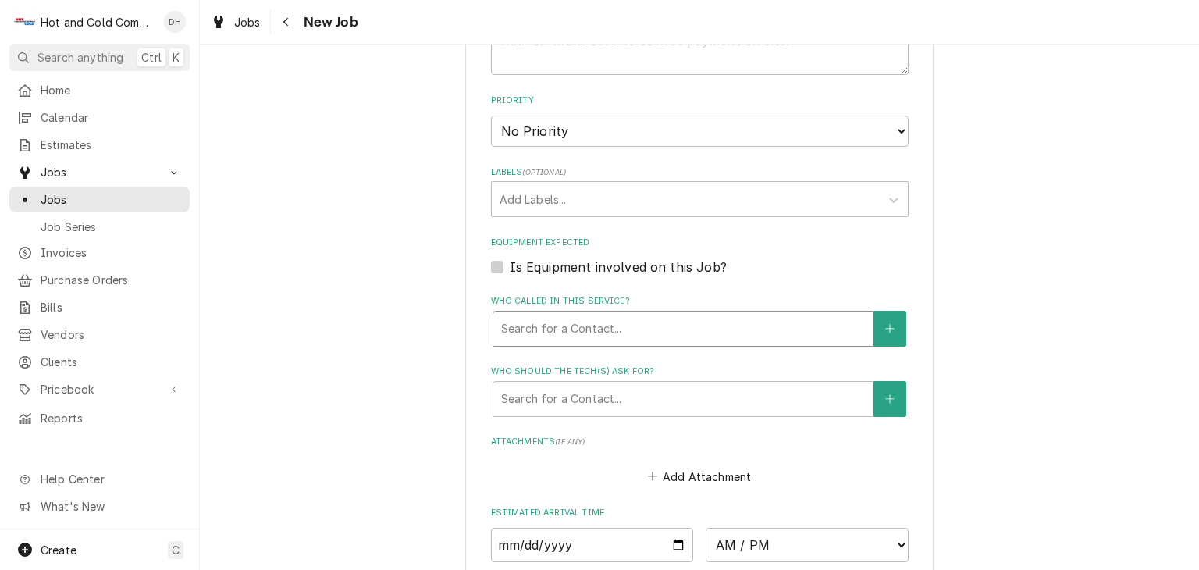
type textarea "Flat top grease getting into oven"
click at [609, 318] on div "Who called in this service?" at bounding box center [683, 328] width 364 height 28
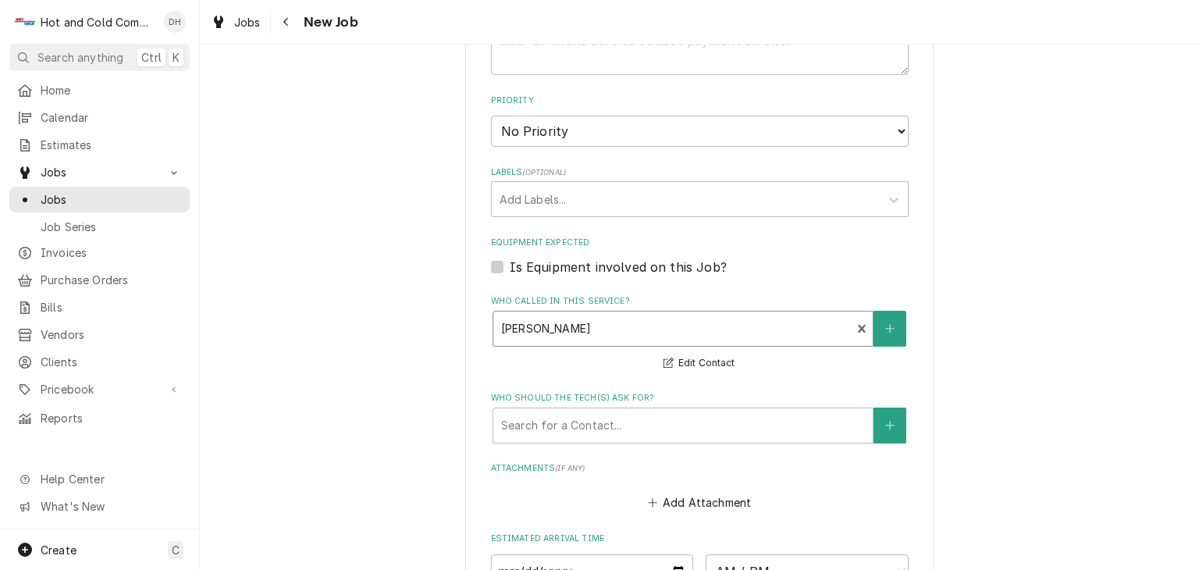
scroll to position [1040, 0]
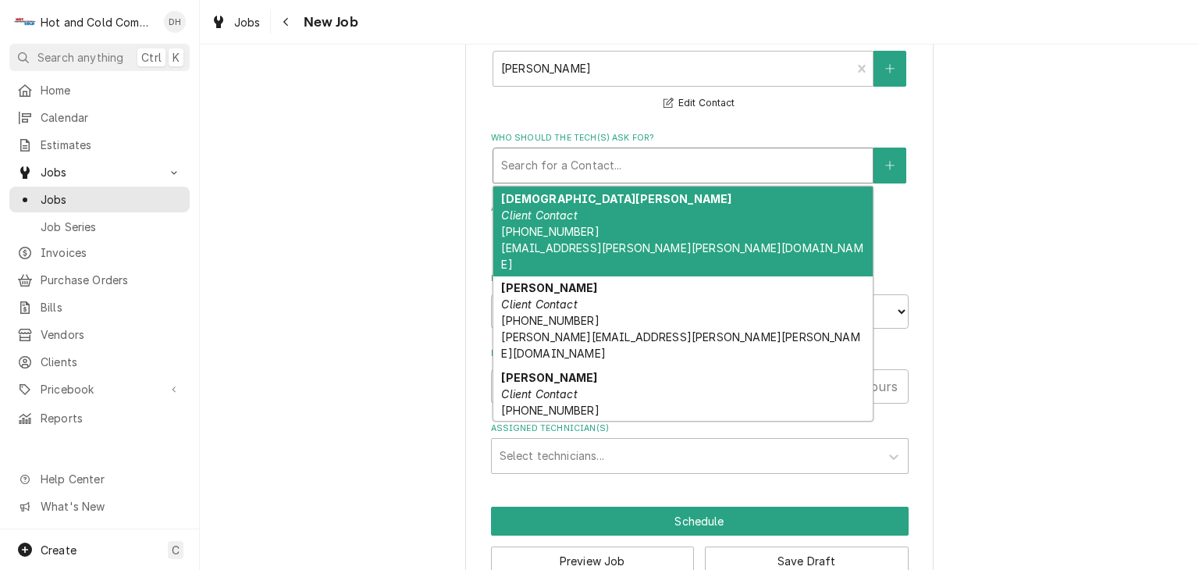
click at [577, 157] on div "Who should the tech(s) ask for?" at bounding box center [683, 165] width 364 height 28
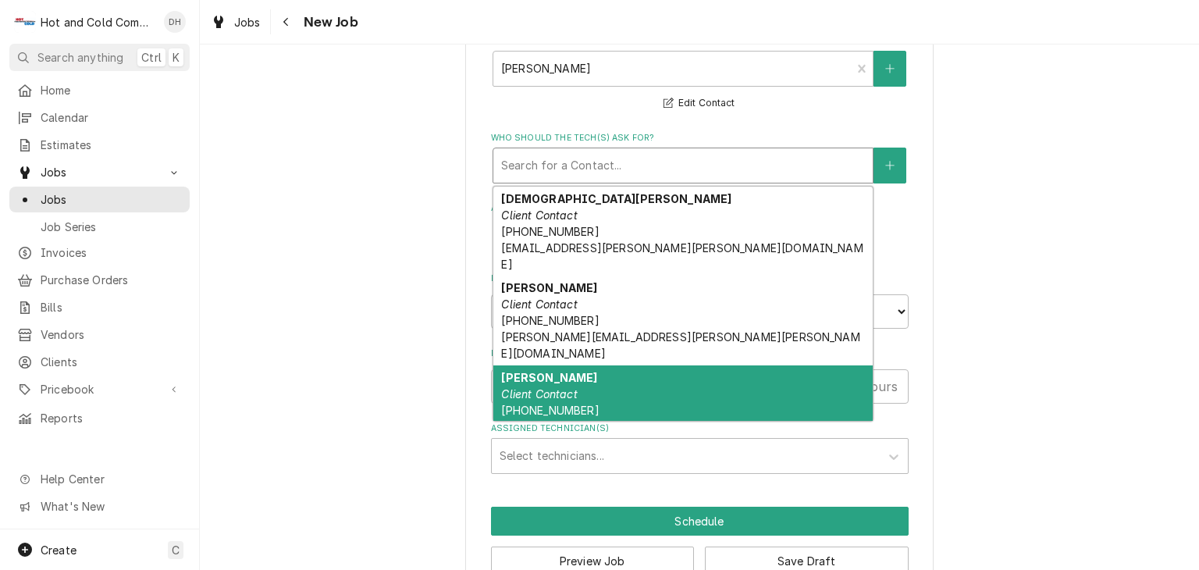
click at [554, 371] on strong "Elvis Housen" at bounding box center [549, 377] width 96 height 13
type textarea "x"
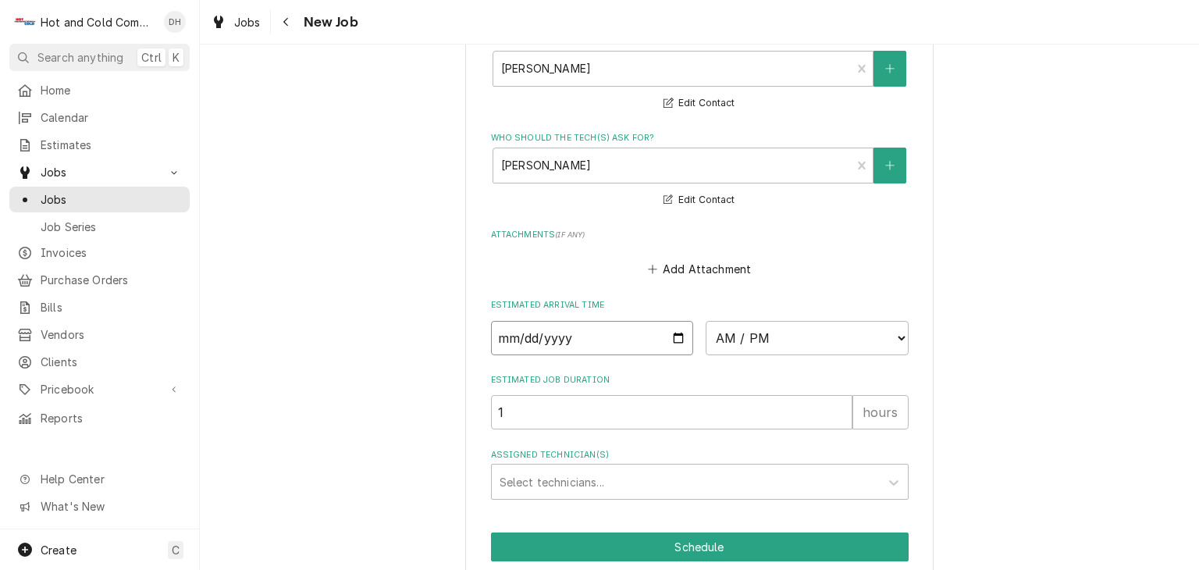
click at [673, 330] on input "Date" at bounding box center [592, 338] width 203 height 34
type input "2025-10-15"
type textarea "x"
click at [897, 332] on select "AM / PM 6:00 AM 6:15 AM 6:30 AM 6:45 AM 7:00 AM 7:15 AM 7:30 AM 7:45 AM 8:00 AM…" at bounding box center [806, 338] width 203 height 34
select select "13:45:00"
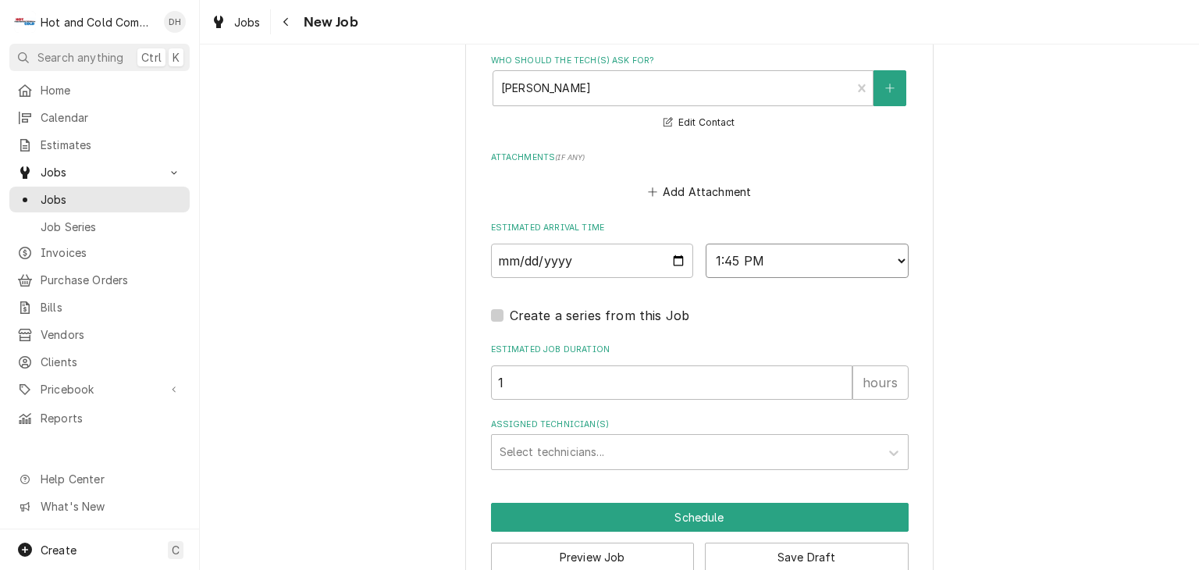
scroll to position [1148, 0]
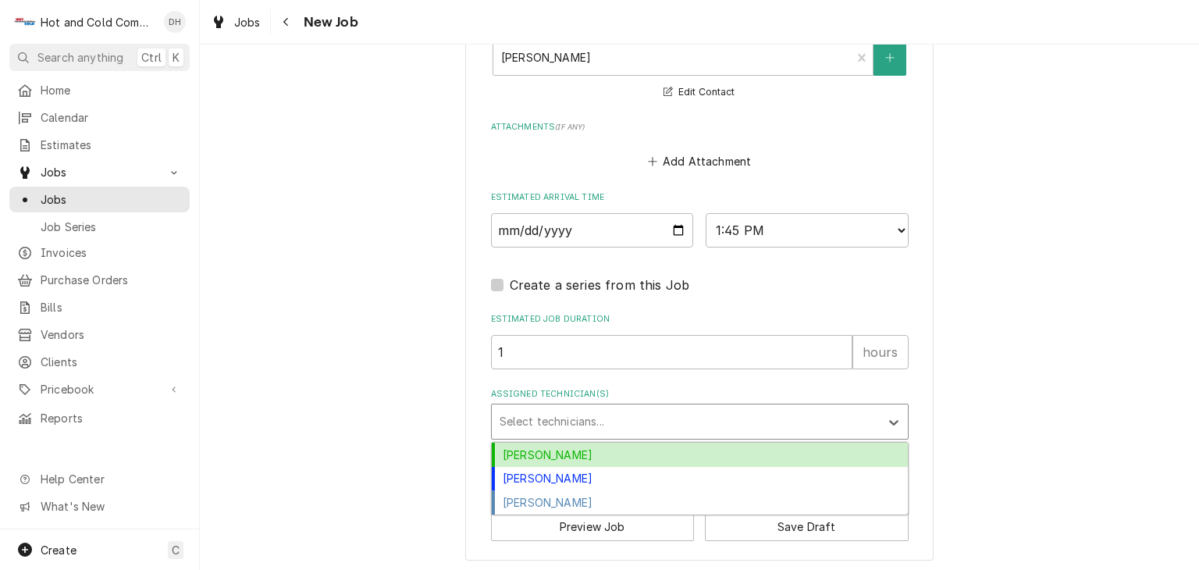
click at [616, 407] on div "Assigned Technician(s)" at bounding box center [685, 421] width 372 height 28
drag, startPoint x: 595, startPoint y: 446, endPoint x: 615, endPoint y: 430, distance: 26.1
click at [596, 446] on div "[PERSON_NAME]" at bounding box center [700, 454] width 416 height 24
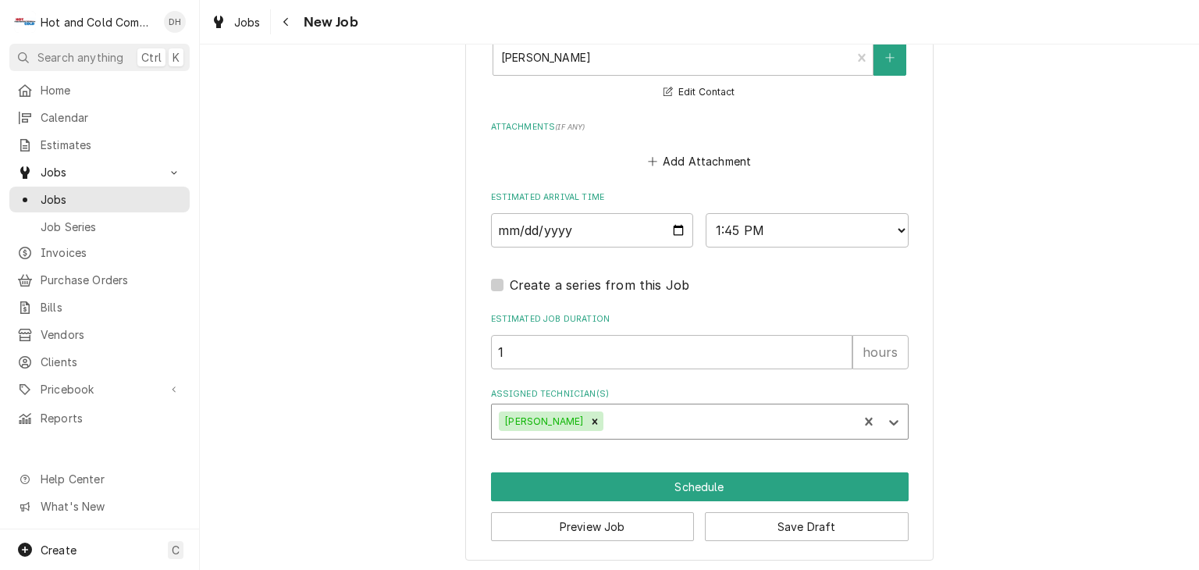
click at [673, 426] on div "Assigned Technician(s)" at bounding box center [727, 421] width 243 height 28
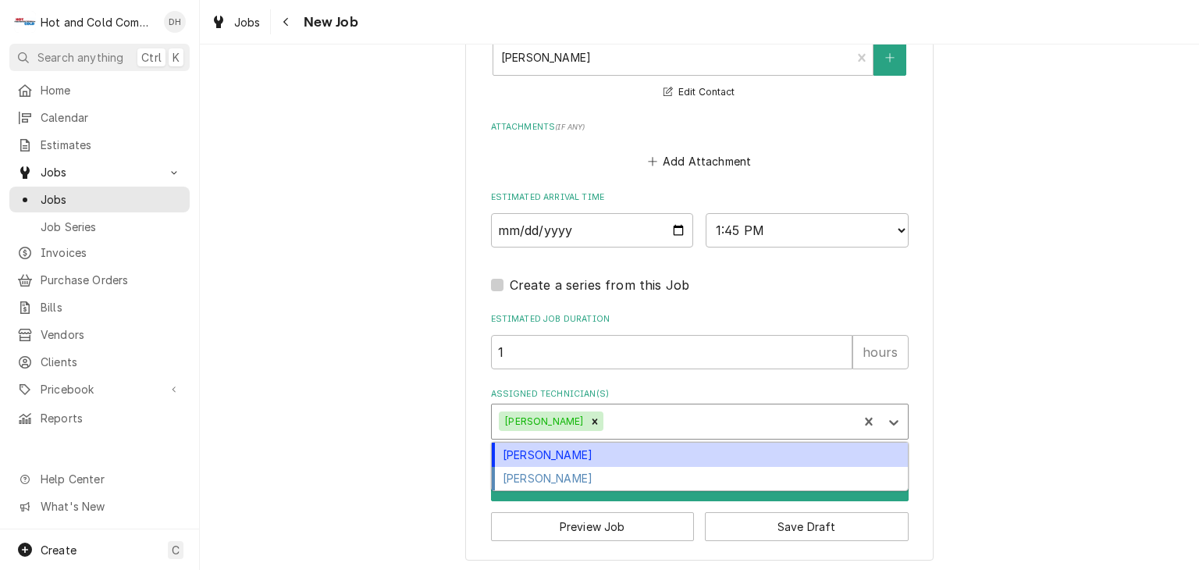
click at [606, 449] on div "[PERSON_NAME]" at bounding box center [700, 454] width 416 height 24
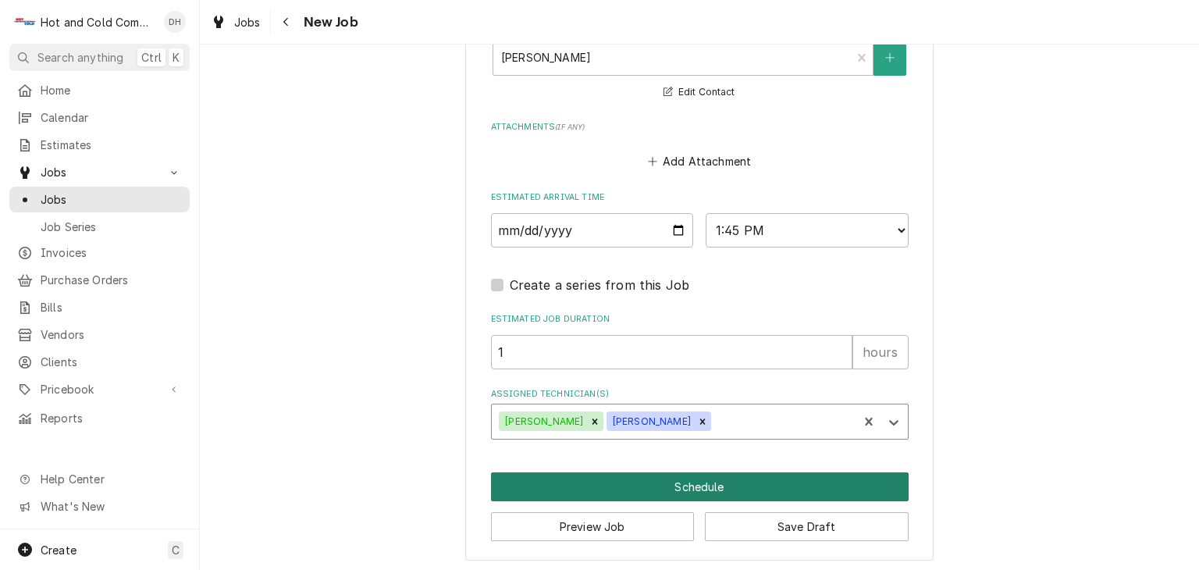
click at [700, 480] on button "Schedule" at bounding box center [699, 486] width 417 height 29
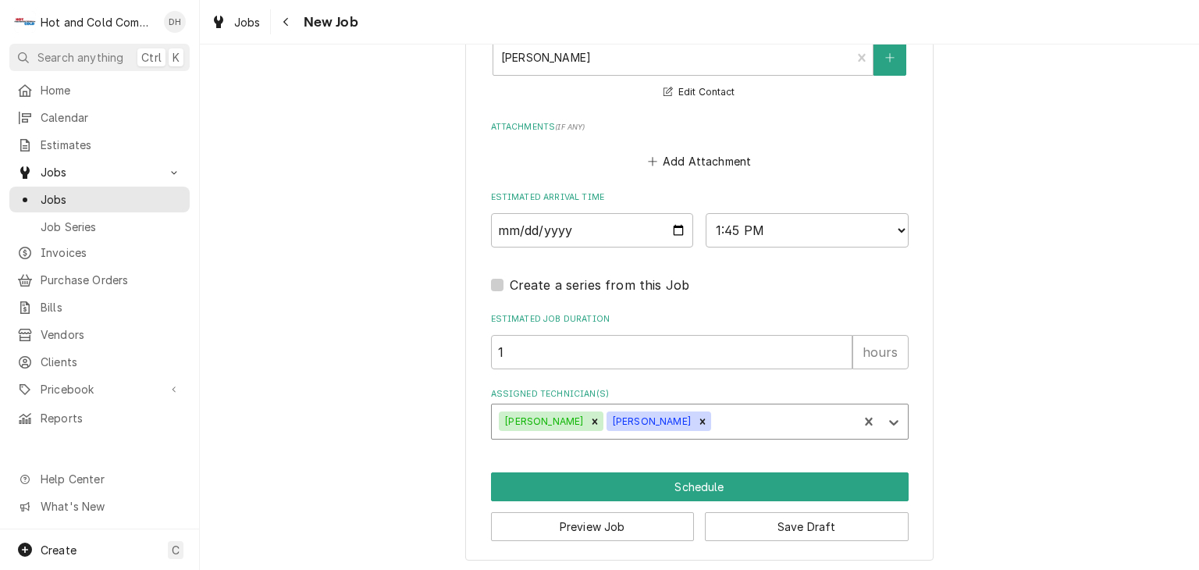
scroll to position [1135, 0]
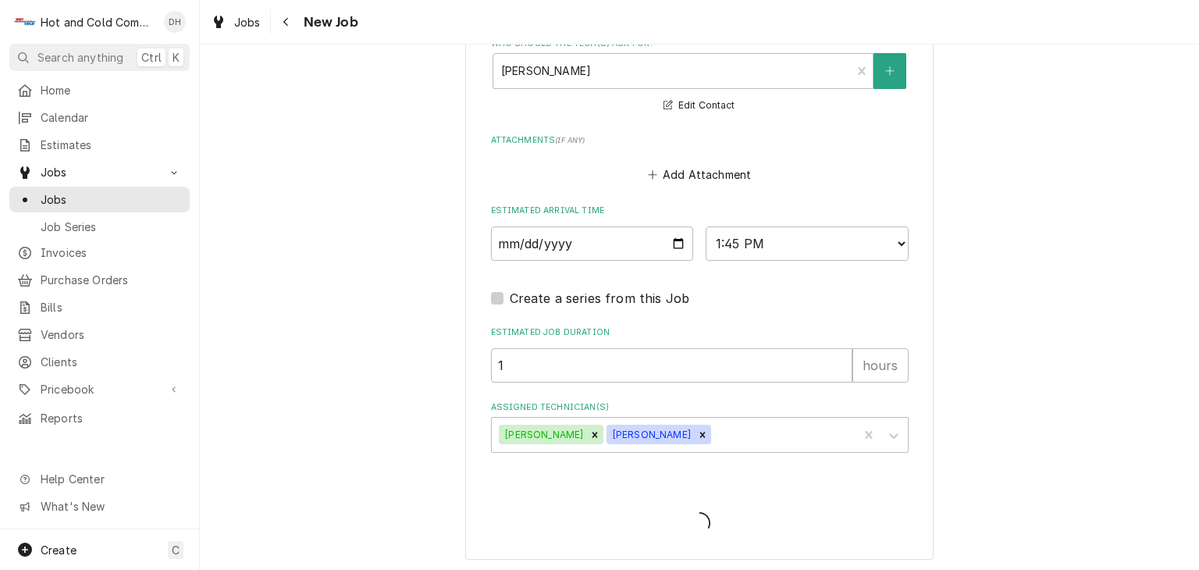
type textarea "x"
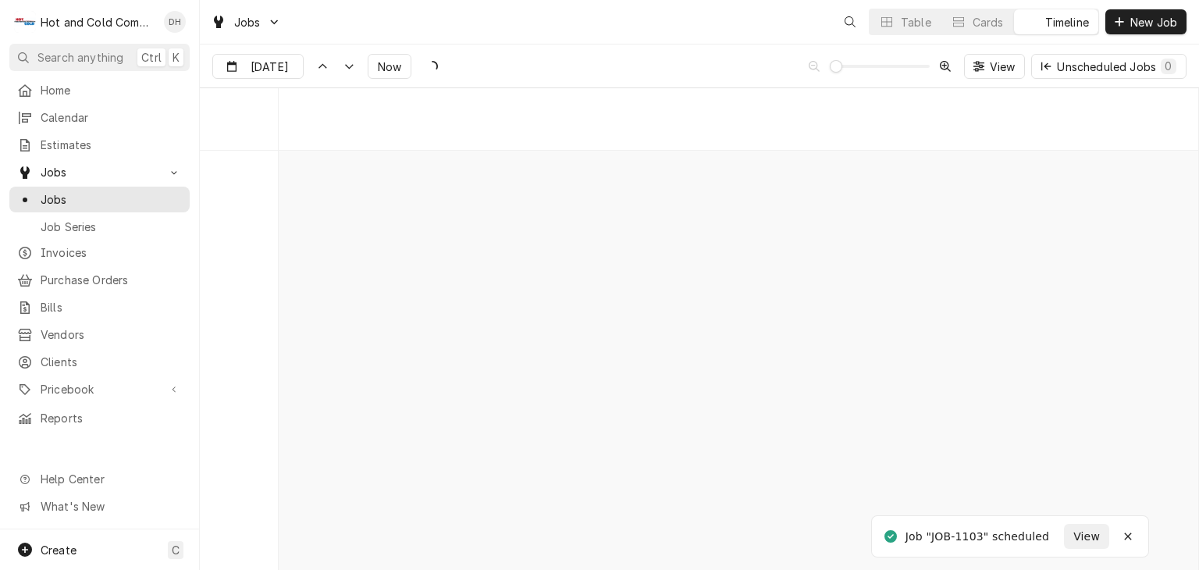
scroll to position [8898, 0]
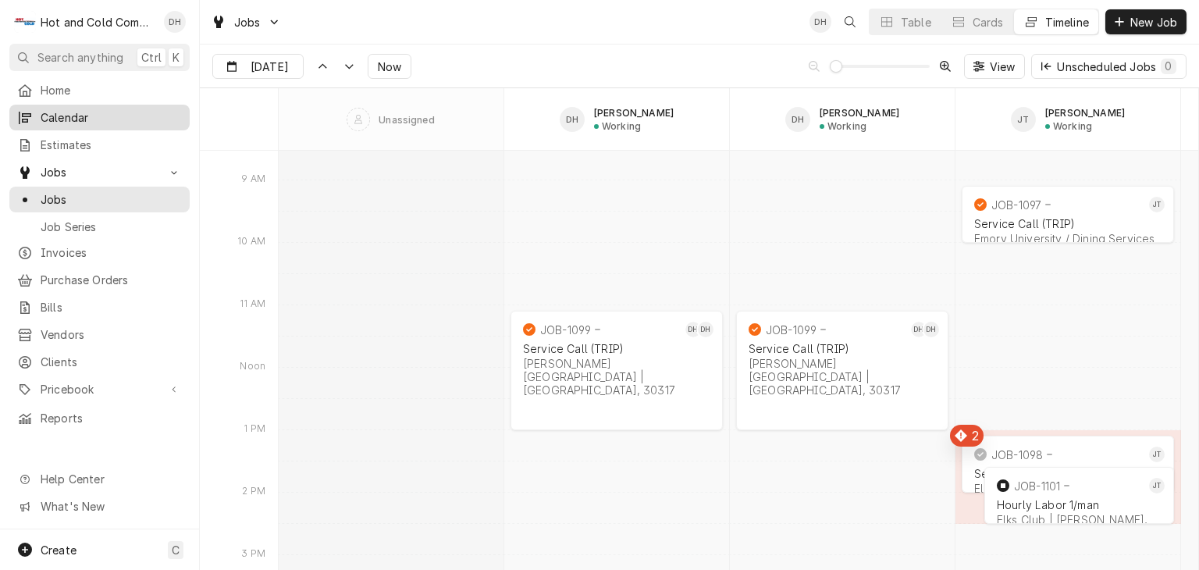
click at [78, 109] on span "Calendar" at bounding box center [111, 117] width 141 height 16
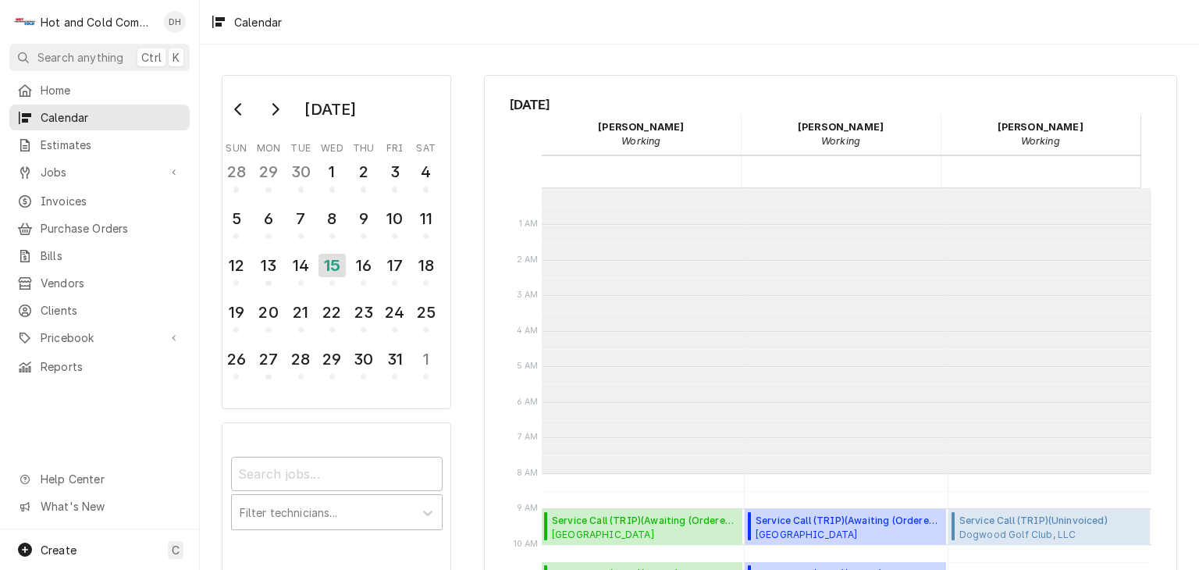
scroll to position [284, 0]
